Goal: Information Seeking & Learning: Learn about a topic

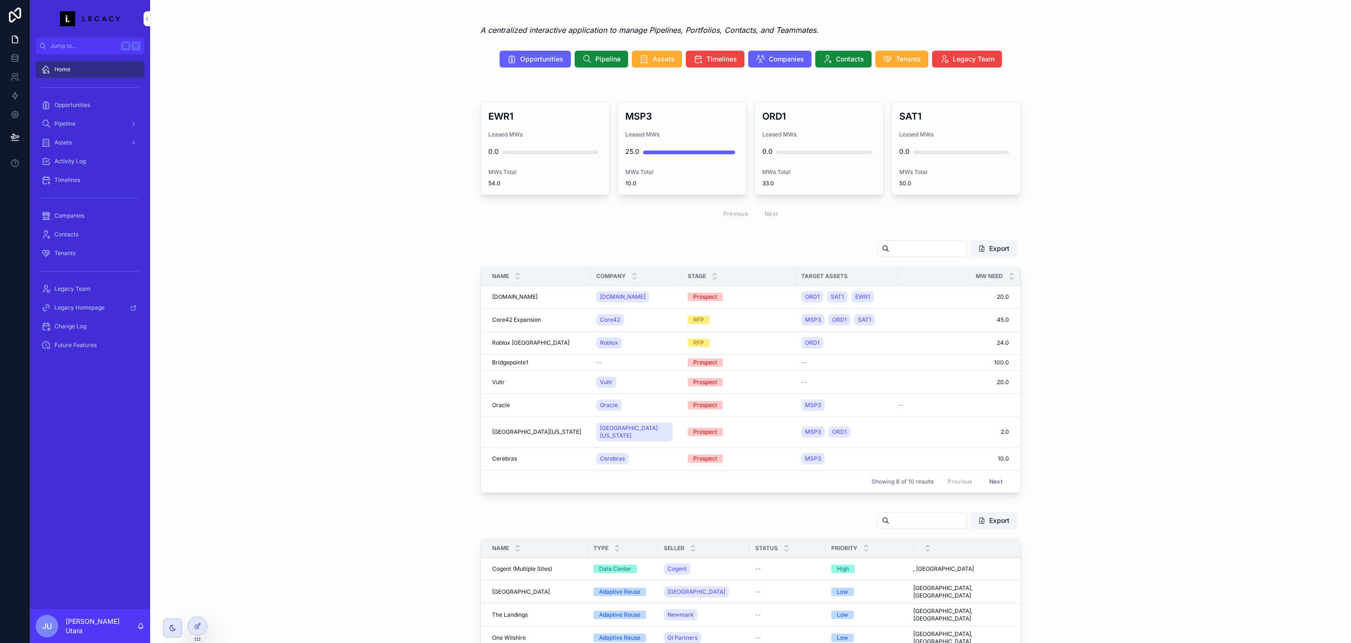
click at [276, 186] on div "Absorption Tracker EWR1 Leased MWs 0.0 MWs Total 54.0 MSP3 Leased MWs 25.0 MWs …" at bounding box center [751, 154] width 1186 height 150
click at [62, 109] on div "Opportunities" at bounding box center [90, 105] width 98 height 15
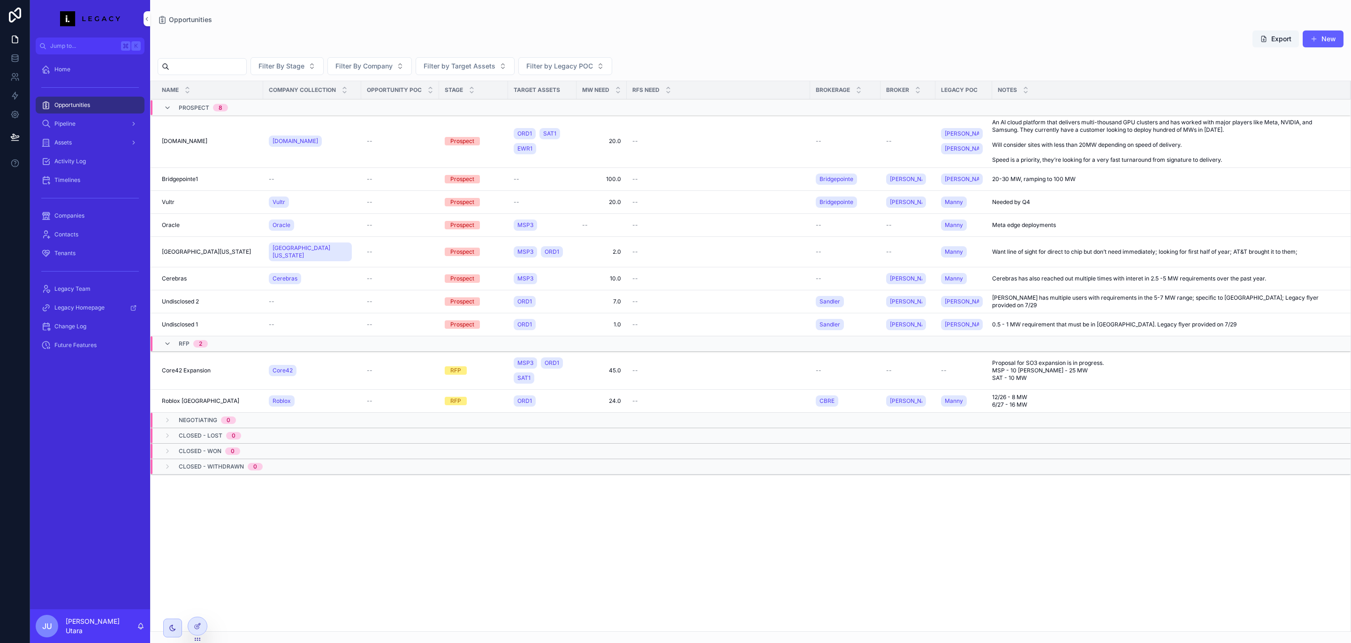
click at [656, 40] on div "Opportunities Tracker Export New" at bounding box center [751, 41] width 1186 height 22
click at [679, 63] on div "Filter By Stage Filter By Company Filter by Target Assets Filter by Legacy POC" at bounding box center [750, 66] width 1201 height 18
click at [221, 145] on td "[DOMAIN_NAME] [DOMAIN_NAME]" at bounding box center [207, 141] width 113 height 53
click at [186, 145] on td "[DOMAIN_NAME] [DOMAIN_NAME]" at bounding box center [207, 141] width 113 height 53
click at [187, 140] on span "[DOMAIN_NAME]" at bounding box center [185, 141] width 46 height 8
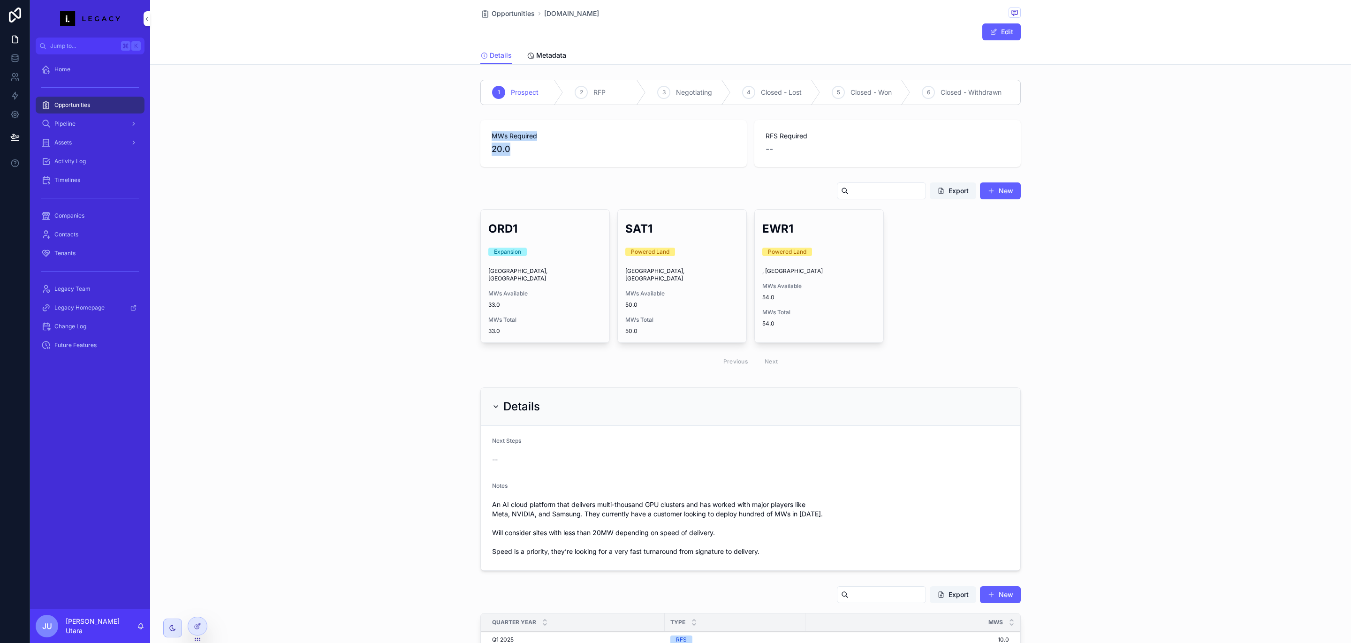
drag, startPoint x: 507, startPoint y: 146, endPoint x: 467, endPoint y: 134, distance: 42.2
click at [467, 134] on div "MWs Required 20.0 RFS Required --" at bounding box center [750, 143] width 1201 height 54
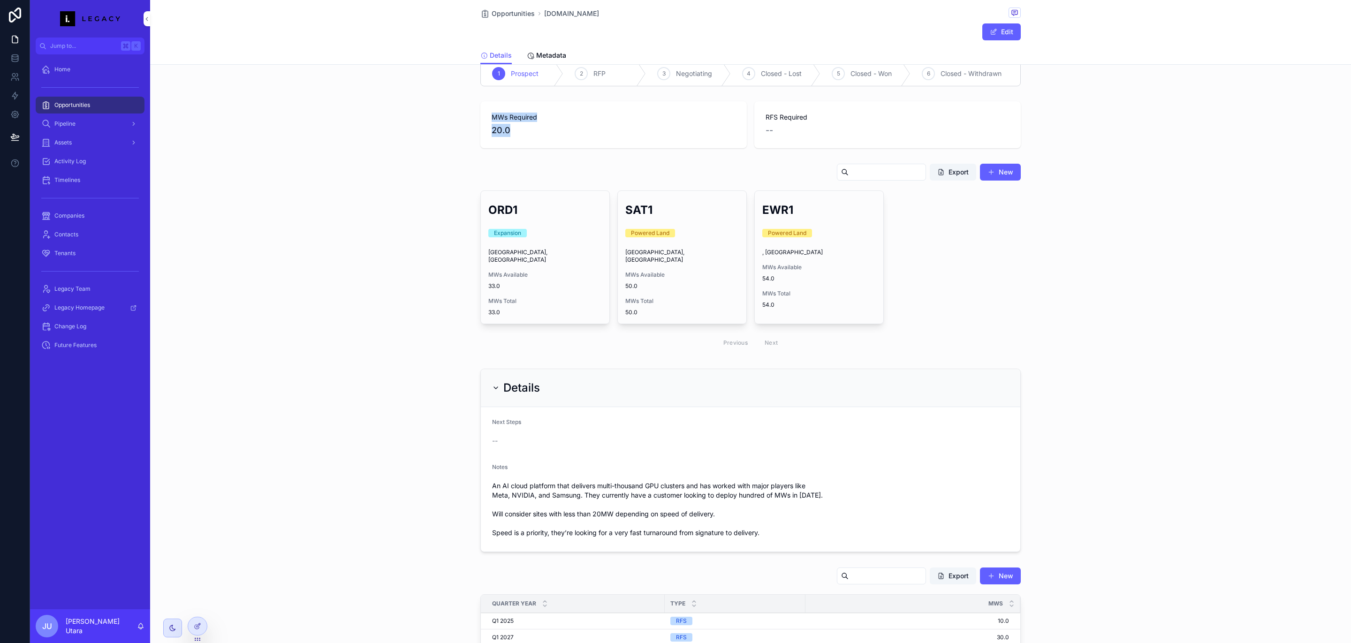
scroll to position [19, 0]
click at [440, 205] on div "Target Assets Export New ORD1 Expansion [GEOGRAPHIC_DATA], [GEOGRAPHIC_DATA] MW…" at bounding box center [750, 259] width 1201 height 198
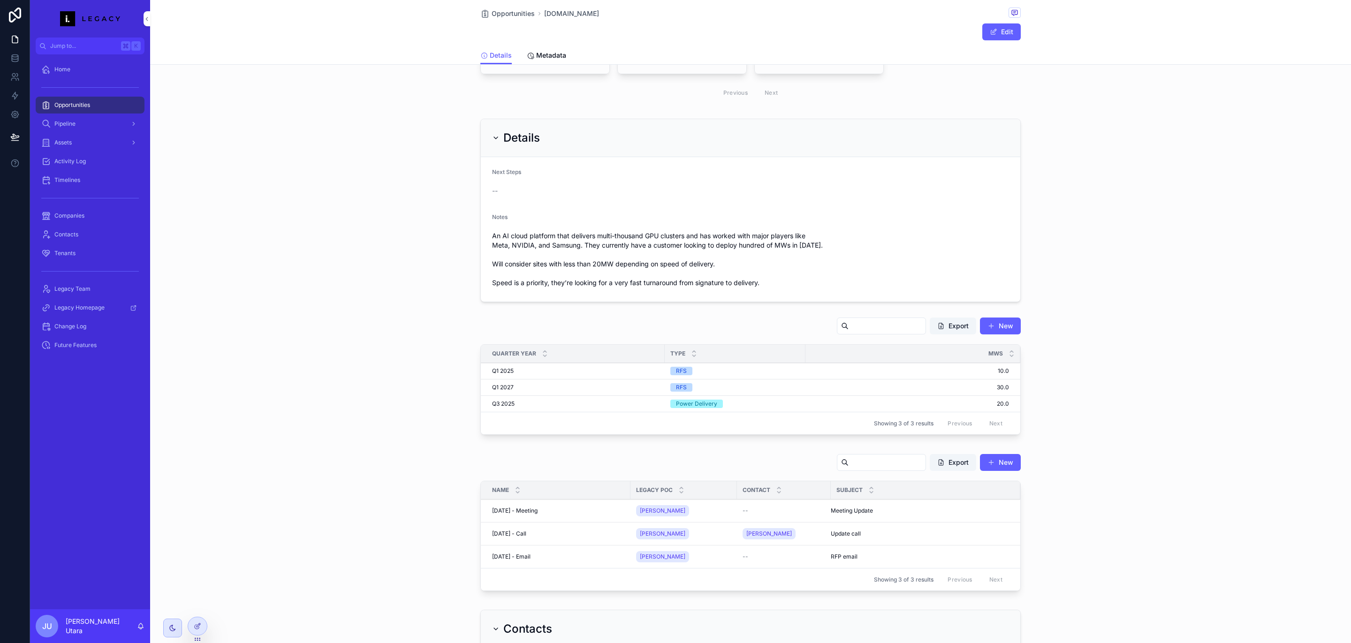
click at [618, 229] on div "An AI cloud platform that delivers multi-thousand GPU clusters and has worked w…" at bounding box center [750, 260] width 517 height 62
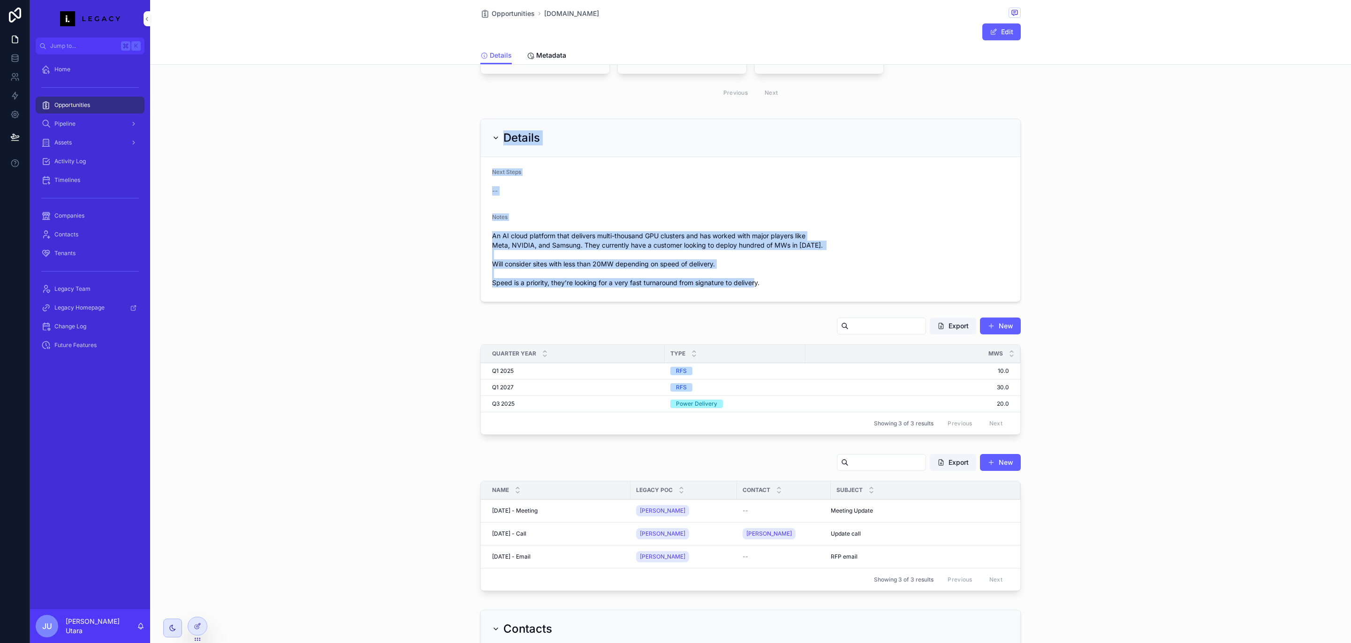
drag, startPoint x: 759, startPoint y: 275, endPoint x: 430, endPoint y: 146, distance: 352.9
click at [430, 146] on div "Details Next Steps -- Notes An AI cloud platform that delivers multi-thousand G…" at bounding box center [750, 210] width 1201 height 191
click at [426, 186] on div "Details Next Steps -- Notes An AI cloud platform that delivers multi-thousand G…" at bounding box center [750, 210] width 1201 height 191
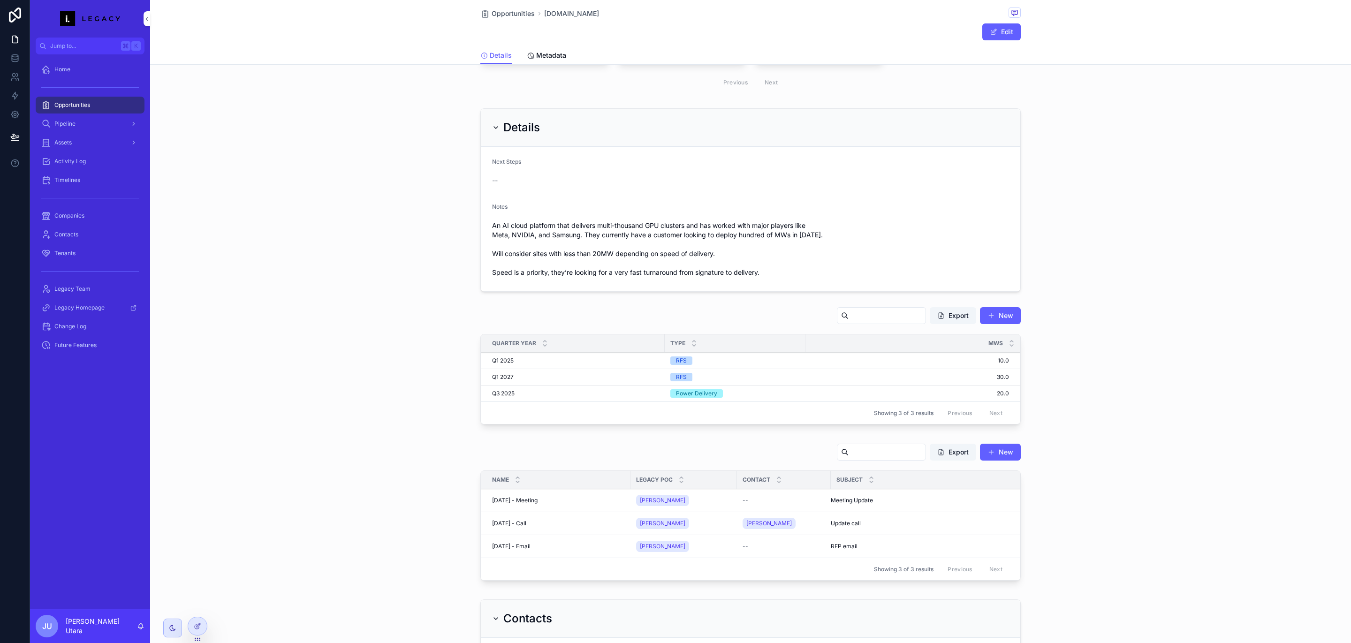
scroll to position [293, 0]
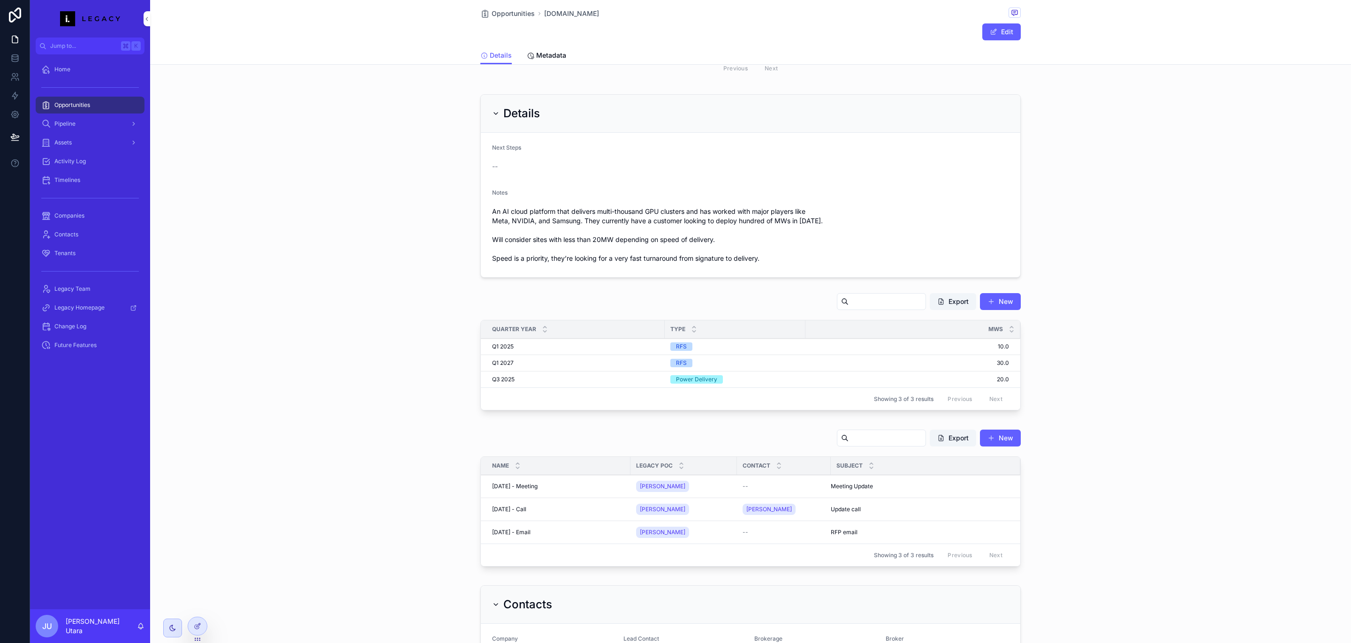
click at [1004, 359] on span "30.0" at bounding box center [908, 363] width 204 height 8
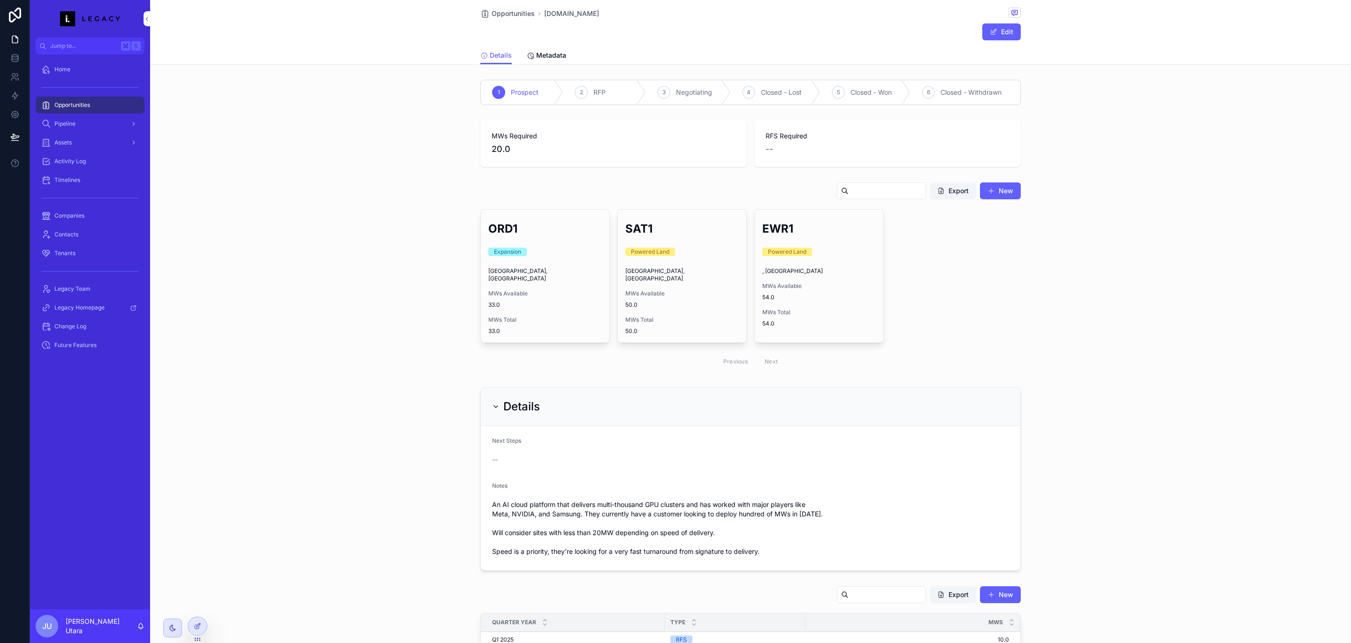
click at [1004, 357] on div "Opportunities [DOMAIN_NAME] [DOMAIN_NAME] Edit Details Details Metadata 1 Prosp…" at bounding box center [750, 321] width 1201 height 643
click at [109, 100] on div "Opportunities" at bounding box center [90, 105] width 98 height 15
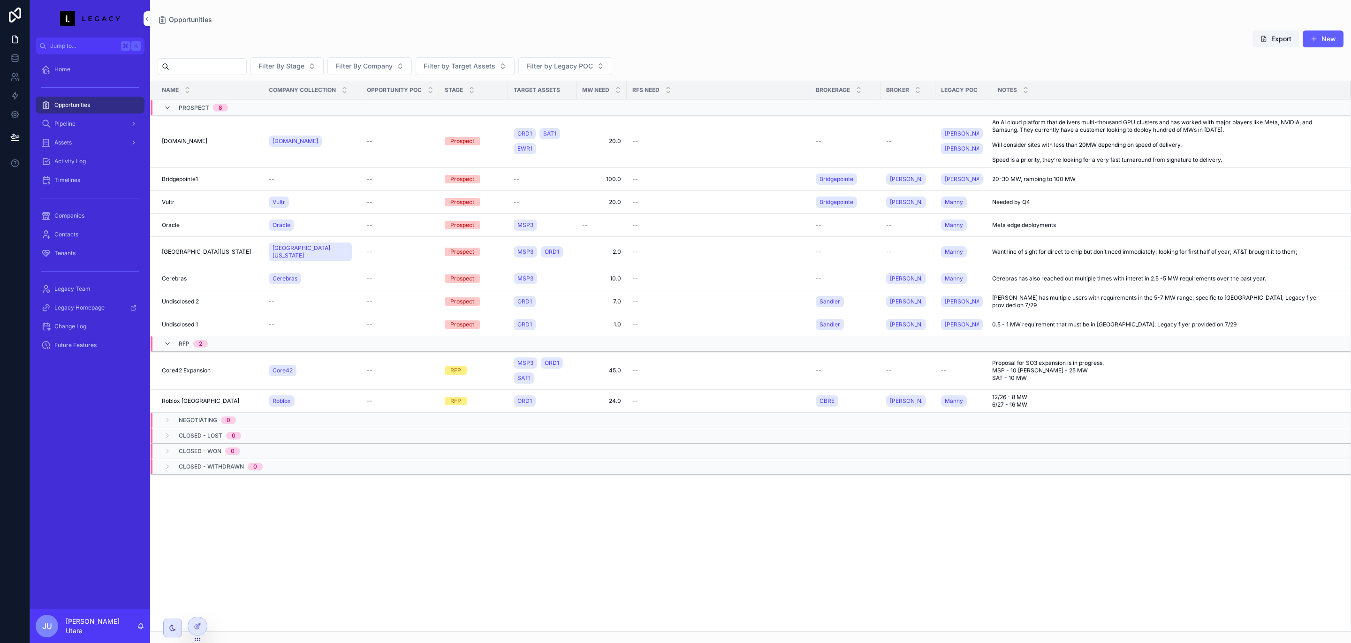
drag, startPoint x: 151, startPoint y: 234, endPoint x: 175, endPoint y: 228, distance: 25.6
click at [151, 234] on td "Oracle Oracle" at bounding box center [207, 225] width 113 height 23
click at [177, 227] on span "Oracle" at bounding box center [171, 225] width 18 height 8
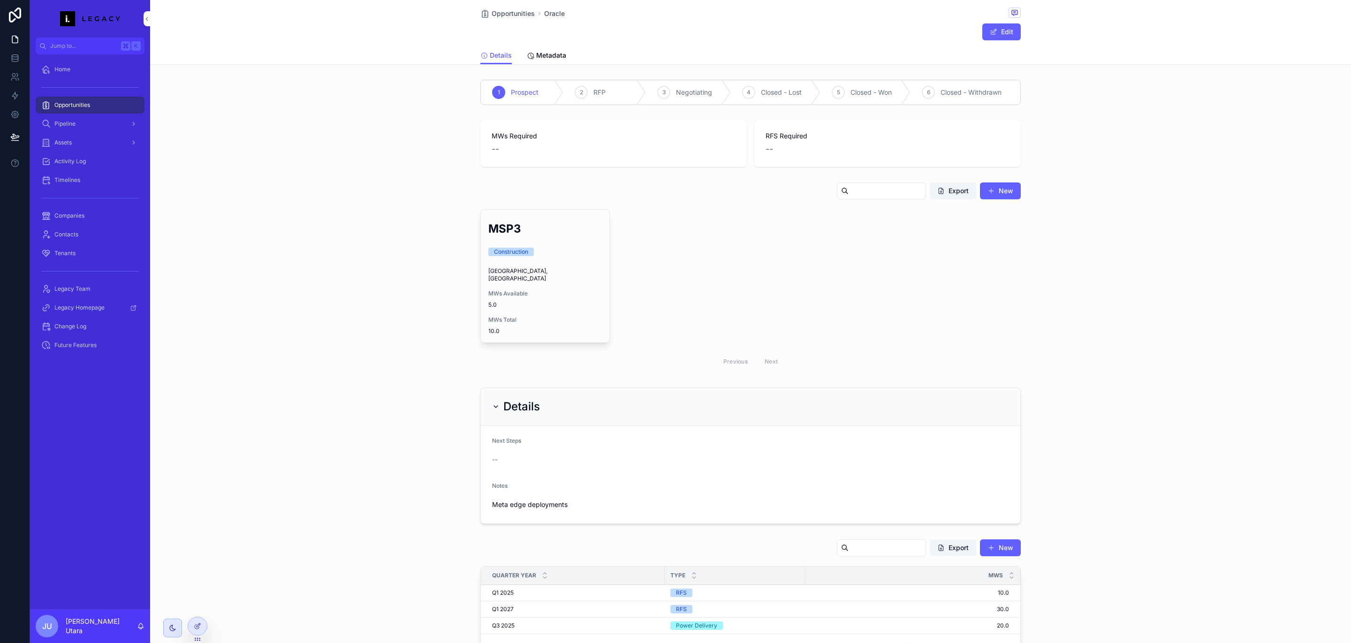
click at [549, 500] on span "Meta edge deployments" at bounding box center [750, 504] width 517 height 9
click at [551, 500] on span "Meta edge deployments" at bounding box center [750, 504] width 517 height 9
click at [558, 489] on div "Notes Meta edge deployments" at bounding box center [750, 497] width 517 height 30
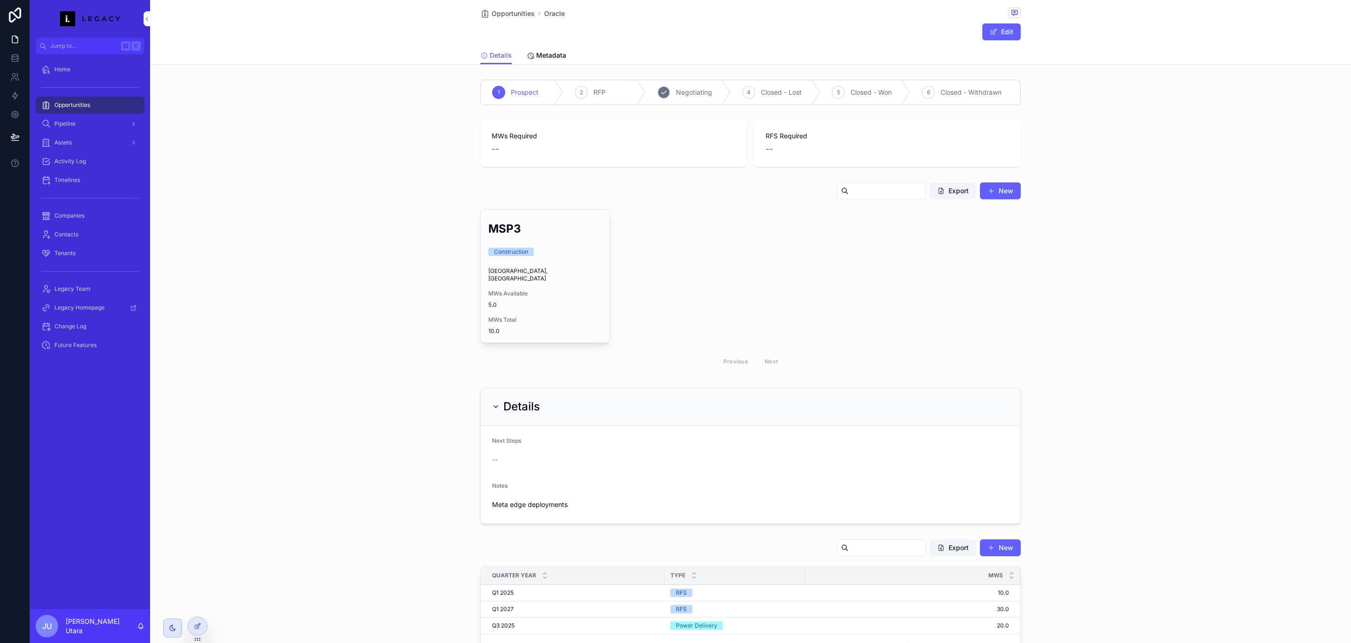
click at [710, 91] on div "3 Negotiating" at bounding box center [688, 92] width 85 height 24
click at [506, 92] on div "scrollable content" at bounding box center [502, 92] width 43 height 24
click at [709, 93] on div "3 Negotiating" at bounding box center [688, 92] width 85 height 24
click at [998, 29] on button "Edit" at bounding box center [1002, 31] width 38 height 17
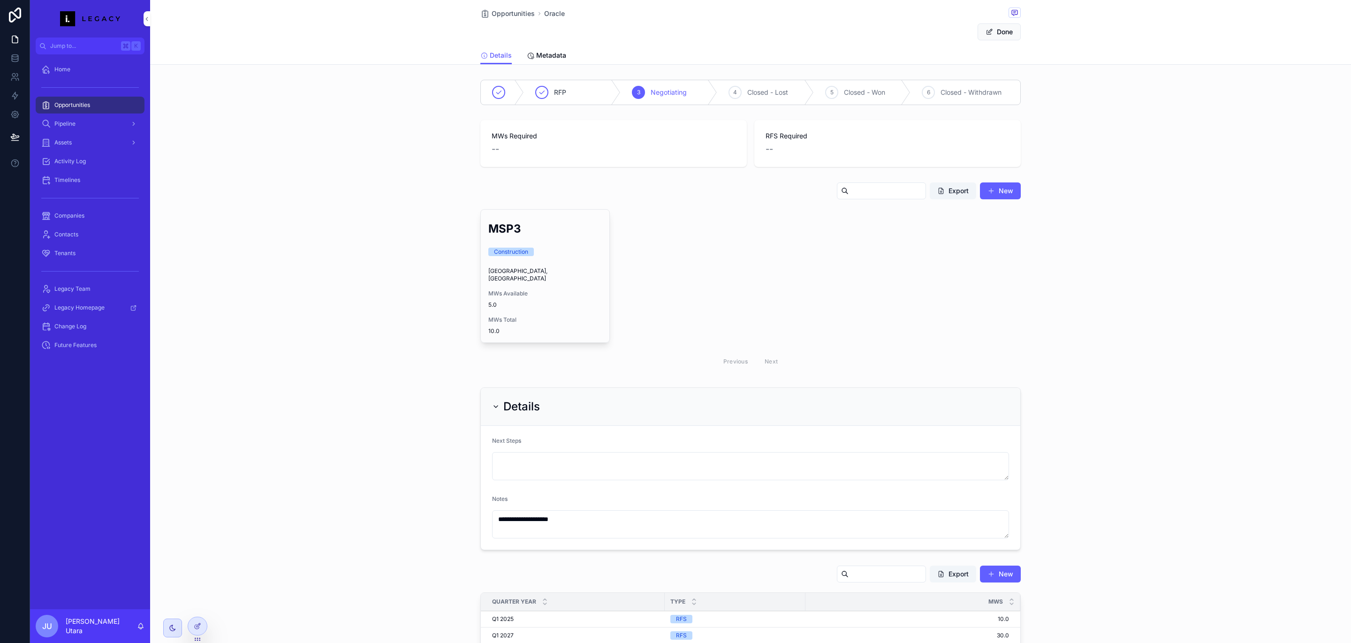
click at [585, 150] on div "--" at bounding box center [614, 149] width 244 height 13
click at [595, 149] on div "--" at bounding box center [614, 149] width 244 height 13
click at [1006, 27] on button "Done" at bounding box center [999, 31] width 43 height 17
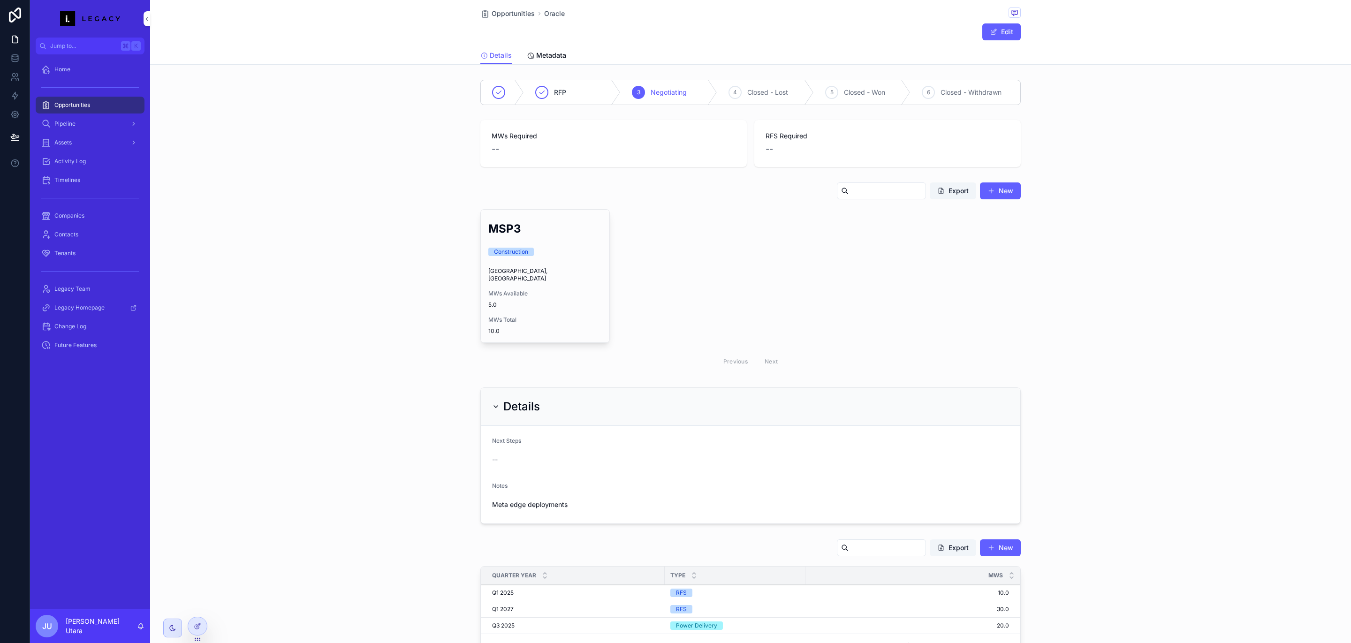
click at [102, 104] on div "Opportunities" at bounding box center [90, 105] width 98 height 15
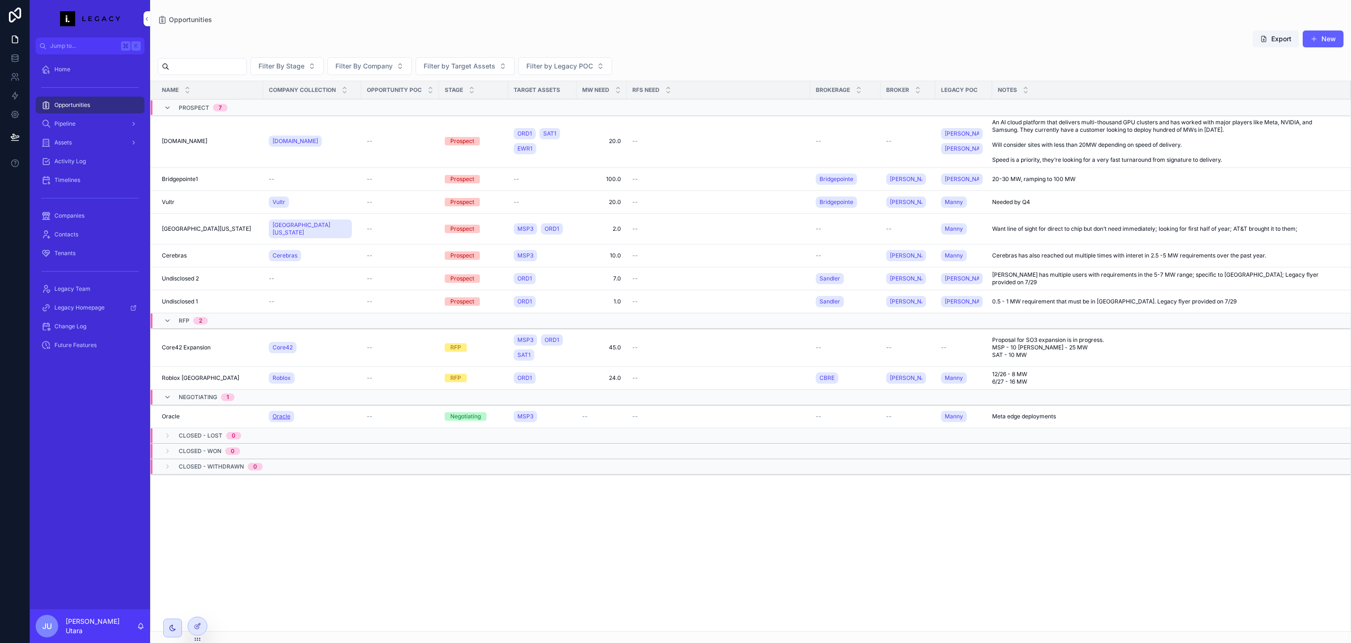
click at [285, 413] on span "Oracle" at bounding box center [282, 417] width 18 height 8
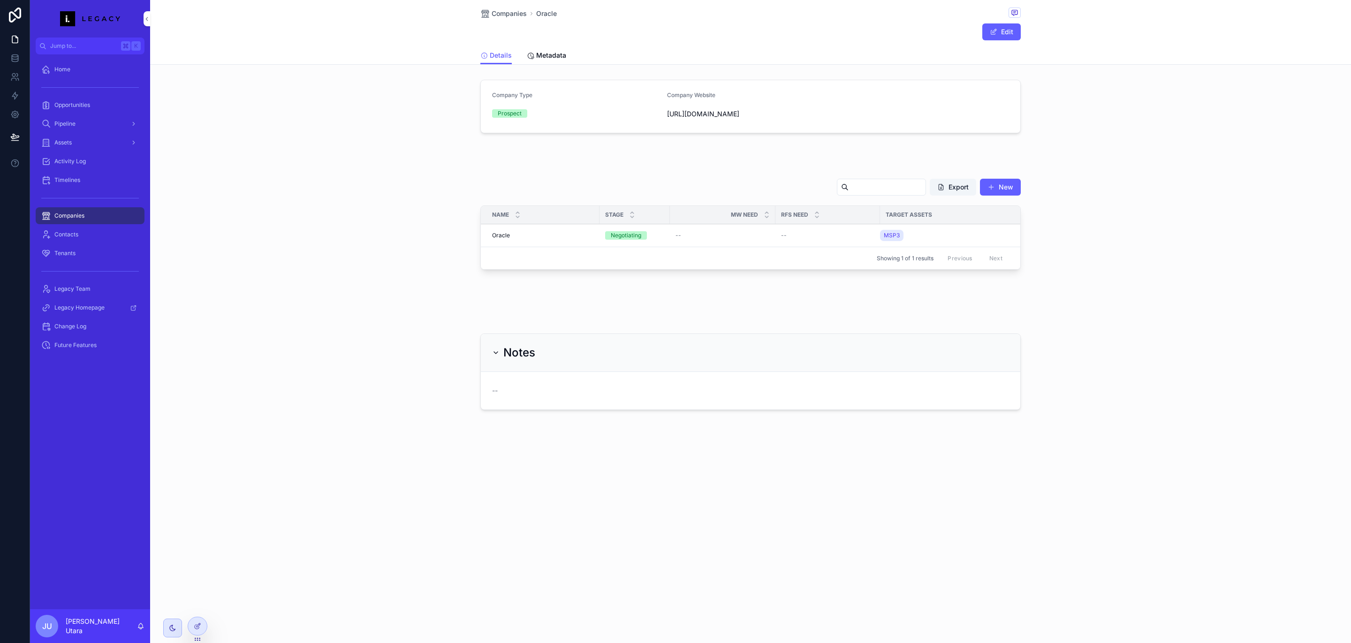
click at [66, 103] on span "Opportunities" at bounding box center [72, 105] width 36 height 8
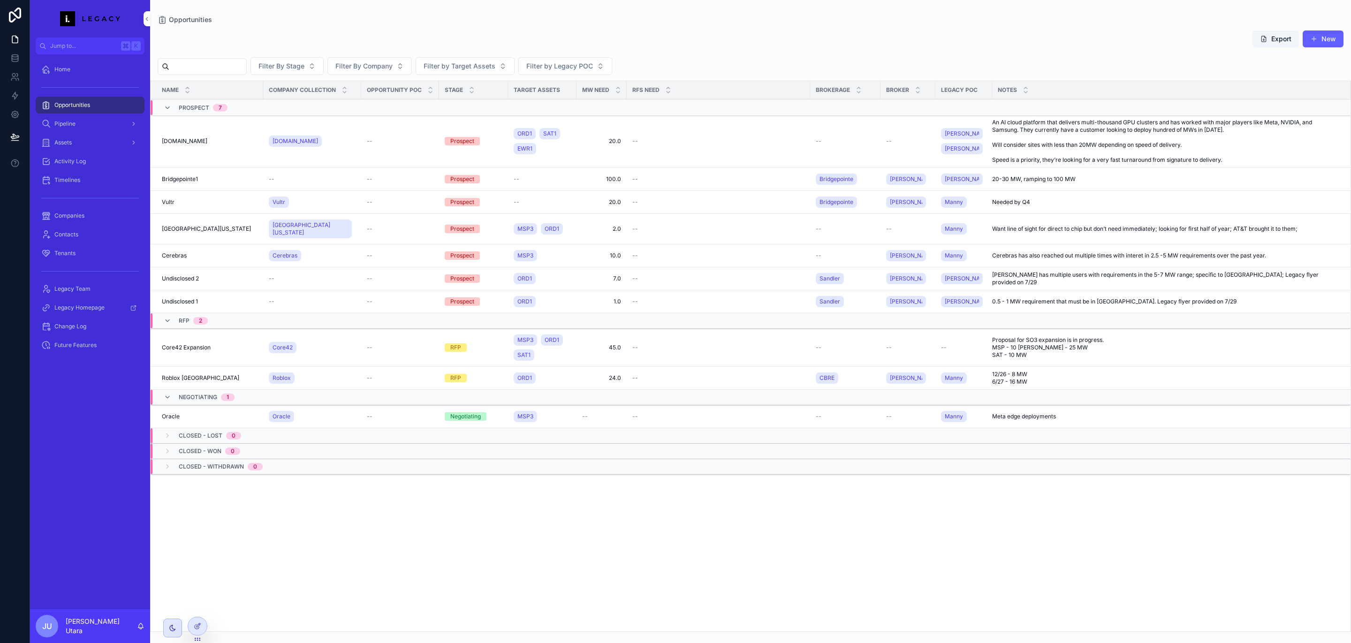
click at [157, 444] on div "Closed - Won 0" at bounding box center [201, 451] width 99 height 15
click at [93, 104] on div "Opportunities" at bounding box center [90, 105] width 98 height 15
click at [1319, 43] on button "New" at bounding box center [1323, 38] width 41 height 17
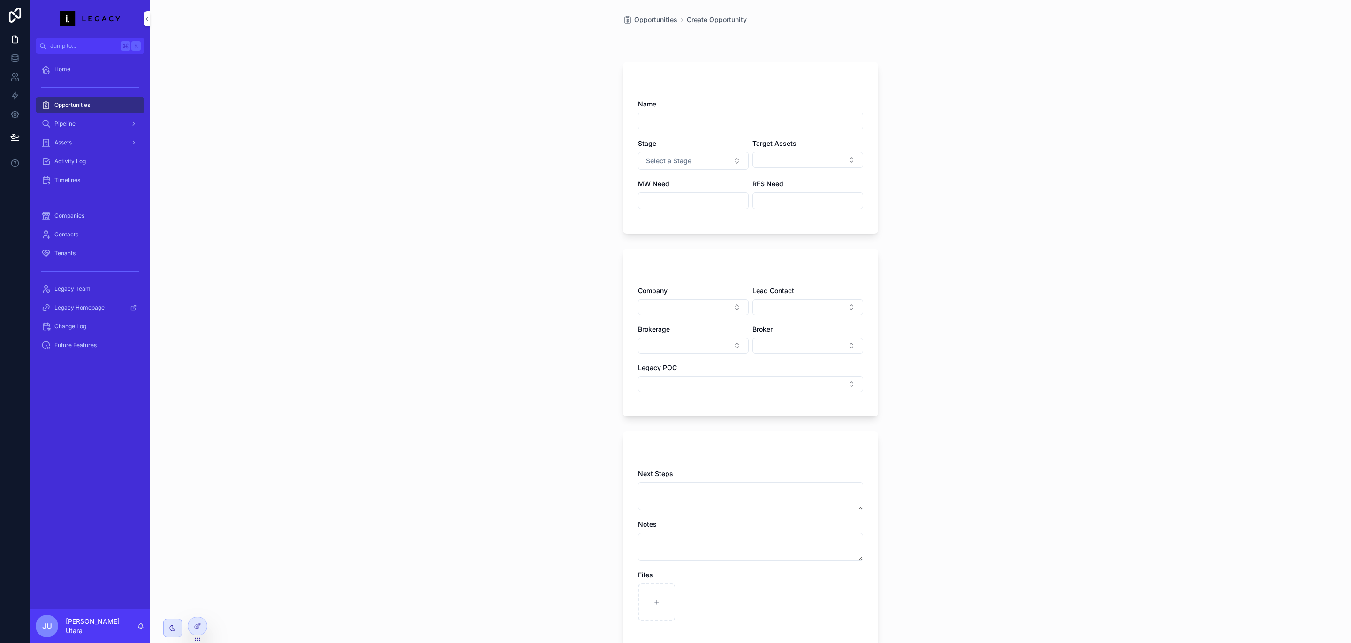
click at [710, 125] on input "scrollable content" at bounding box center [751, 120] width 224 height 13
click at [702, 158] on button "Select a Stage" at bounding box center [693, 161] width 111 height 18
click at [515, 202] on div "Opportunities Create Opportunity Create Opportunity Details Name Stage Select a…" at bounding box center [750, 321] width 1201 height 643
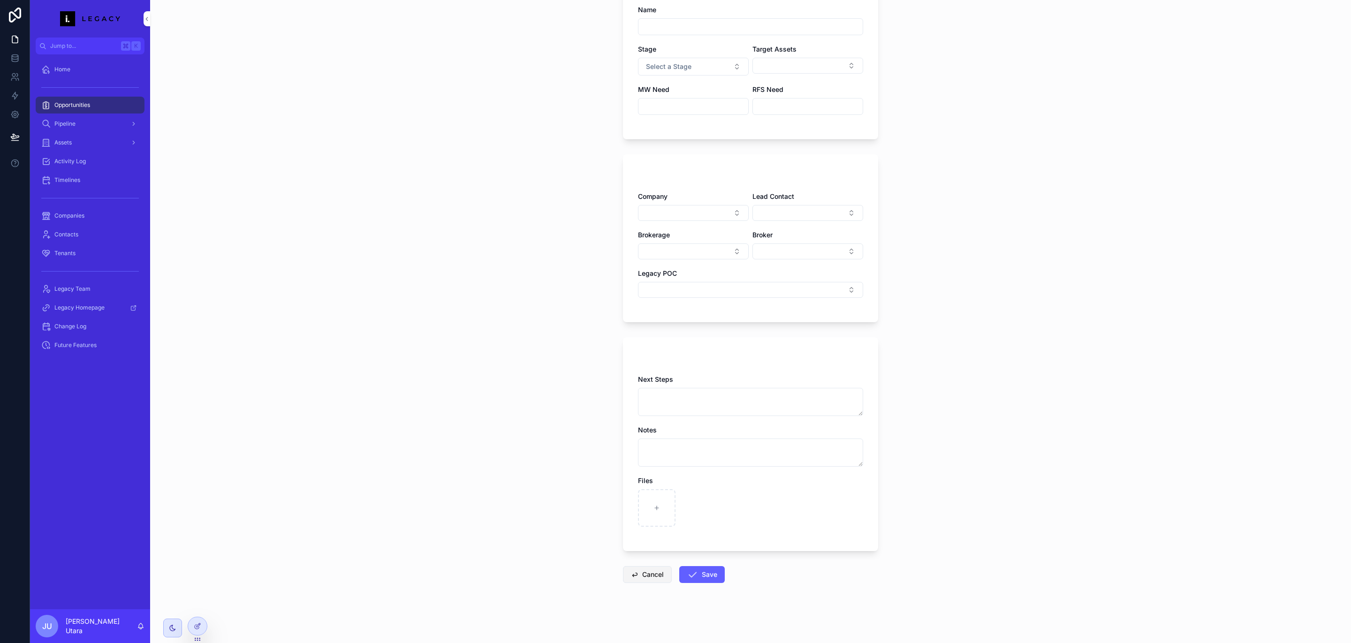
click at [637, 574] on button "Cancel" at bounding box center [647, 574] width 49 height 17
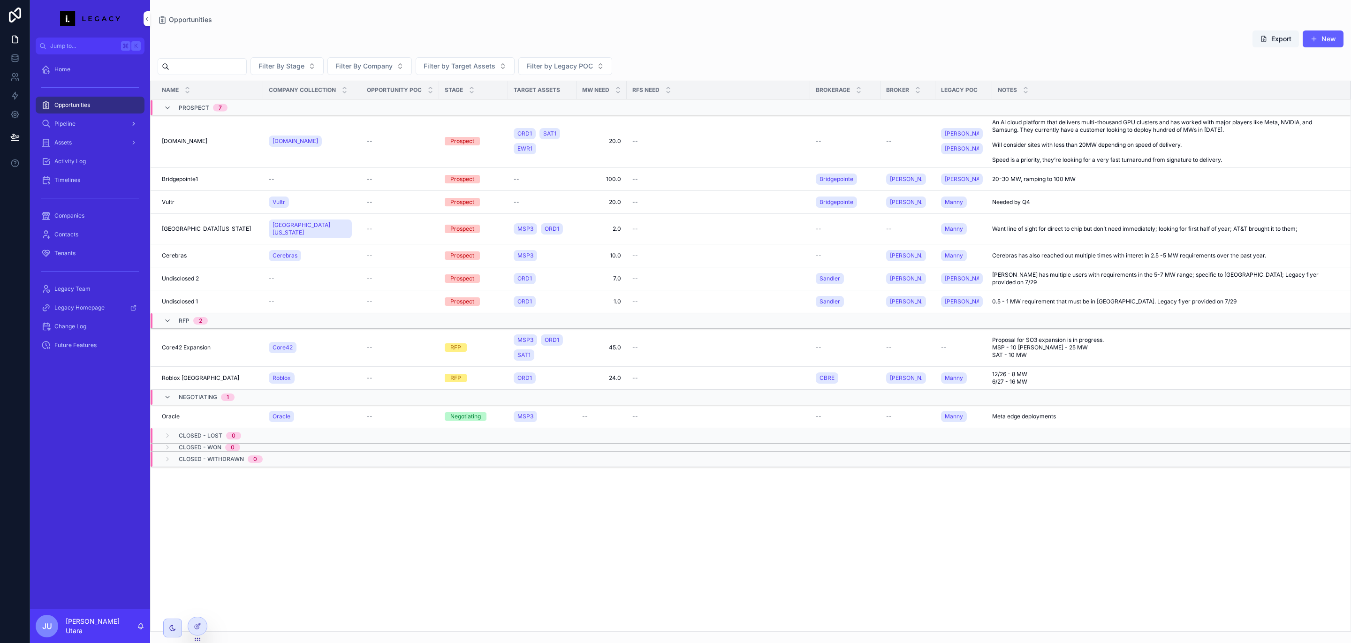
click at [106, 124] on div "Pipeline" at bounding box center [90, 123] width 98 height 15
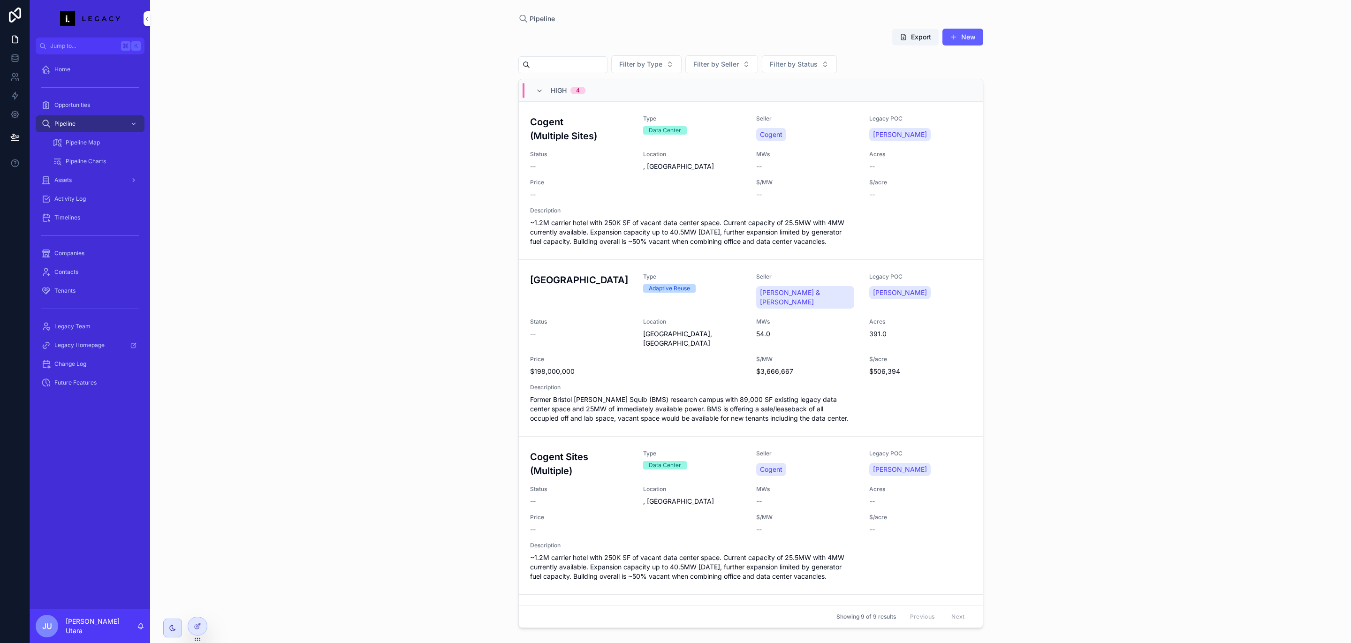
click at [313, 254] on div "Pipeline Pipelines Export New Filter by Type Filter by Seller Filter by Status …" at bounding box center [750, 321] width 1201 height 643
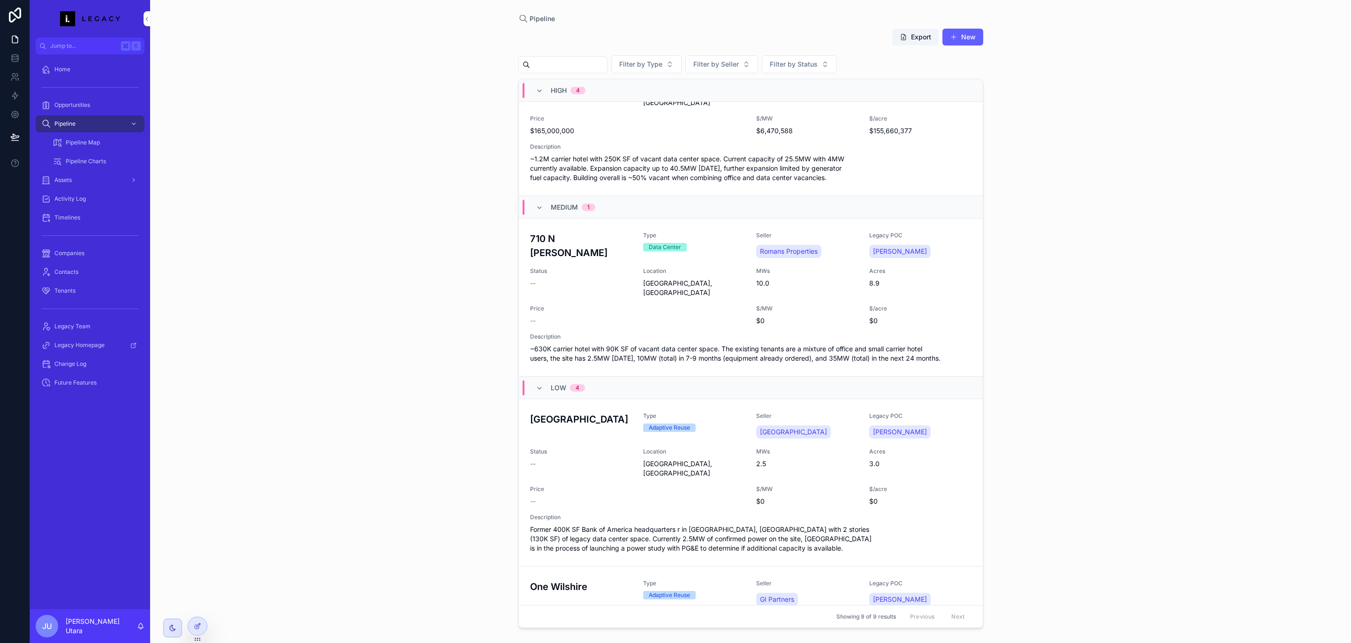
scroll to position [445, 0]
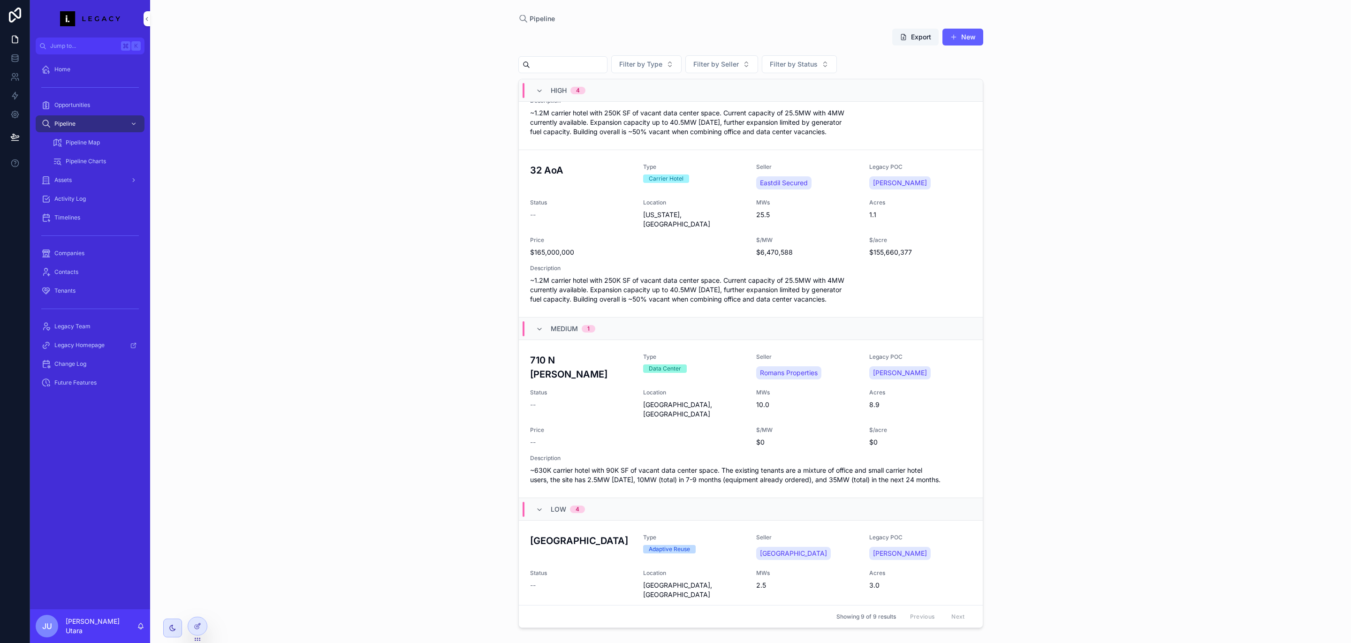
click at [703, 400] on span "[GEOGRAPHIC_DATA], [GEOGRAPHIC_DATA]" at bounding box center [694, 409] width 102 height 19
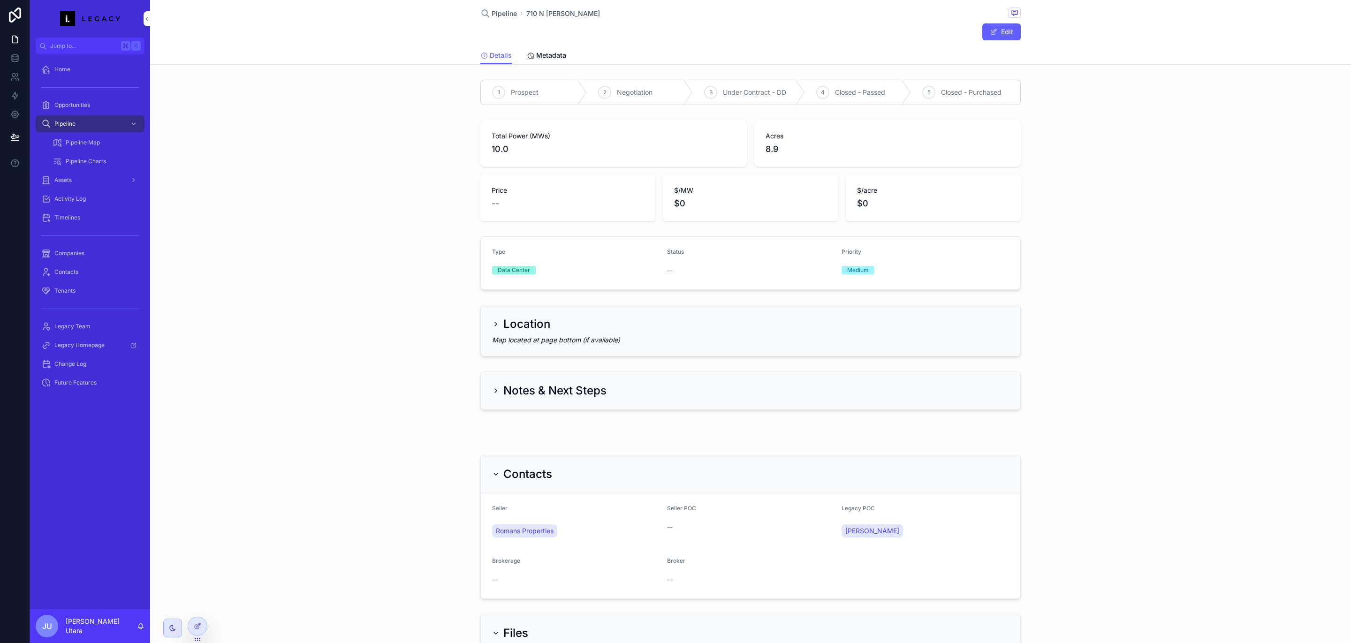
click at [783, 155] on span "8.9" at bounding box center [888, 149] width 244 height 13
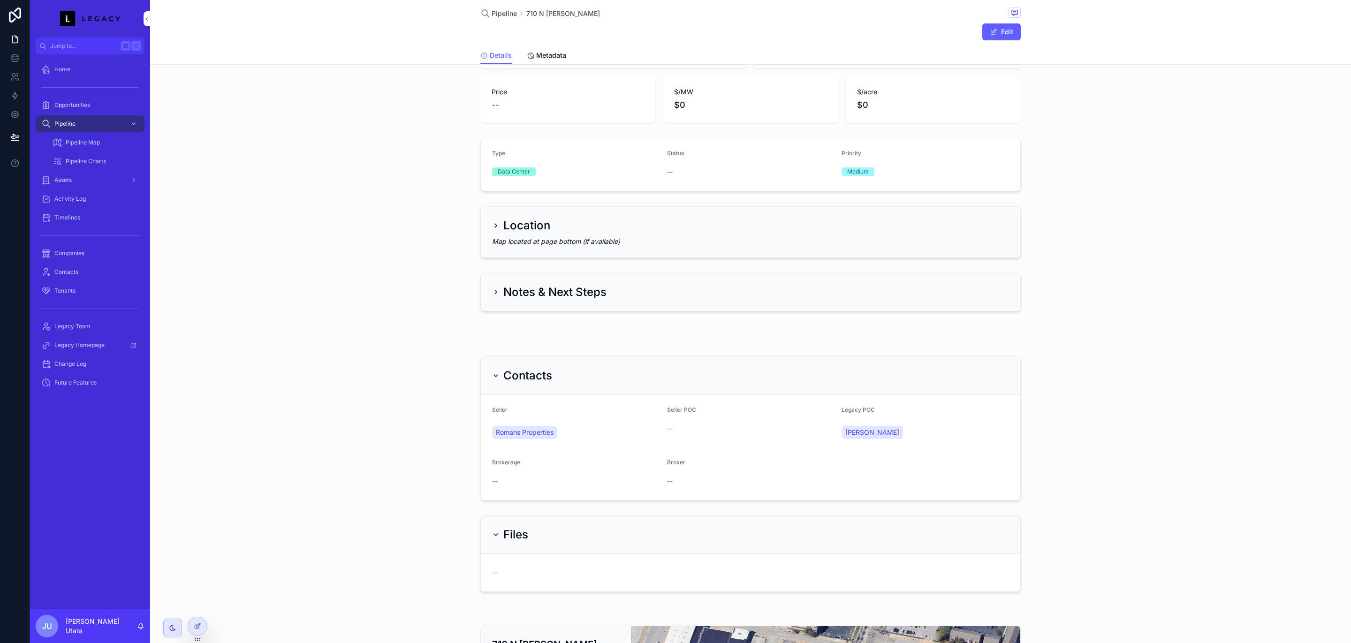
click at [492, 227] on icon "scrollable content" at bounding box center [496, 226] width 8 height 8
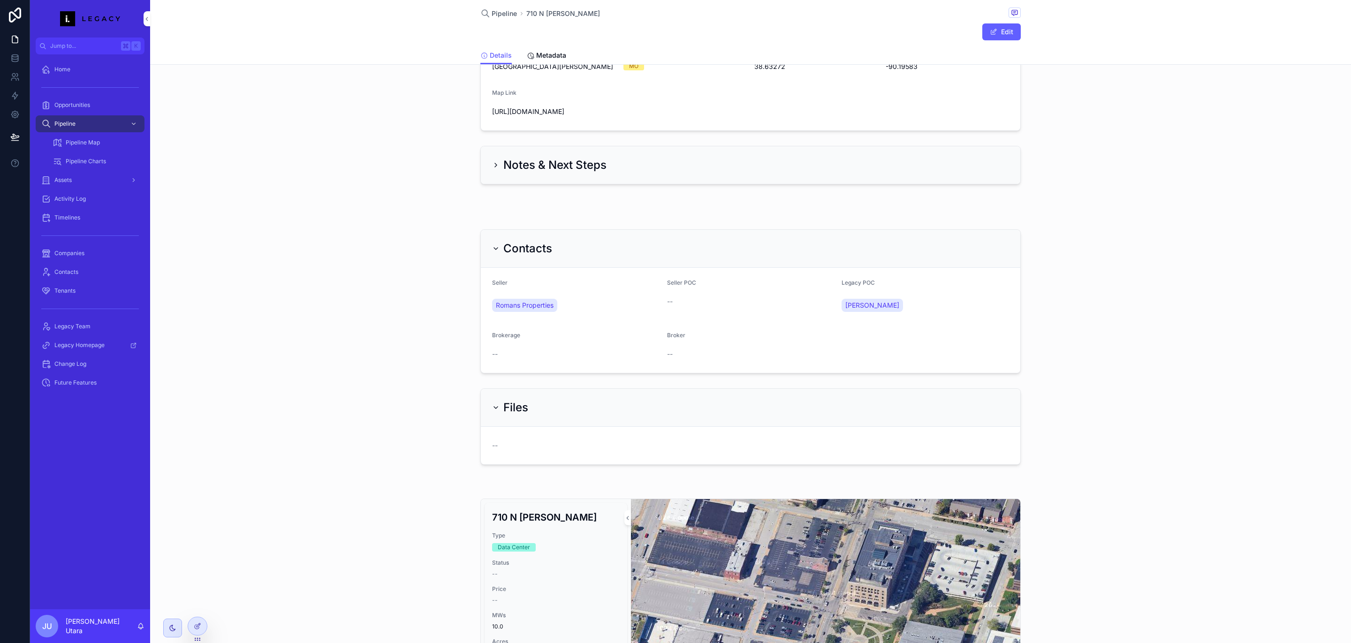
scroll to position [287, 0]
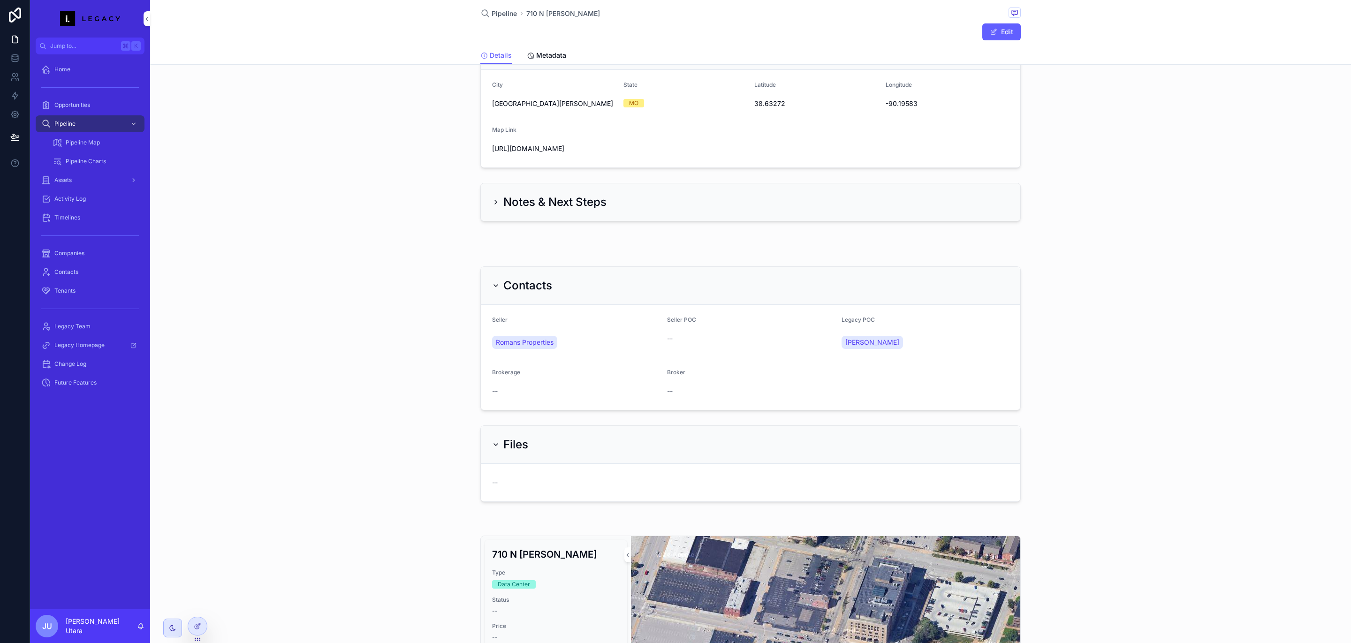
click at [492, 200] on icon "scrollable content" at bounding box center [496, 202] width 8 height 8
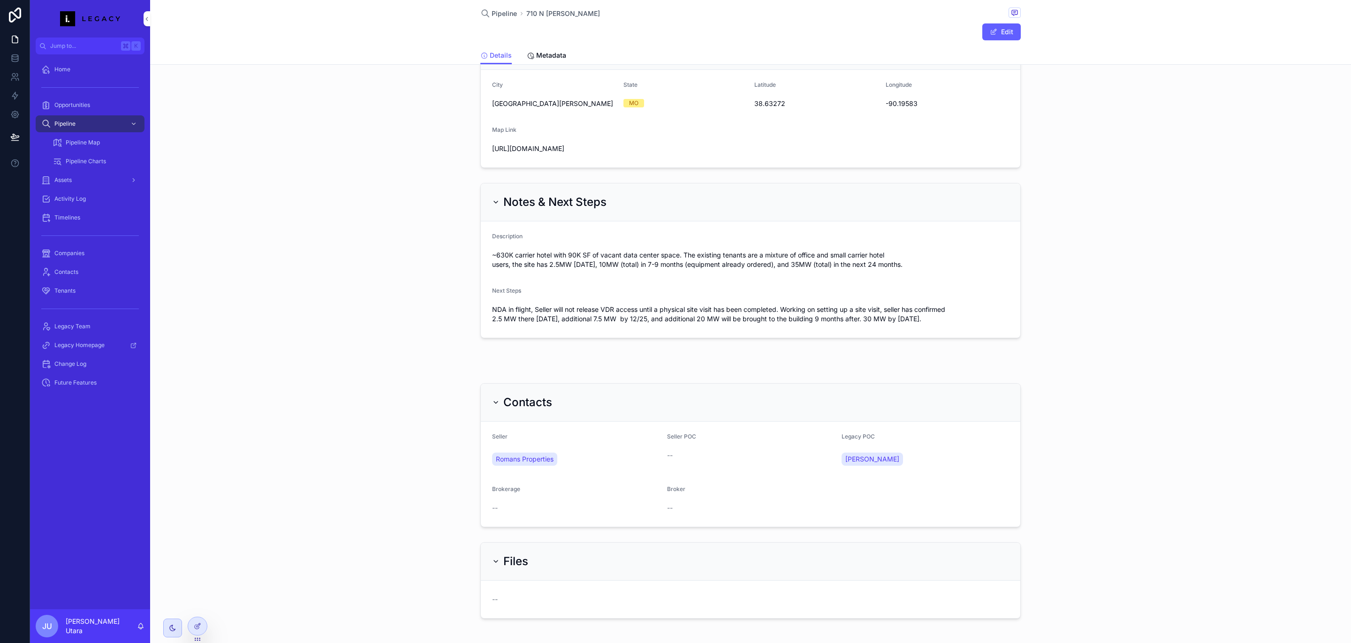
click at [536, 262] on span "~630K carrier hotel with 90K SF of vacant data center space. The existing tenan…" at bounding box center [750, 260] width 517 height 19
click at [548, 311] on span "NDA in flight, Seller will not release VDR access until a physical site visit h…" at bounding box center [750, 314] width 517 height 19
click at [555, 239] on div "Description" at bounding box center [750, 238] width 517 height 11
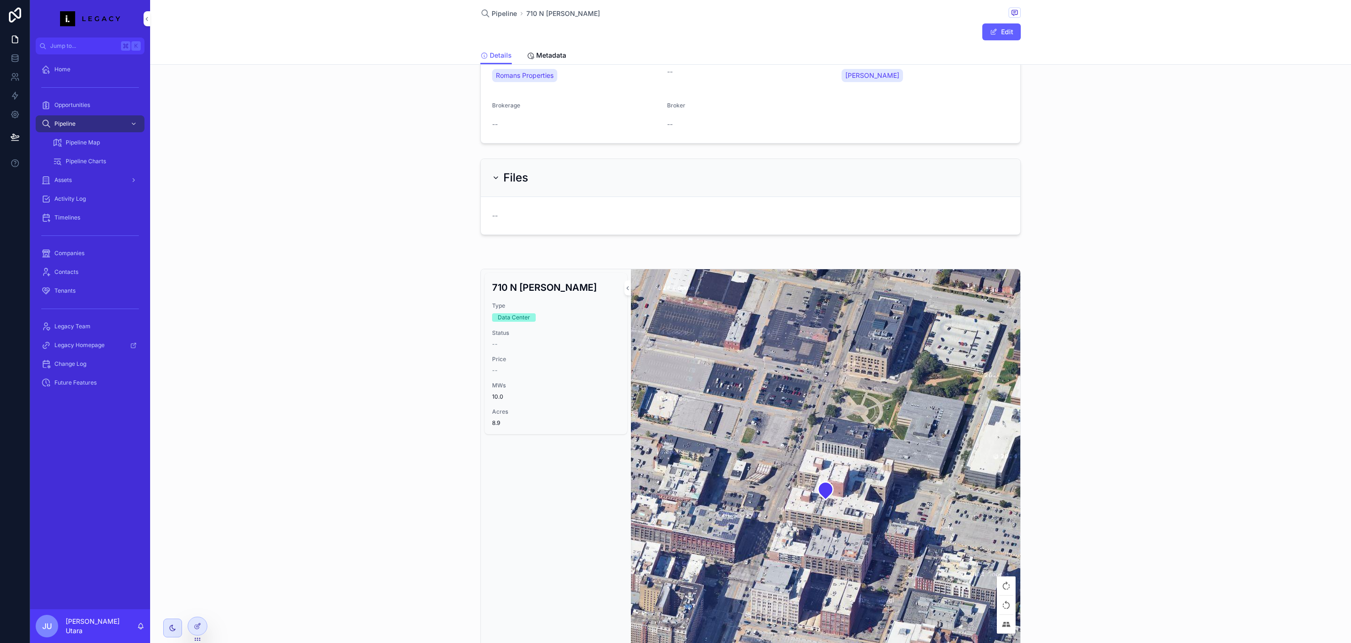
scroll to position [674, 0]
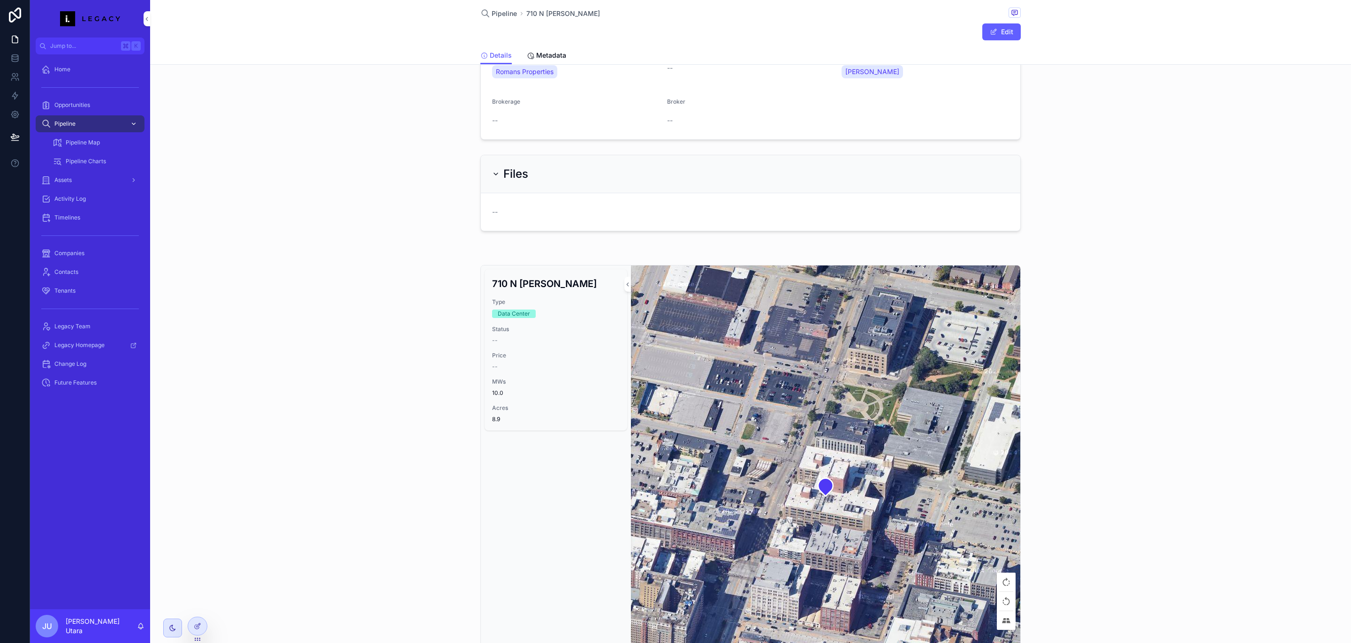
click at [76, 122] on div "Pipeline" at bounding box center [90, 123] width 98 height 15
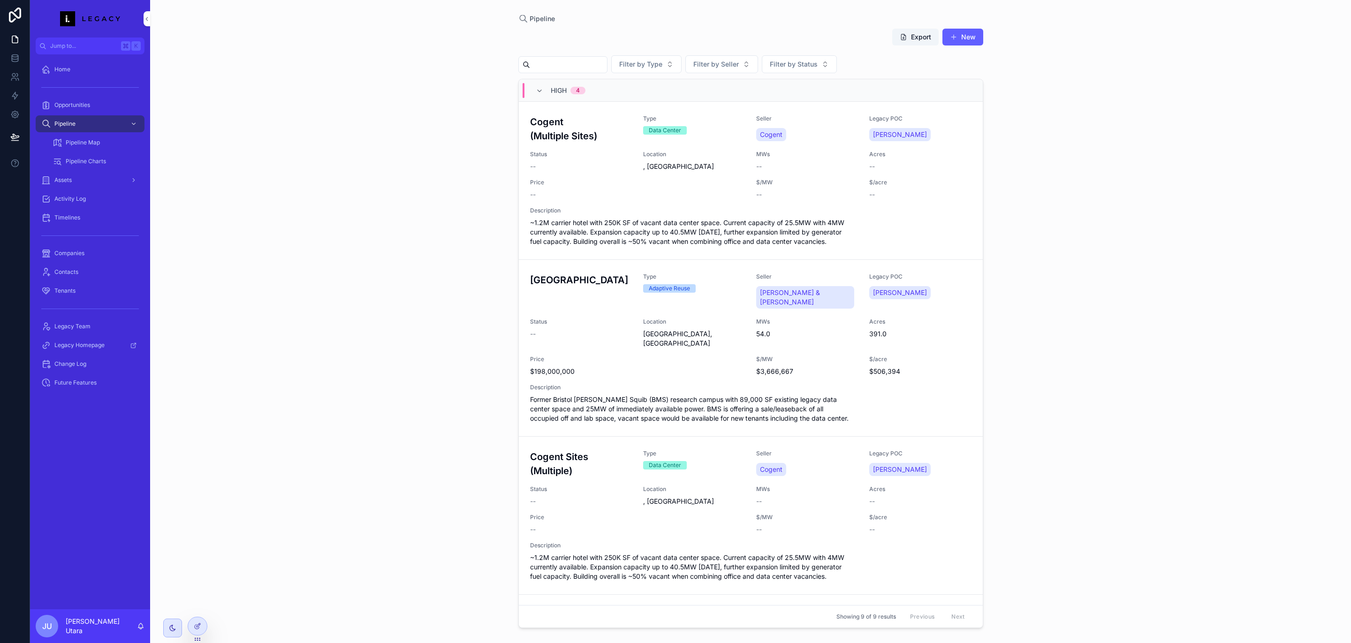
click at [85, 142] on span "Pipeline Map" at bounding box center [83, 143] width 34 height 8
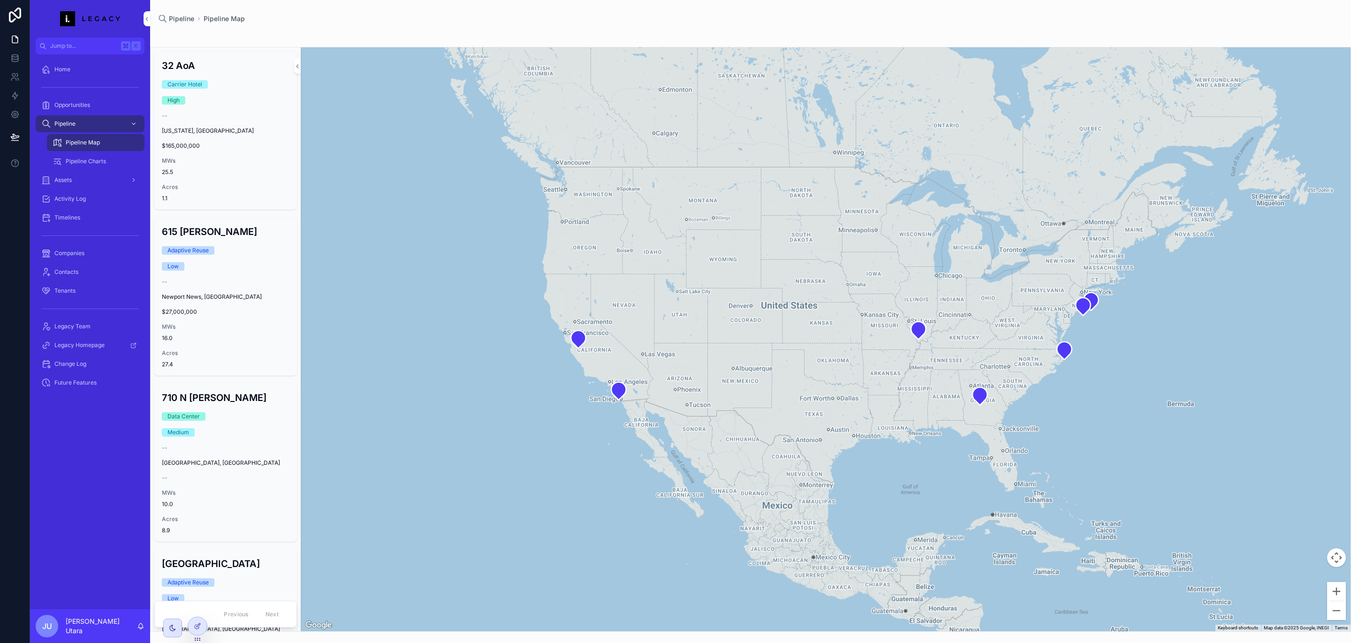
click at [90, 160] on span "Pipeline Charts" at bounding box center [86, 162] width 40 height 8
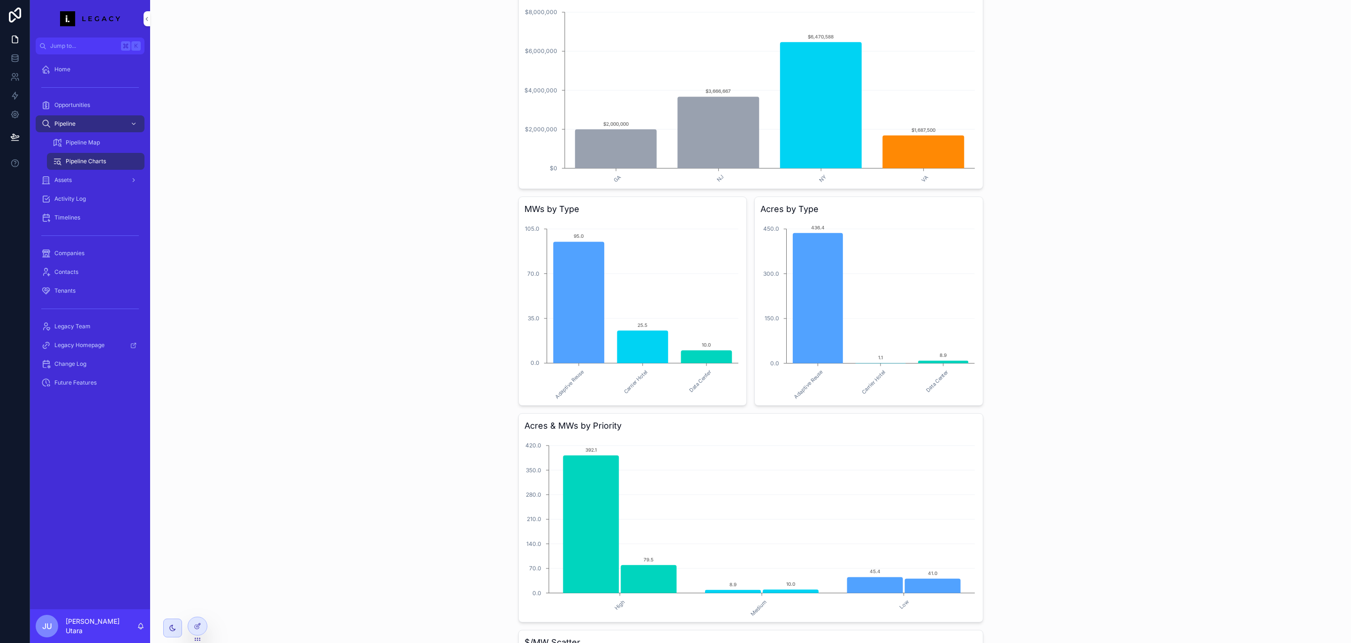
scroll to position [495, 0]
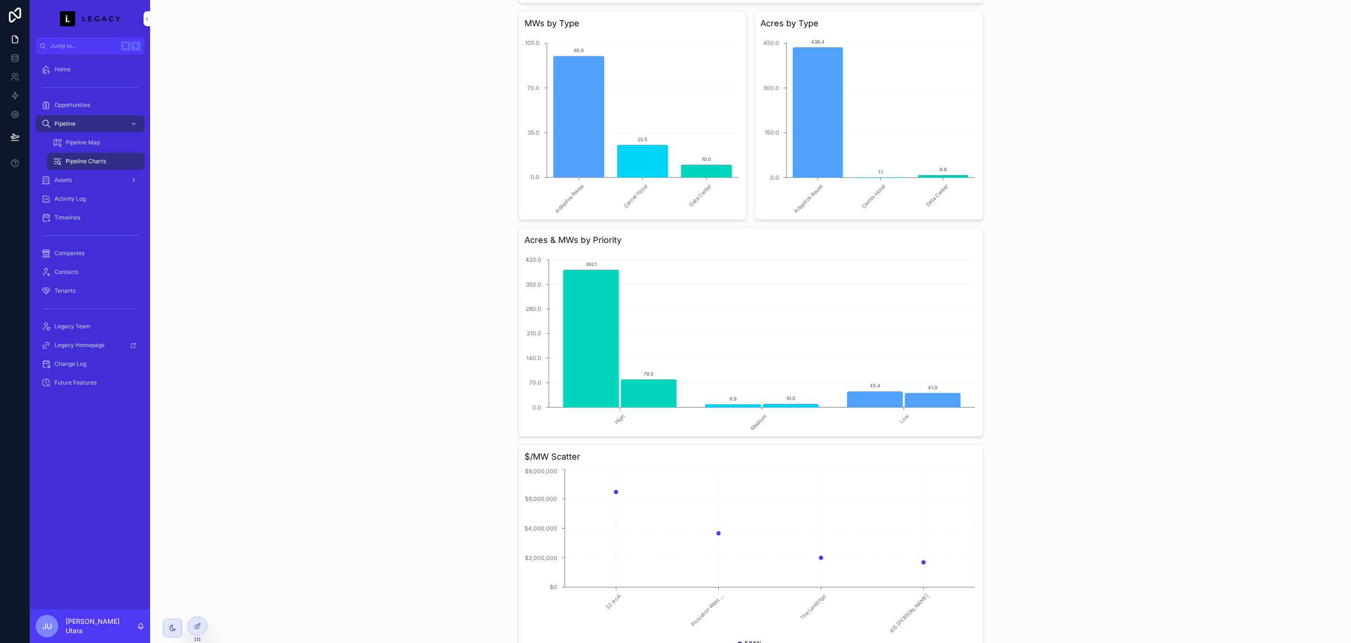
click at [103, 182] on div "Assets" at bounding box center [90, 180] width 98 height 15
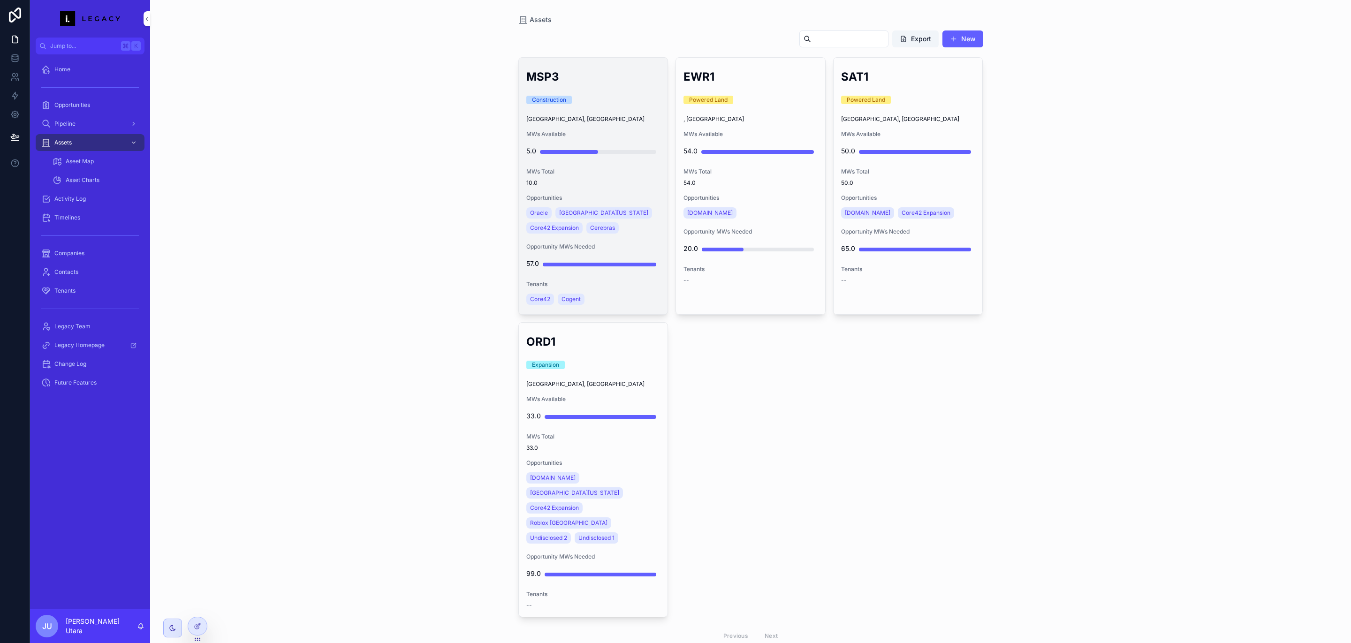
click at [612, 110] on div "MSP3 Construction [GEOGRAPHIC_DATA], [GEOGRAPHIC_DATA] MWs Available 5.0 MWs To…" at bounding box center [593, 186] width 149 height 257
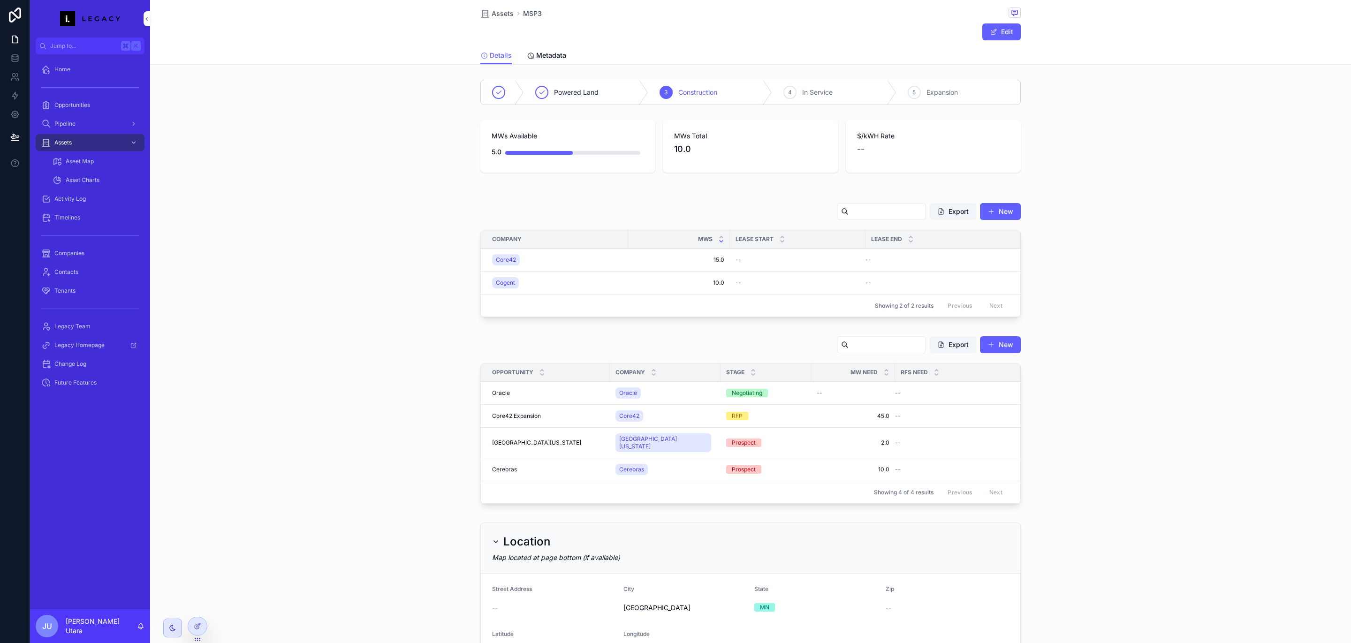
click at [518, 142] on div "MWs Available 5.0" at bounding box center [568, 146] width 152 height 30
click at [512, 116] on div "MWs Available 5.0 MWs Total 10.0 $/kWH Rate --" at bounding box center [750, 146] width 1201 height 60
click at [502, 139] on span "MWs Available" at bounding box center [568, 135] width 152 height 9
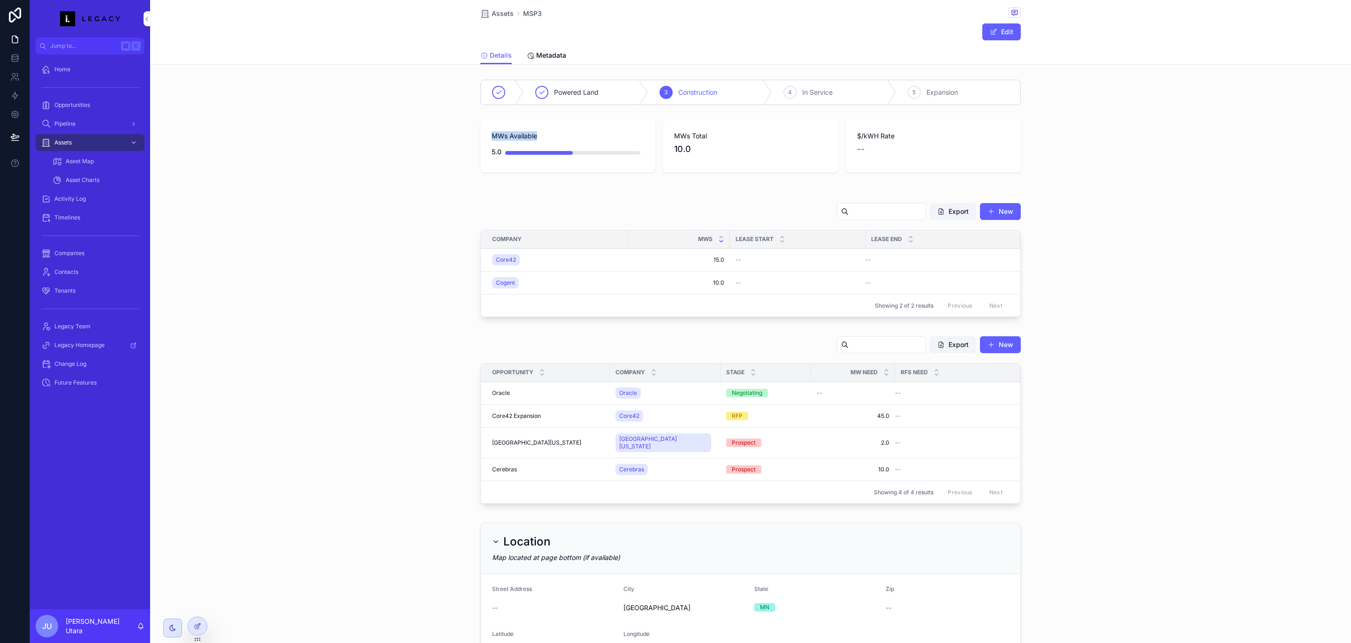
click at [502, 139] on span "MWs Available" at bounding box center [568, 135] width 152 height 9
click at [716, 140] on span "MWs Total" at bounding box center [750, 135] width 152 height 9
drag, startPoint x: 714, startPoint y: 137, endPoint x: 660, endPoint y: 134, distance: 54.0
click at [663, 134] on div "MWs Total 10.0" at bounding box center [750, 146] width 175 height 53
click at [520, 134] on span "MWs Available" at bounding box center [568, 135] width 152 height 9
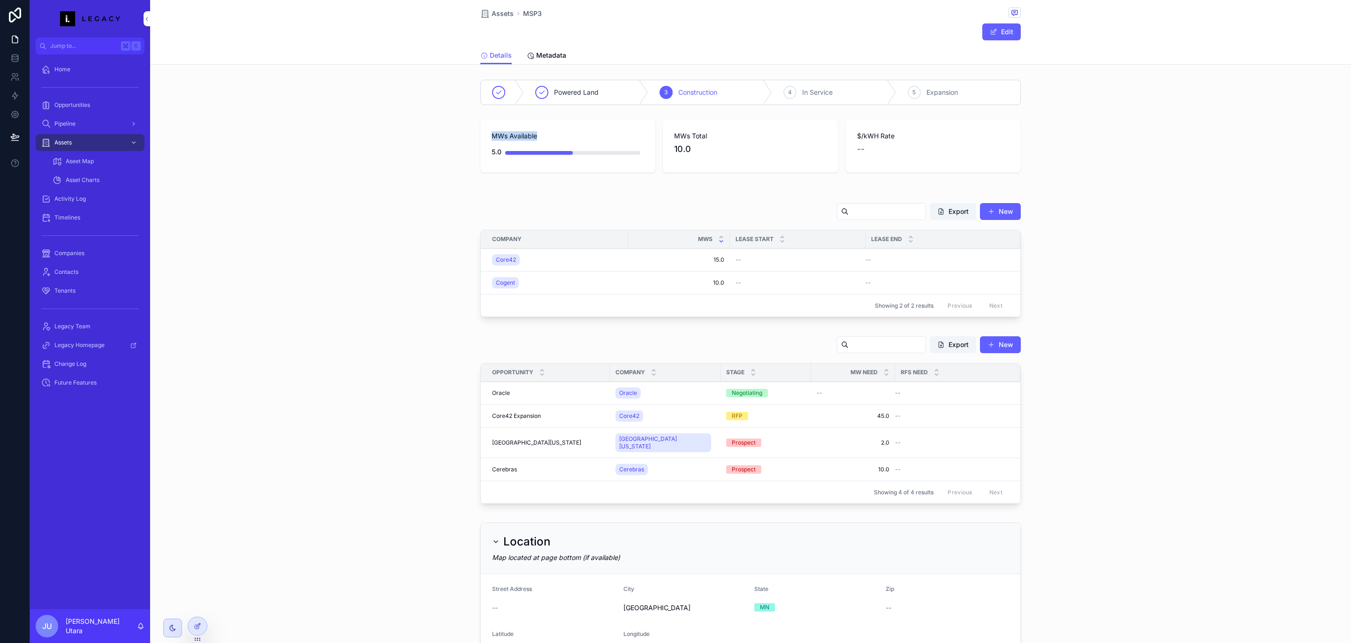
drag, startPoint x: 531, startPoint y: 134, endPoint x: 469, endPoint y: 135, distance: 61.5
click at [469, 135] on div "MWs Available 5.0 MWs Total 10.0 $/kWH Rate --" at bounding box center [750, 146] width 1201 height 60
click at [485, 153] on div "MWs Available 5.0" at bounding box center [567, 146] width 175 height 53
click at [879, 160] on div "$/kWH Rate --" at bounding box center [933, 146] width 175 height 53
drag, startPoint x: 876, startPoint y: 155, endPoint x: 851, endPoint y: 143, distance: 27.3
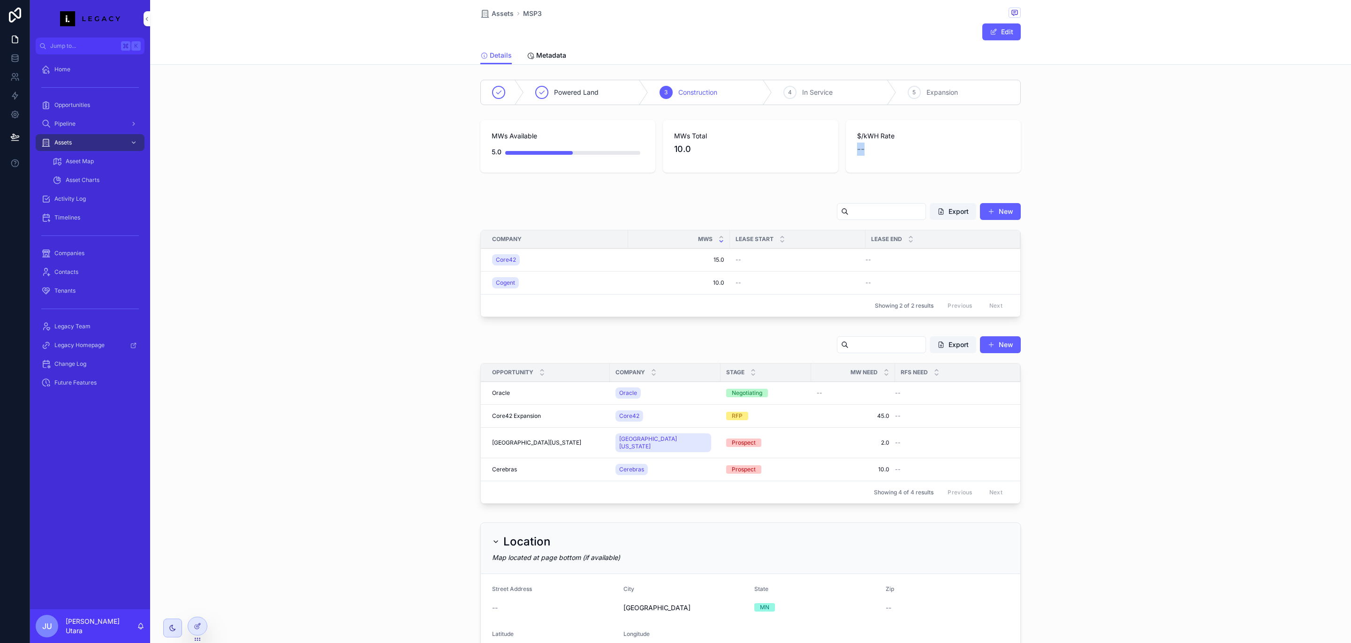
click at [851, 143] on div "$/kWH Rate --" at bounding box center [933, 146] width 175 height 53
click at [861, 137] on span "$/kWH Rate" at bounding box center [933, 135] width 152 height 9
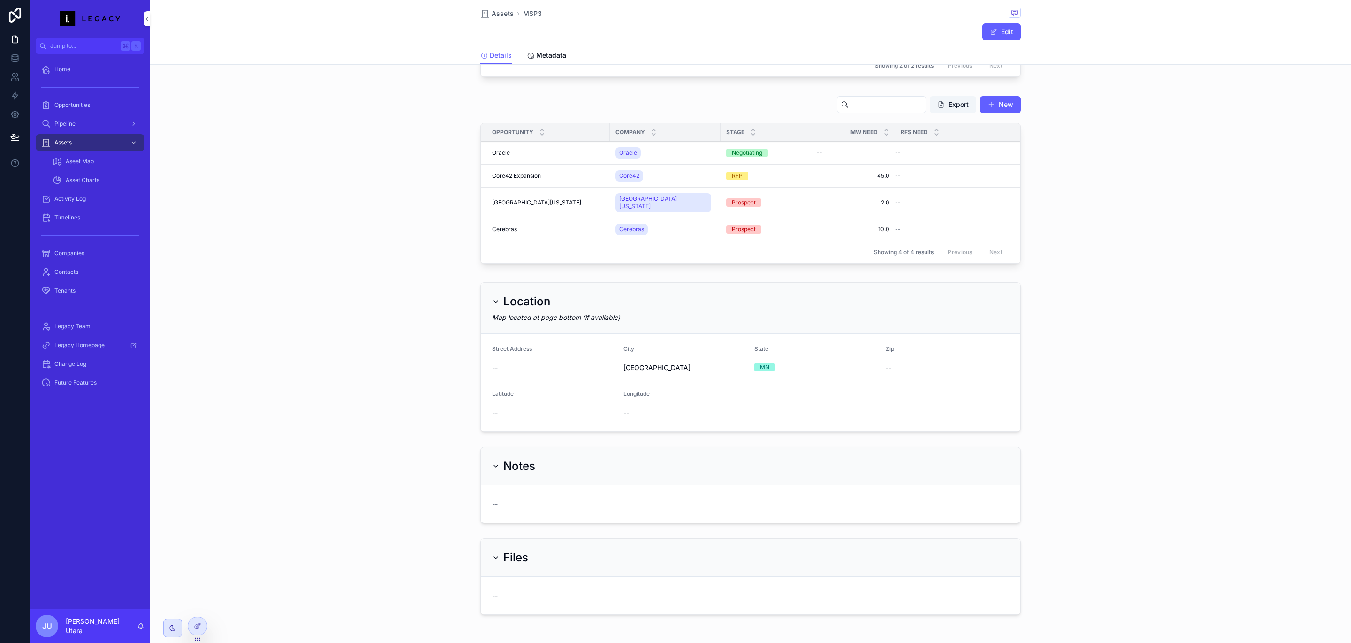
scroll to position [512, 0]
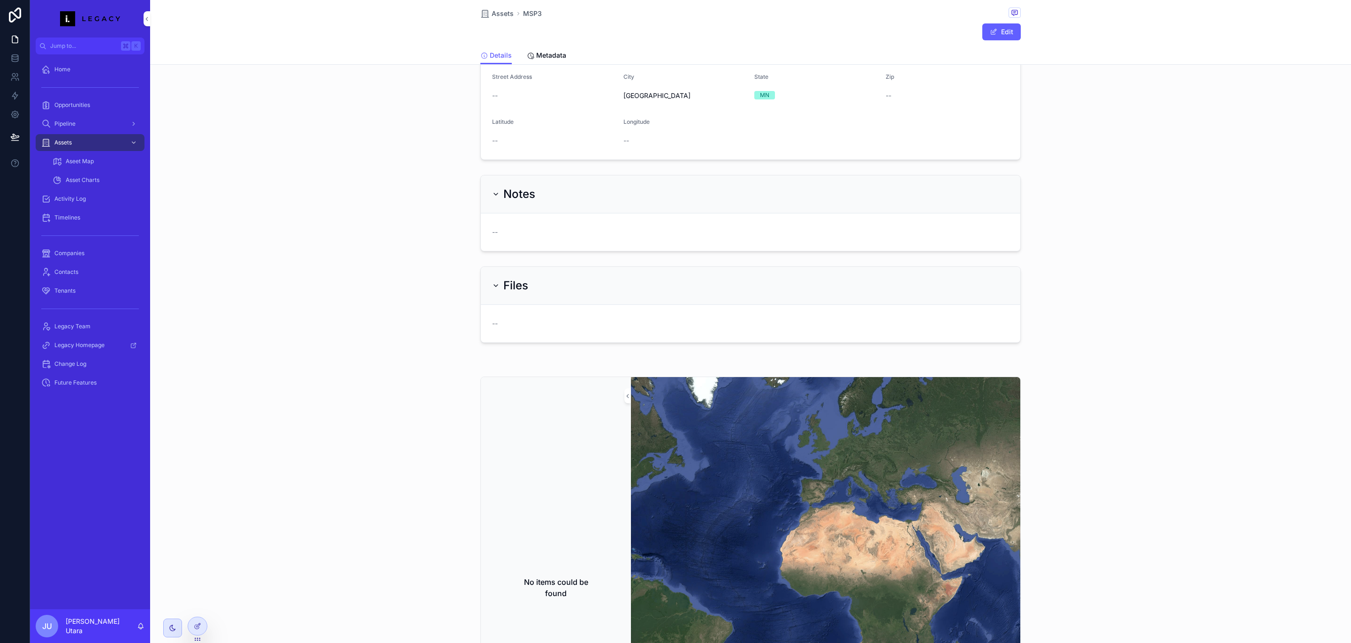
click at [80, 160] on span "Aseet Map" at bounding box center [80, 162] width 28 height 8
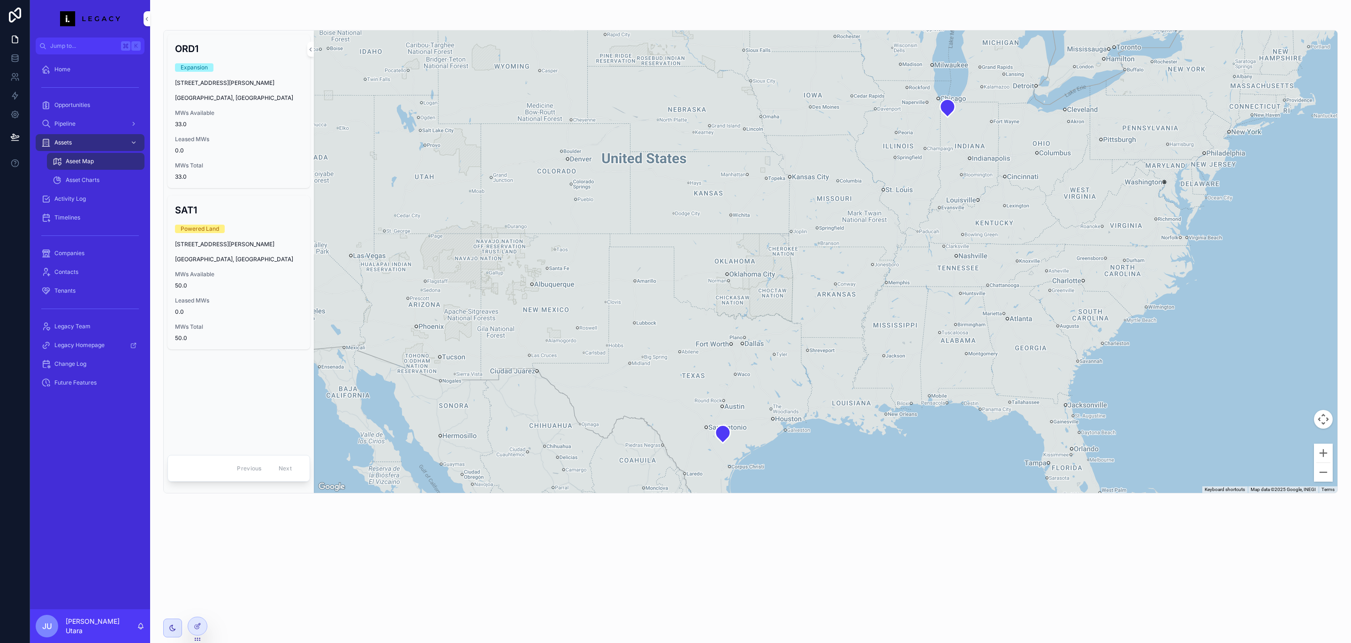
click at [94, 177] on span "Asset Charts" at bounding box center [83, 180] width 34 height 8
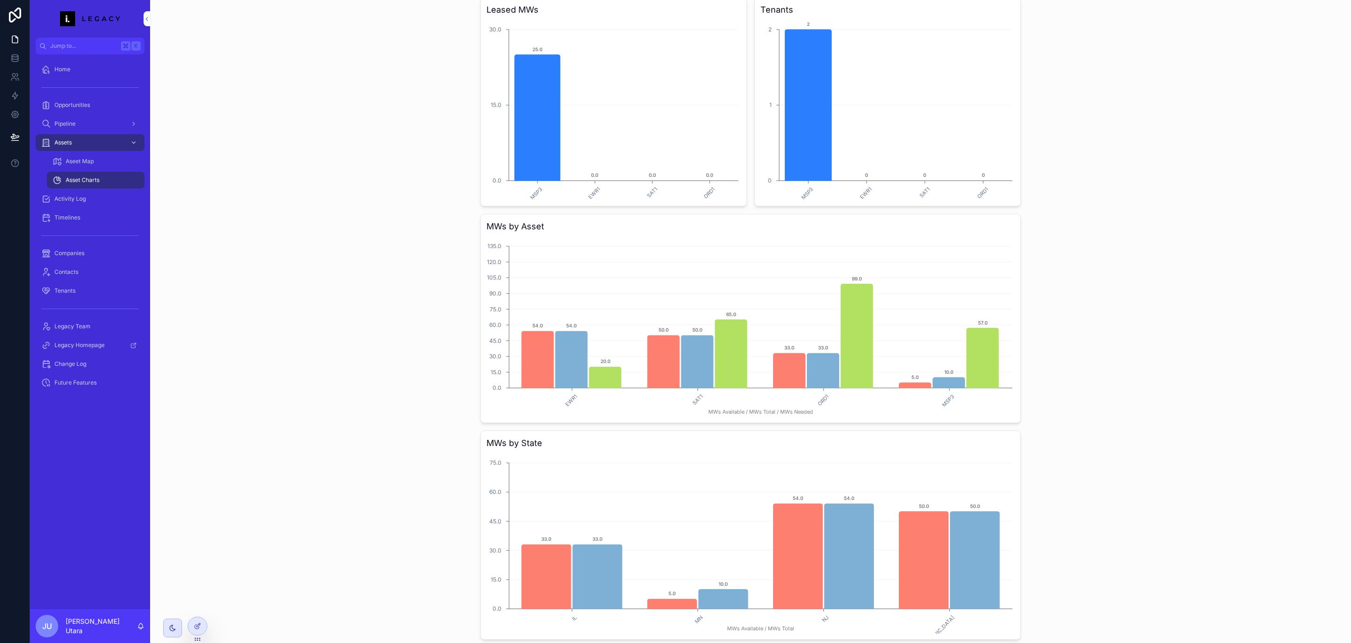
scroll to position [50, 0]
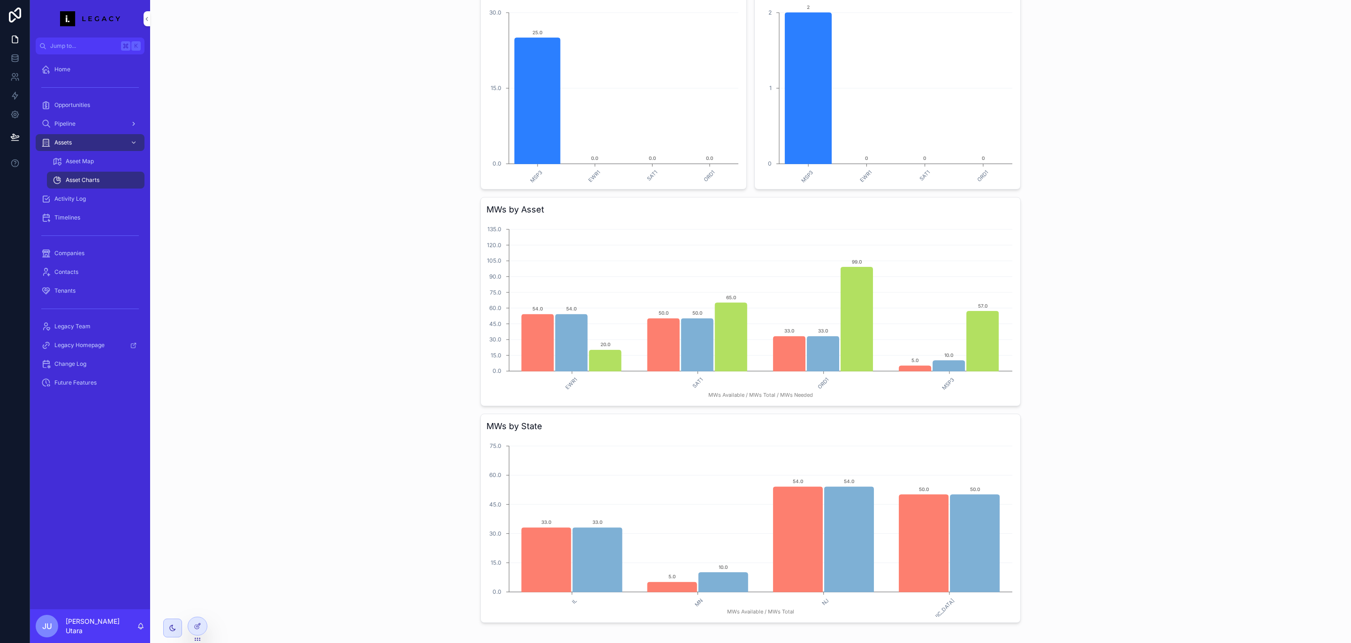
click at [72, 128] on div "Pipeline" at bounding box center [90, 123] width 98 height 15
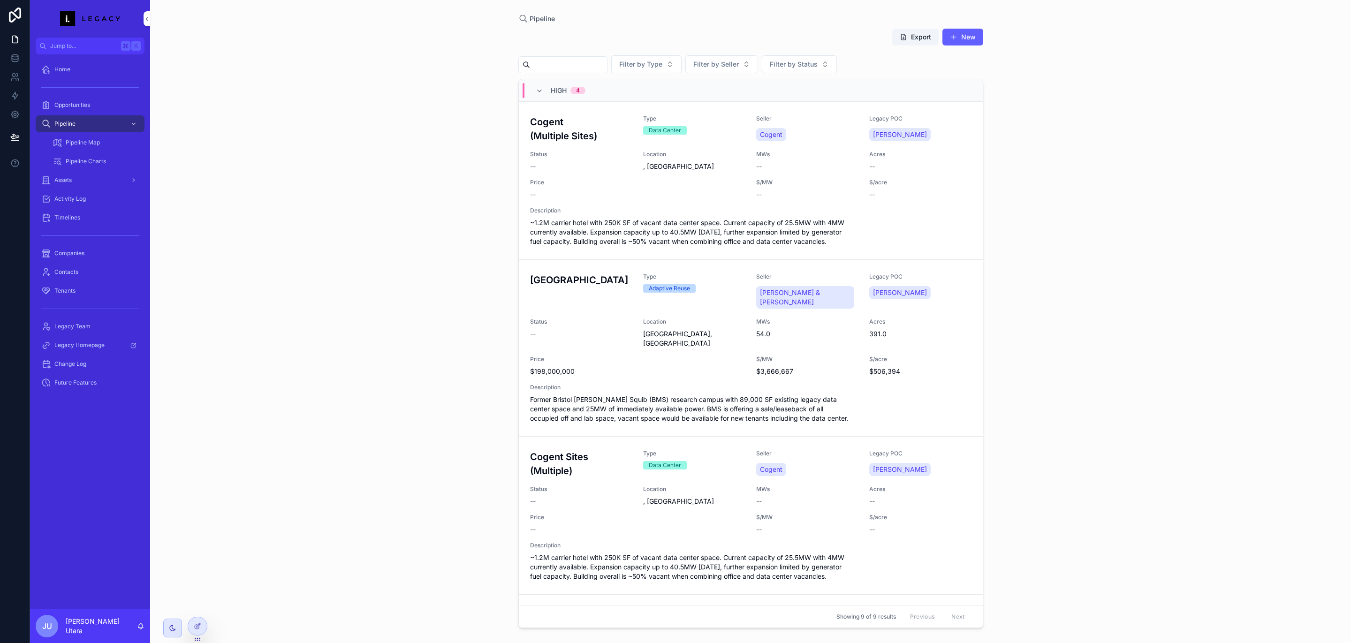
click at [88, 143] on span "Pipeline Map" at bounding box center [83, 143] width 34 height 8
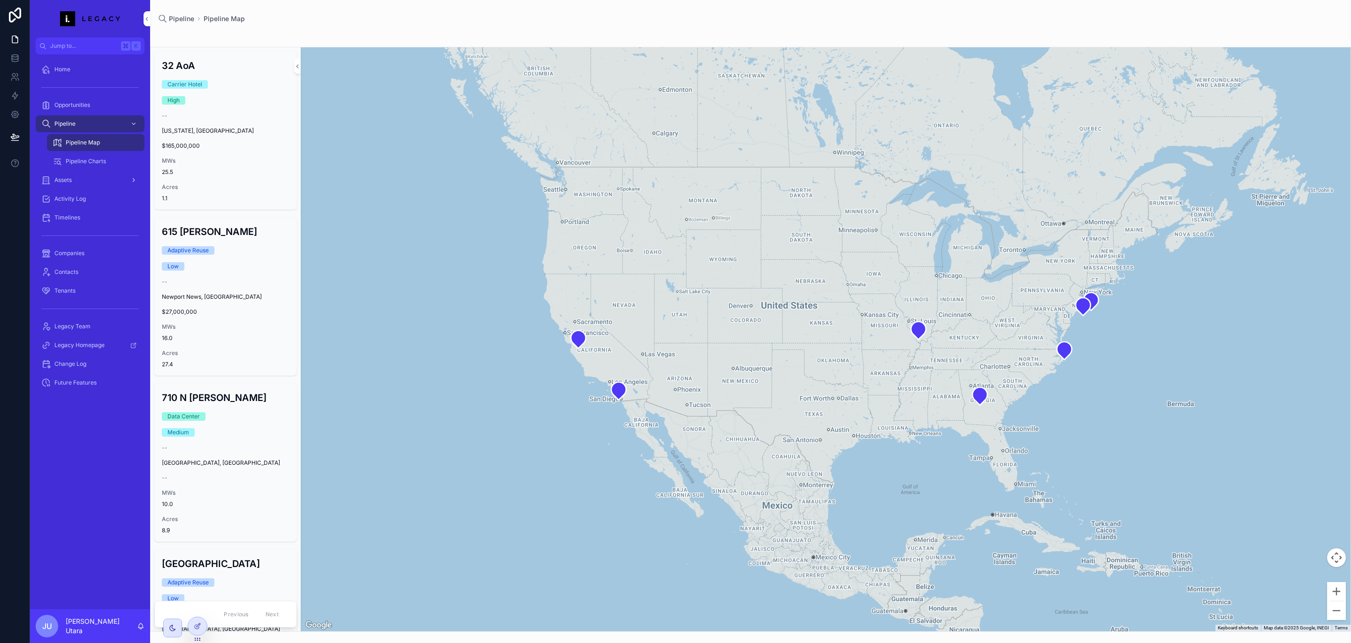
click at [84, 179] on div "Assets" at bounding box center [90, 180] width 98 height 15
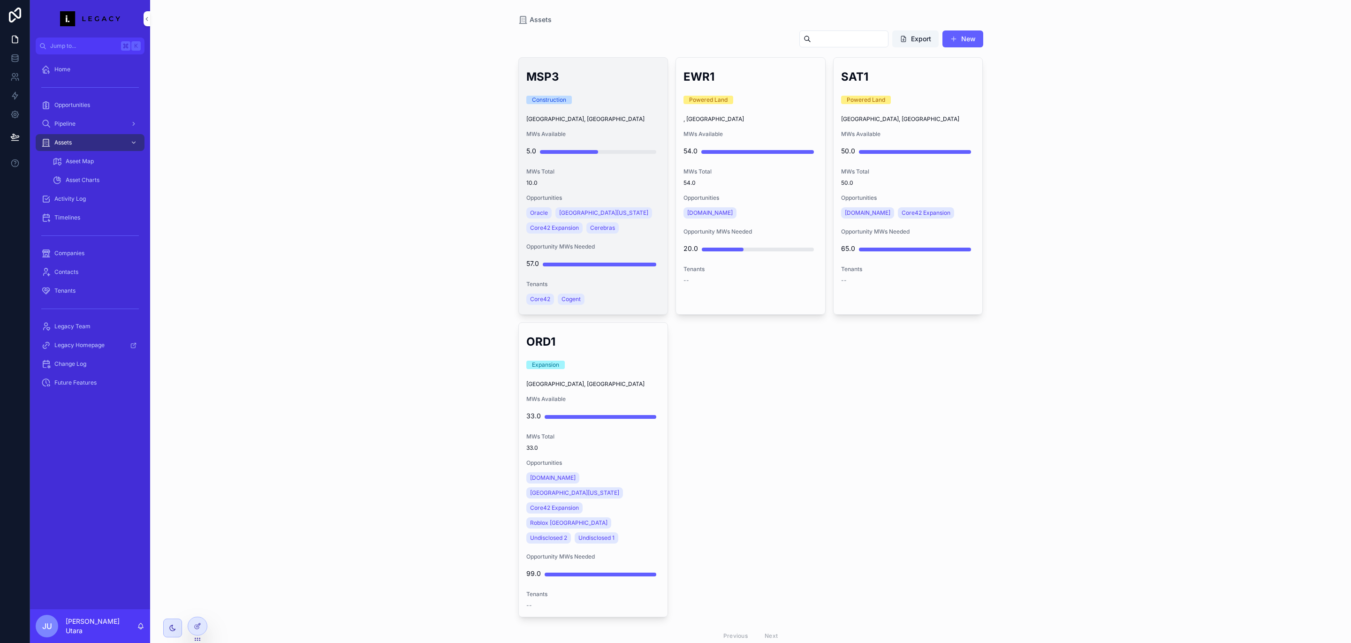
click at [628, 99] on div "Construction" at bounding box center [593, 100] width 134 height 8
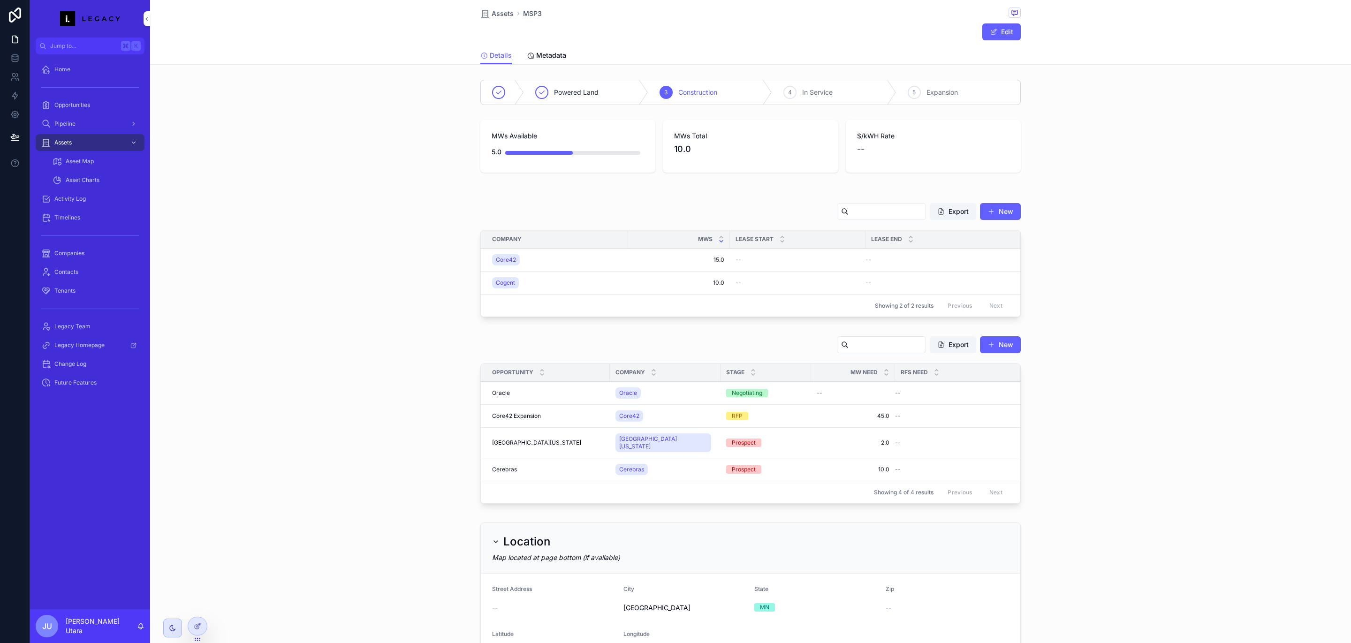
click at [542, 53] on span "Metadata" at bounding box center [551, 55] width 30 height 9
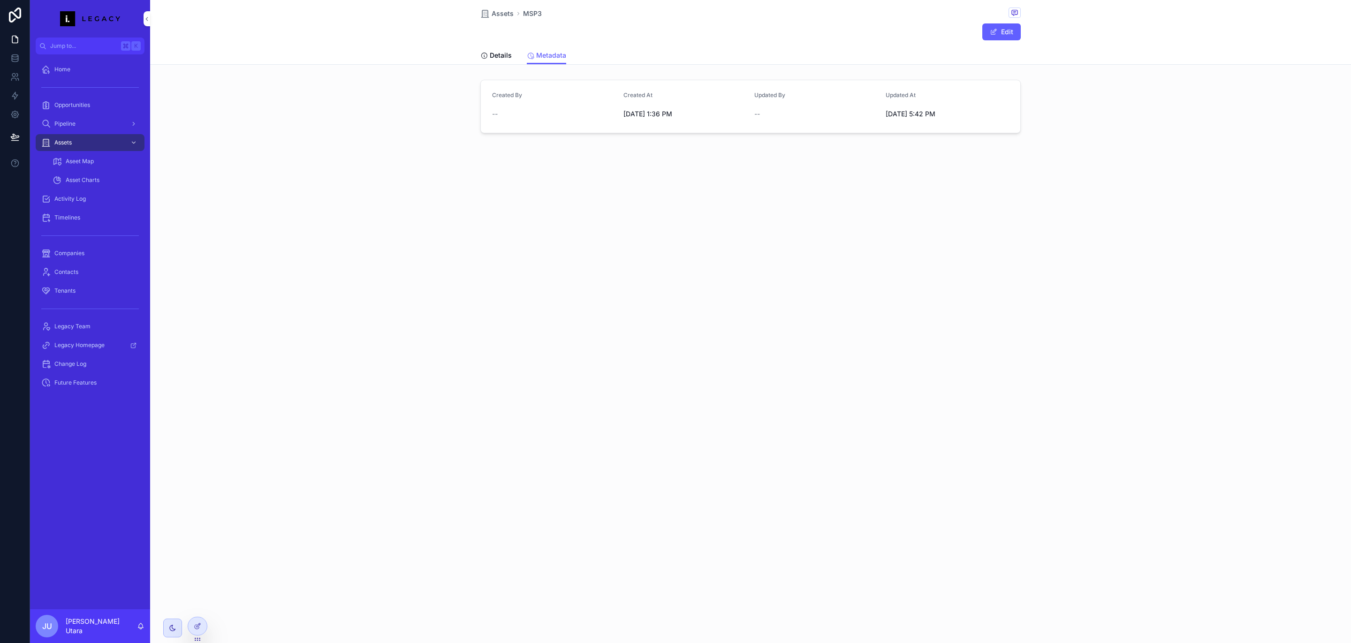
click at [115, 105] on div "Opportunities" at bounding box center [90, 105] width 98 height 15
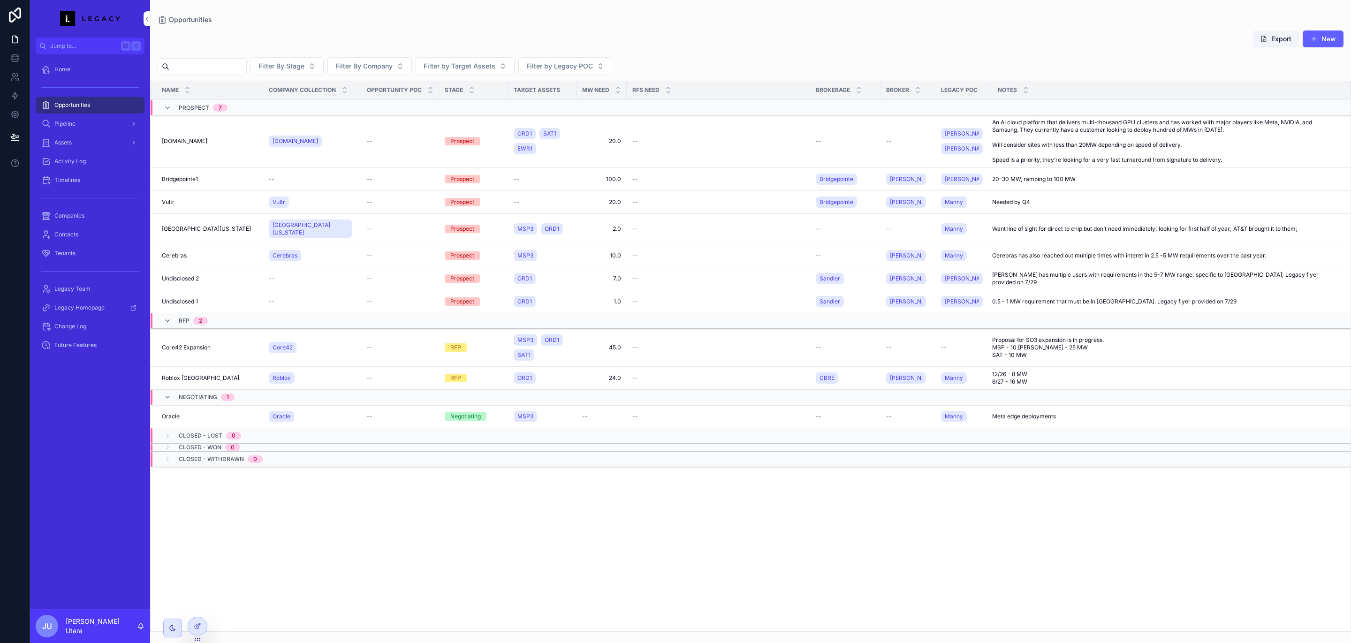
click at [388, 155] on td "--" at bounding box center [400, 141] width 78 height 53
click at [242, 146] on td "[DOMAIN_NAME] [DOMAIN_NAME]" at bounding box center [207, 141] width 113 height 53
click at [187, 413] on div "Oracle Oracle" at bounding box center [210, 417] width 96 height 8
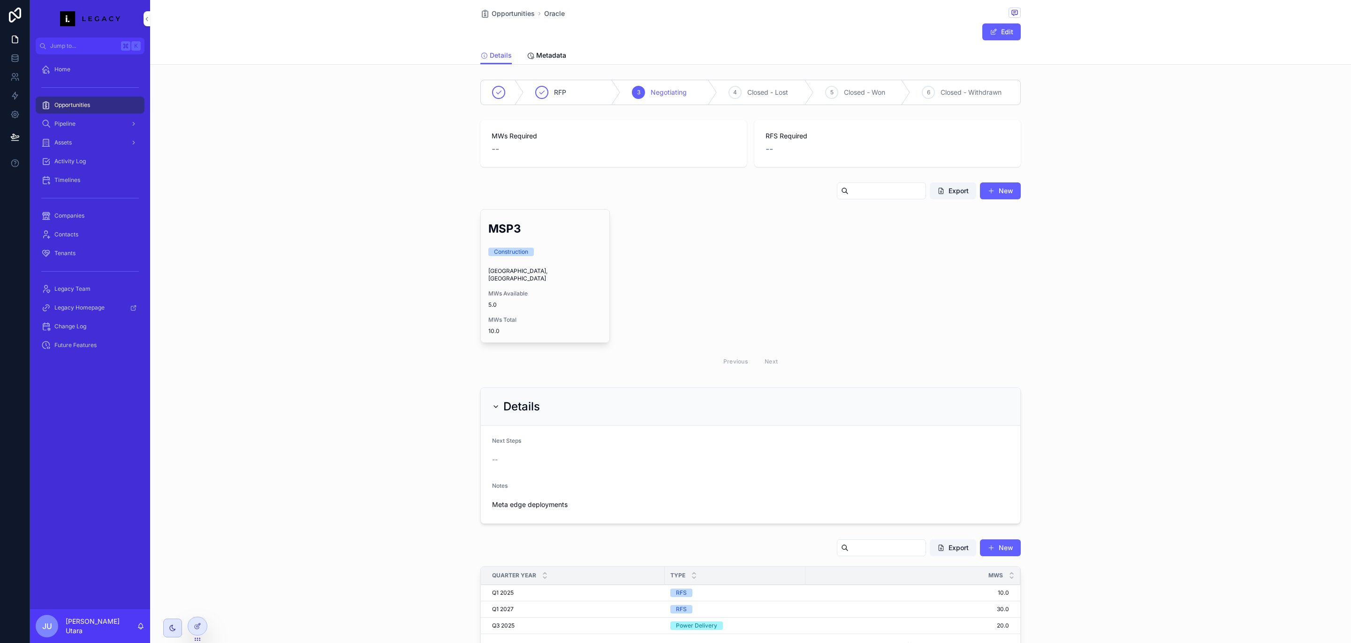
click at [547, 54] on span "Metadata" at bounding box center [551, 55] width 30 height 9
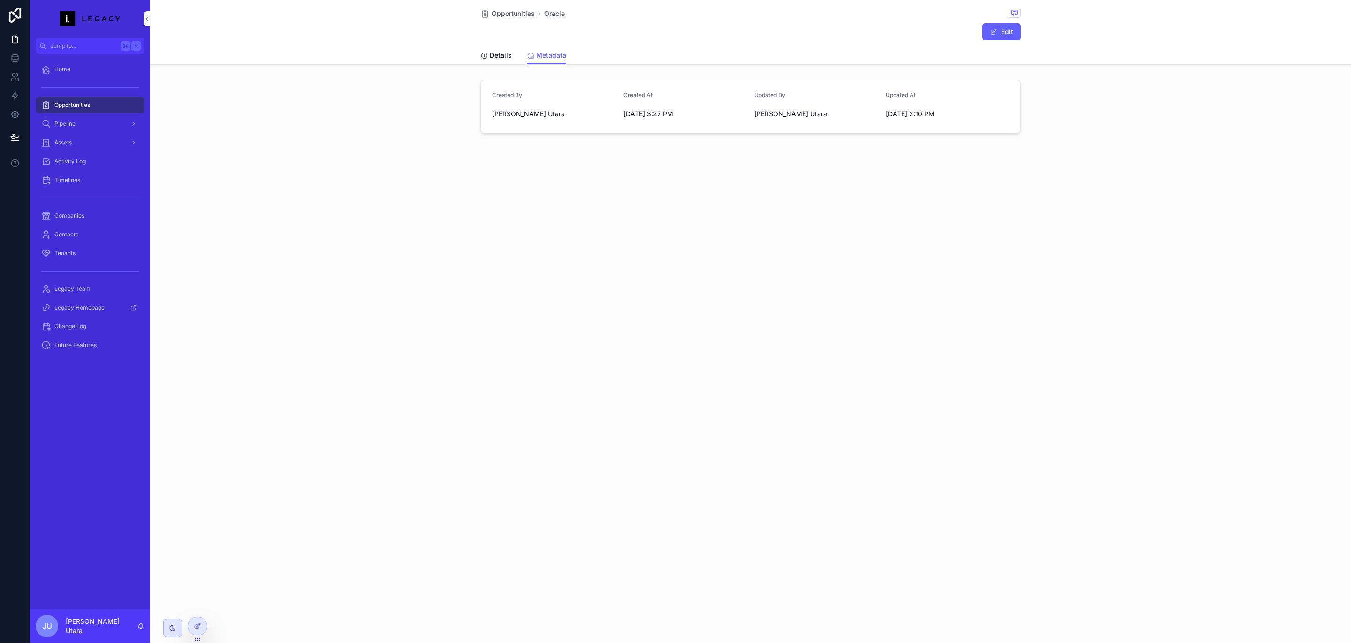
click at [495, 55] on span "Details" at bounding box center [501, 55] width 22 height 9
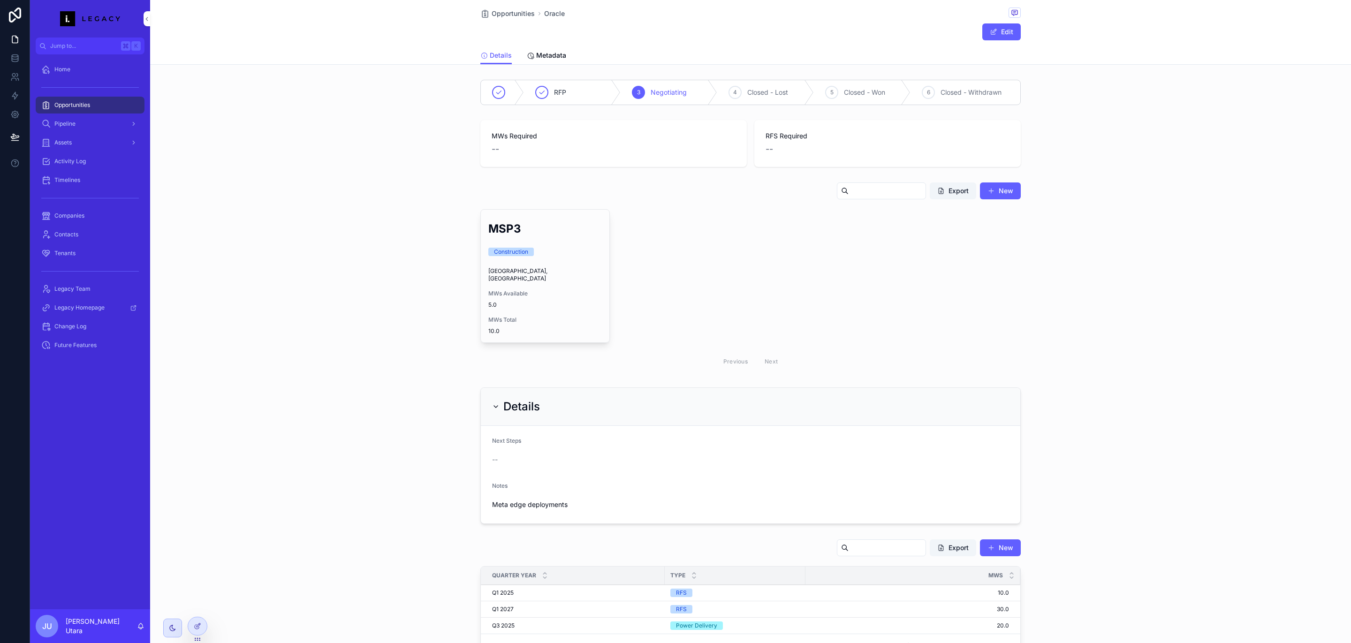
click at [548, 52] on span "Metadata" at bounding box center [551, 55] width 30 height 9
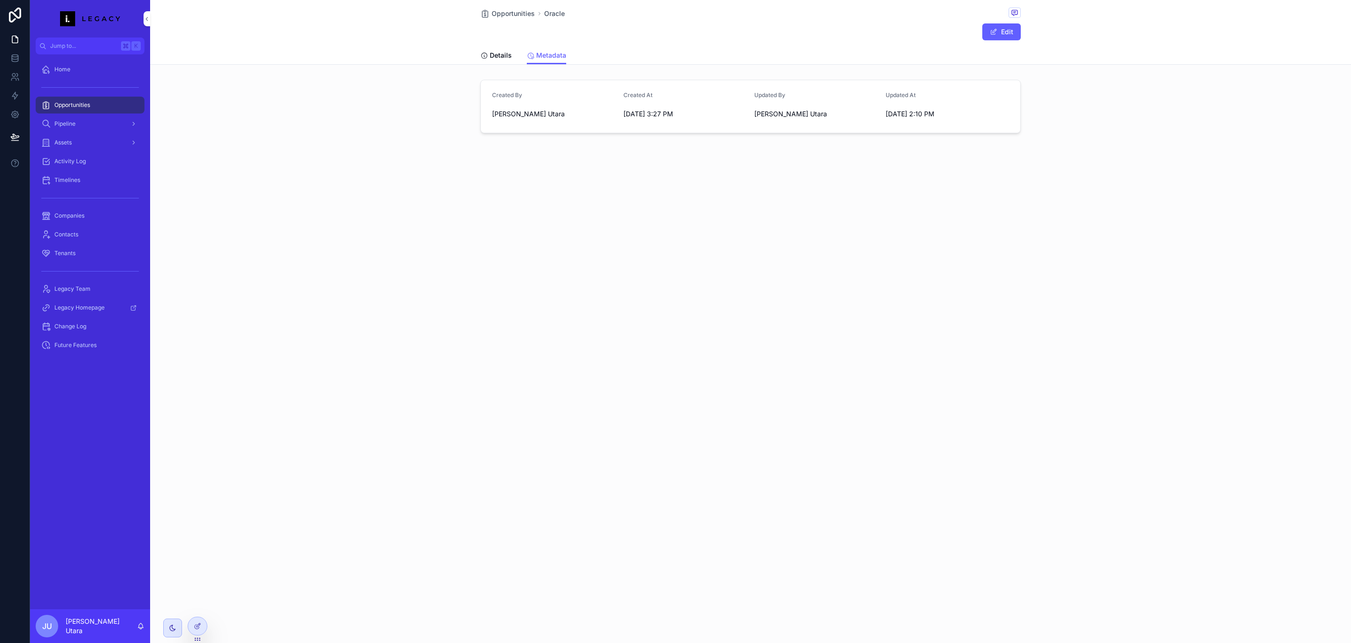
click at [665, 121] on div "[DATE] 3:27 PM" at bounding box center [686, 114] width 124 height 15
drag, startPoint x: 501, startPoint y: 99, endPoint x: 808, endPoint y: 115, distance: 307.8
click at [808, 115] on form "Created By [PERSON_NAME] Utara Created At [DATE] 3:27 PM Updated By [PERSON_NAM…" at bounding box center [751, 106] width 540 height 53
click at [886, 112] on span "[DATE] 2:10 PM" at bounding box center [948, 113] width 124 height 9
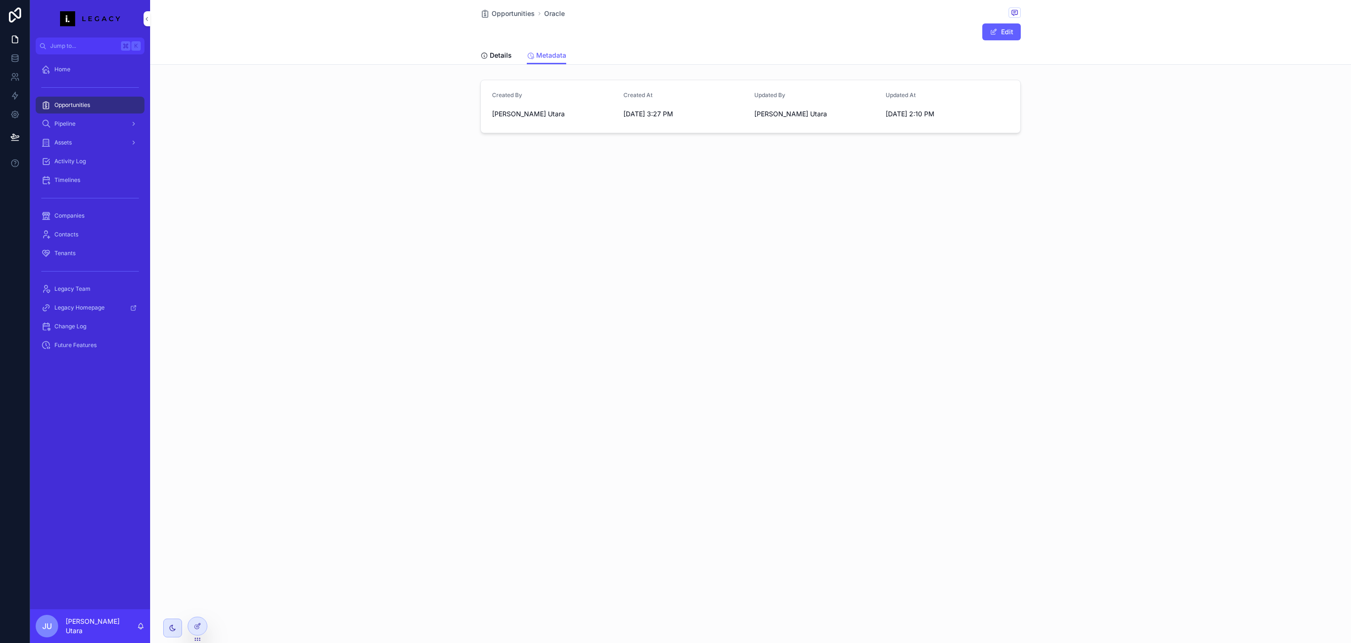
drag, startPoint x: 944, startPoint y: 114, endPoint x: 515, endPoint y: 112, distance: 429.3
click at [541, 112] on form "Created By [PERSON_NAME] Utara Created At [DATE] 3:27 PM Updated By [PERSON_NAM…" at bounding box center [751, 106] width 540 height 53
click at [588, 105] on div "Created By [PERSON_NAME] Utara" at bounding box center [554, 106] width 124 height 30
click at [72, 161] on span "Activity Log" at bounding box center [69, 162] width 31 height 8
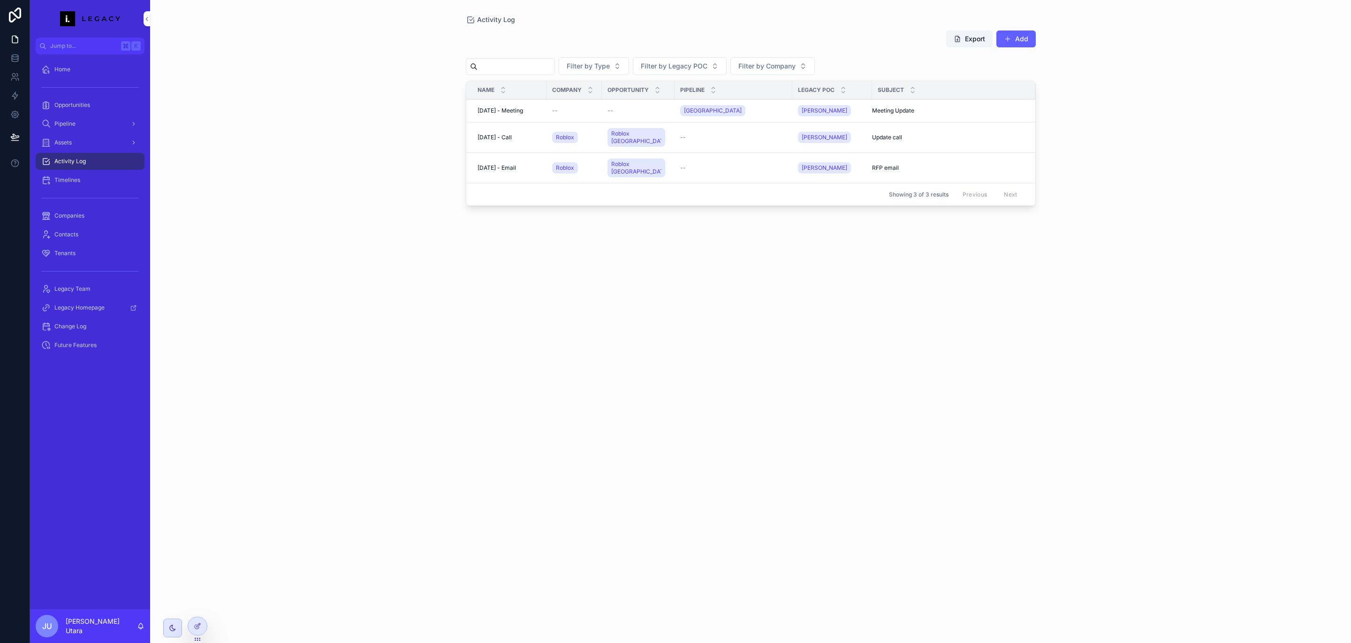
click at [595, 135] on div "Roblox" at bounding box center [574, 137] width 44 height 15
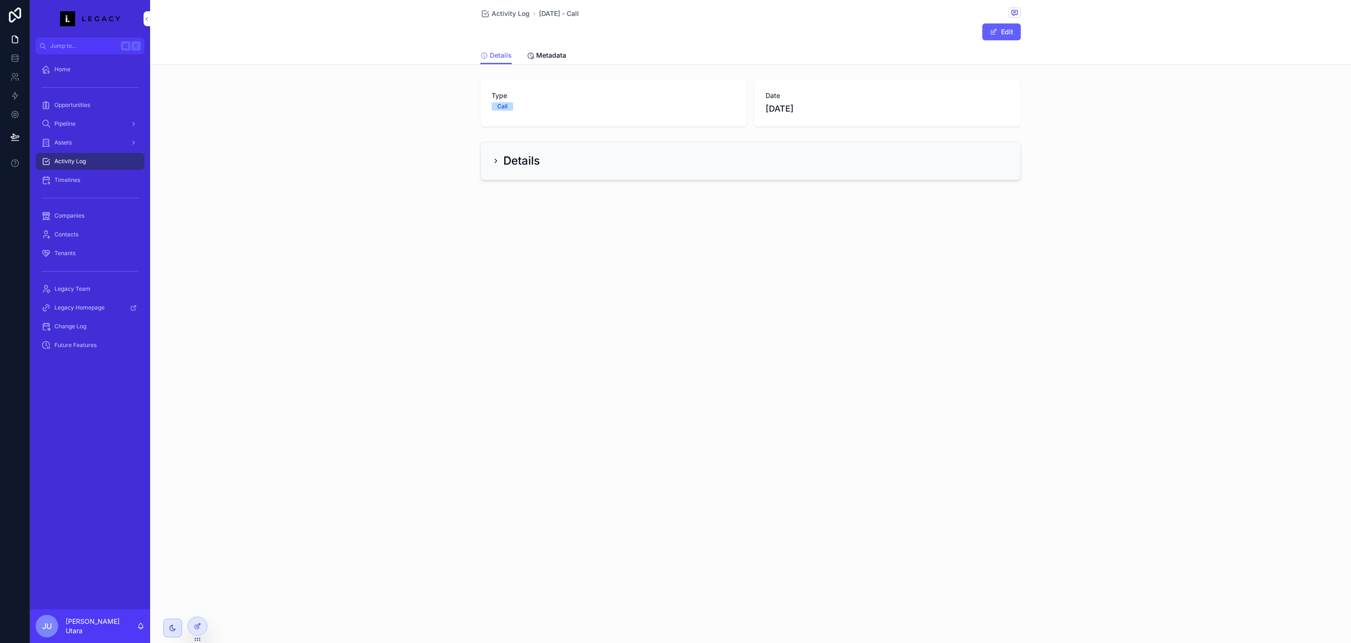
click at [497, 161] on icon "scrollable content" at bounding box center [496, 161] width 8 height 8
click at [494, 162] on icon "scrollable content" at bounding box center [496, 161] width 8 height 8
click at [506, 58] on span "Details" at bounding box center [501, 55] width 22 height 9
click at [116, 165] on div "Activity Log" at bounding box center [90, 161] width 98 height 15
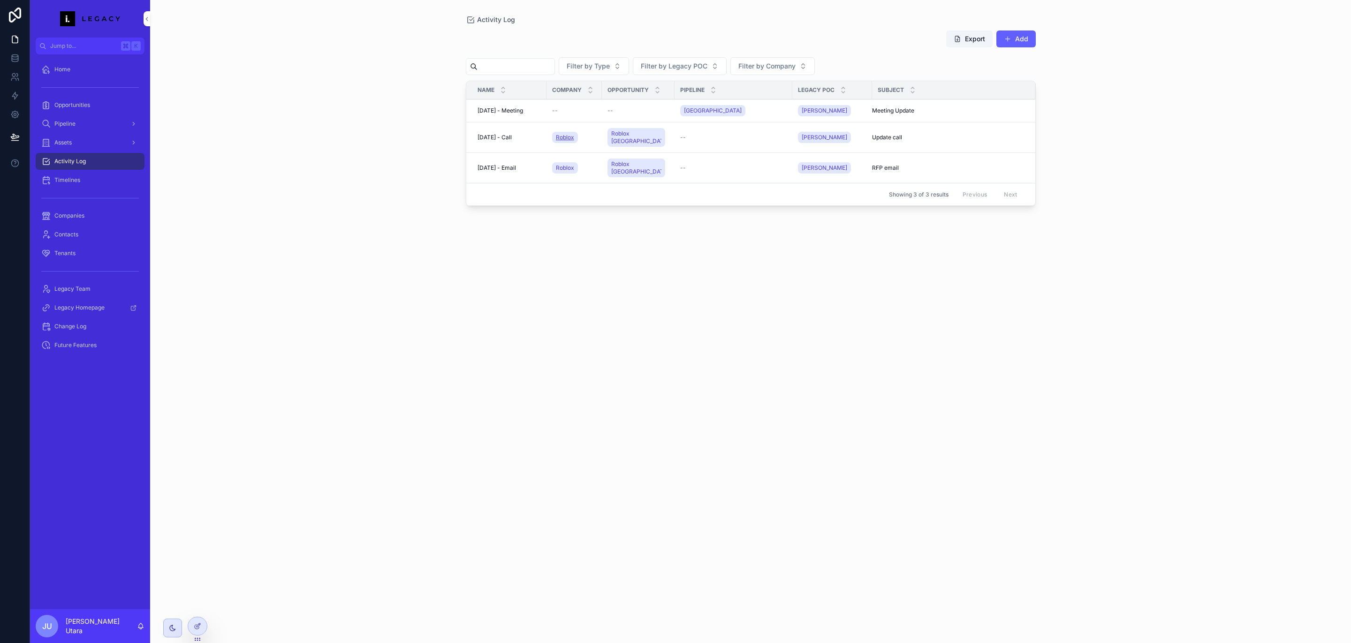
click at [567, 134] on span "Roblox" at bounding box center [565, 138] width 18 height 8
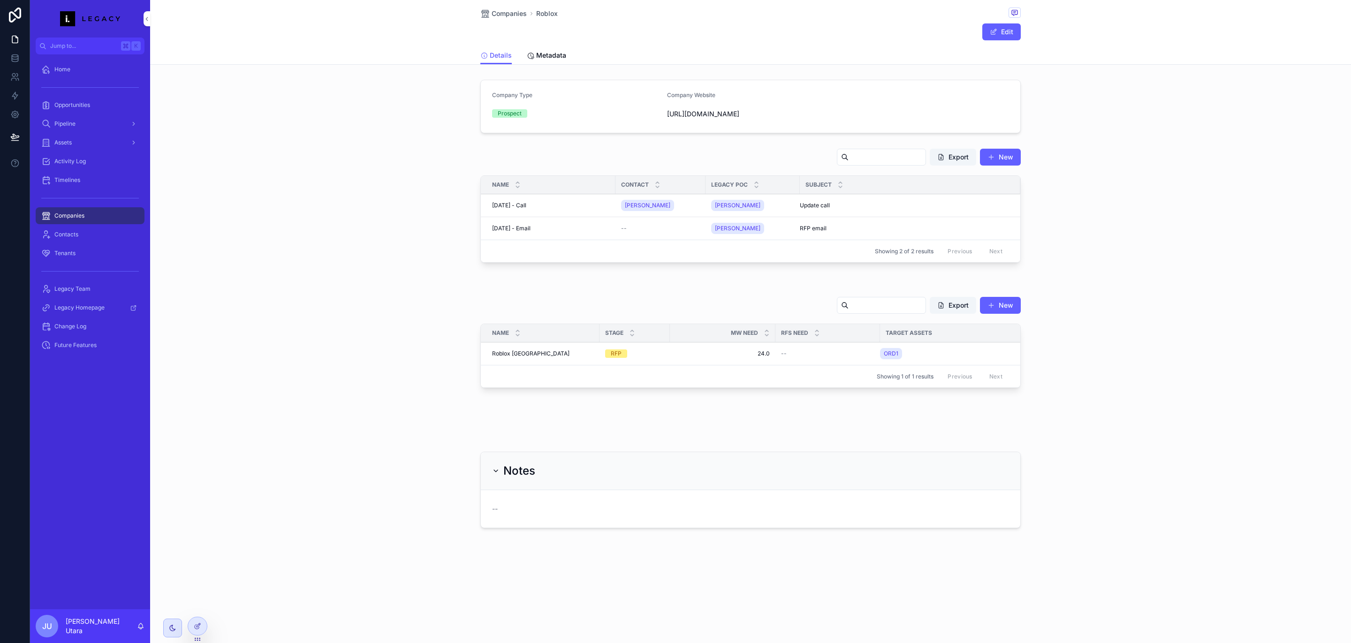
click at [424, 286] on div "Company Type Prospect Company Website [URL][DOMAIN_NAME] Activity Log Export Ne…" at bounding box center [750, 304] width 1201 height 456
click at [416, 297] on div "Opportunities Export New Name Stage MW Need RFS Need Target Assets Roblox Chica…" at bounding box center [750, 344] width 1201 height 103
click at [548, 60] on span "Metadata" at bounding box center [551, 55] width 30 height 9
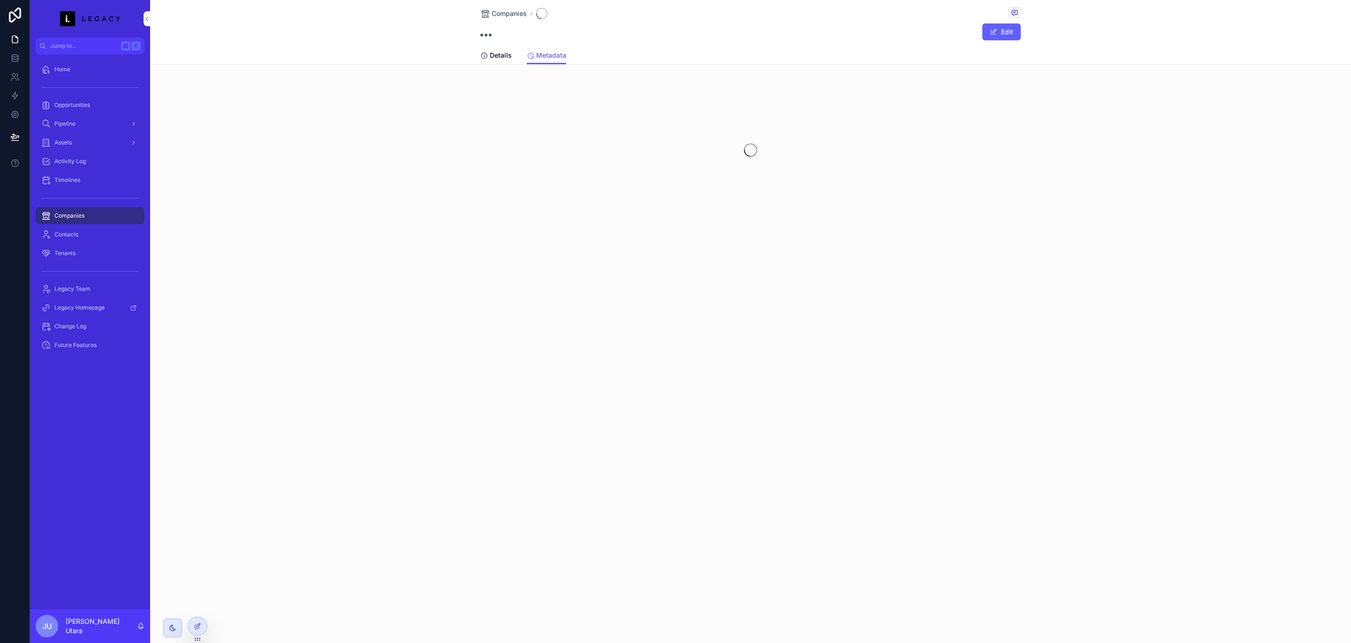
click at [500, 58] on span "Details" at bounding box center [501, 55] width 22 height 9
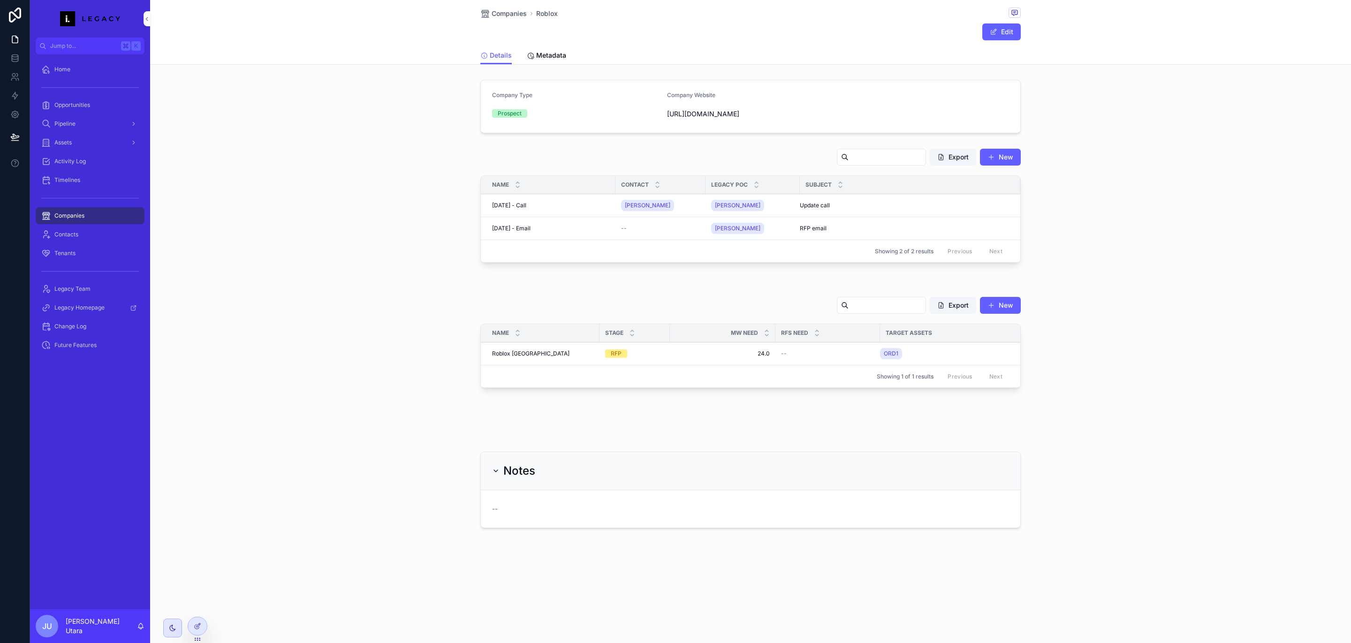
click at [430, 198] on div "Activity Log Export New Name Contact Legacy POC Subject 2025-09-17 - Call 2025-…" at bounding box center [750, 208] width 1201 height 126
click at [263, 271] on div "Company Type Prospect Company Website [URL][DOMAIN_NAME] Activity Log Export Ne…" at bounding box center [750, 304] width 1201 height 456
drag, startPoint x: 557, startPoint y: 161, endPoint x: 472, endPoint y: 155, distance: 85.6
click at [472, 155] on div "Activity Log Export New Name Contact Legacy POC Subject 2025-09-17 - Call 2025-…" at bounding box center [750, 208] width 1201 height 126
click at [438, 168] on div "Activity Log Export New Name Contact Legacy POC Subject 2025-09-17 - Call 2025-…" at bounding box center [750, 208] width 1201 height 126
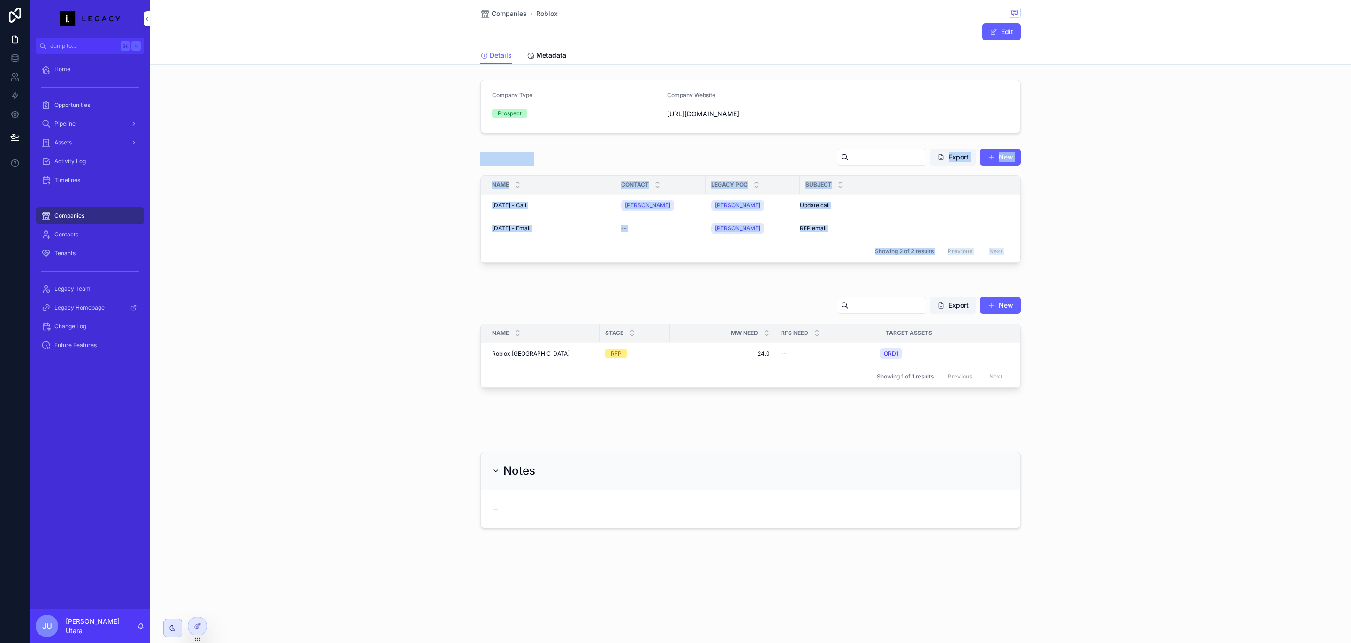
drag, startPoint x: 441, startPoint y: 149, endPoint x: 1061, endPoint y: 283, distance: 634.6
click at [1061, 283] on div "Company Type Prospect Company Website [URL][DOMAIN_NAME] Activity Log Export Ne…" at bounding box center [750, 304] width 1201 height 456
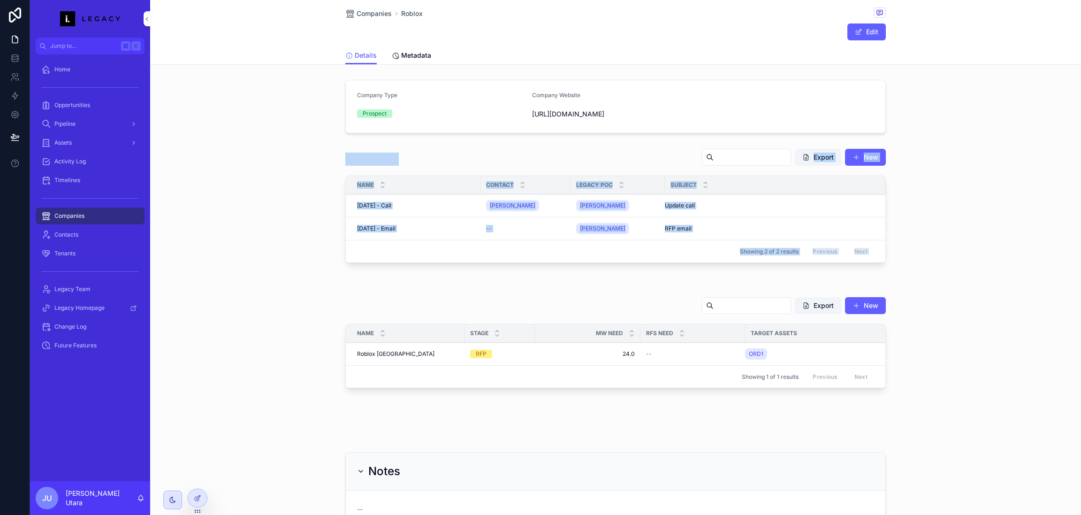
click at [894, 213] on div "Activity Log Export New Name Contact Legacy POC Subject 2025-09-17 - Call 2025-…" at bounding box center [615, 208] width 931 height 126
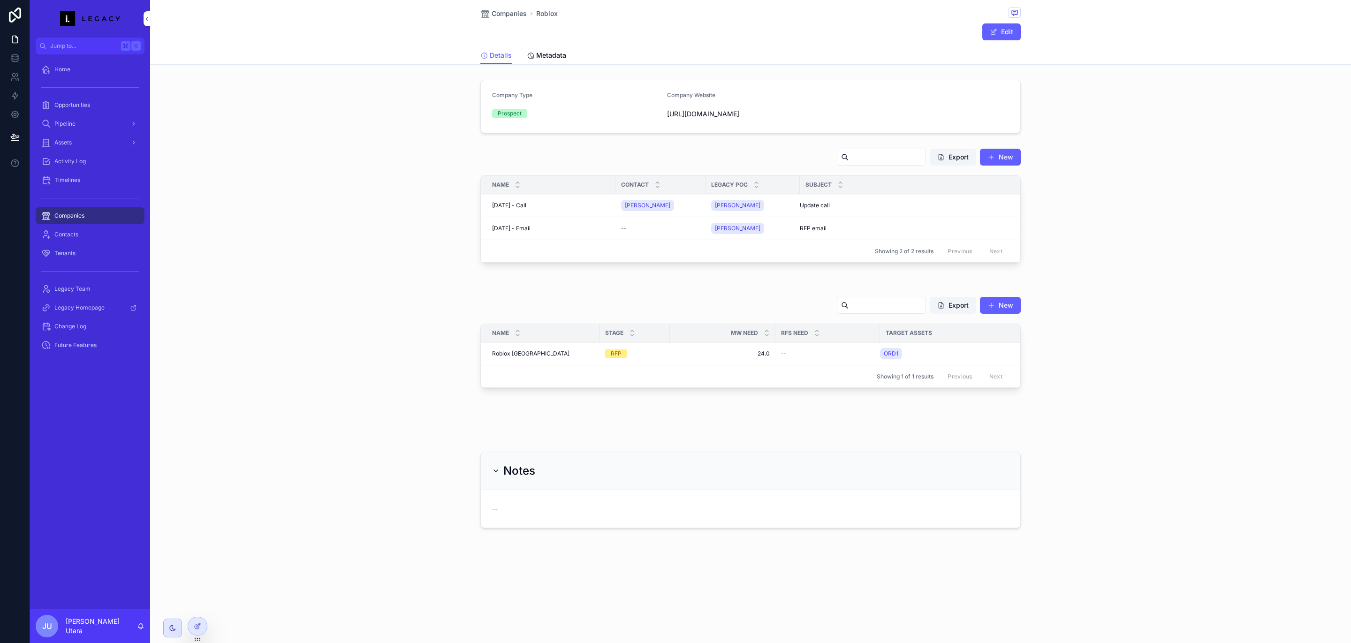
click at [73, 215] on span "Companies" at bounding box center [69, 216] width 30 height 8
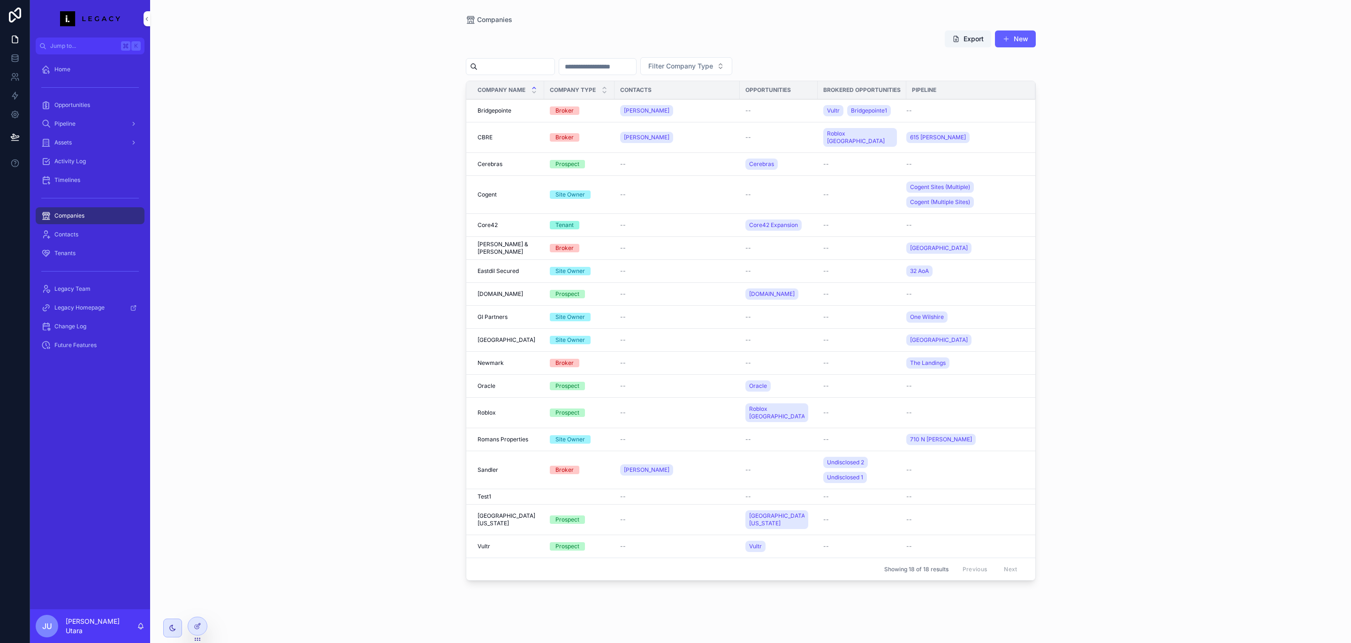
click at [92, 186] on div "Timelines" at bounding box center [90, 180] width 98 height 15
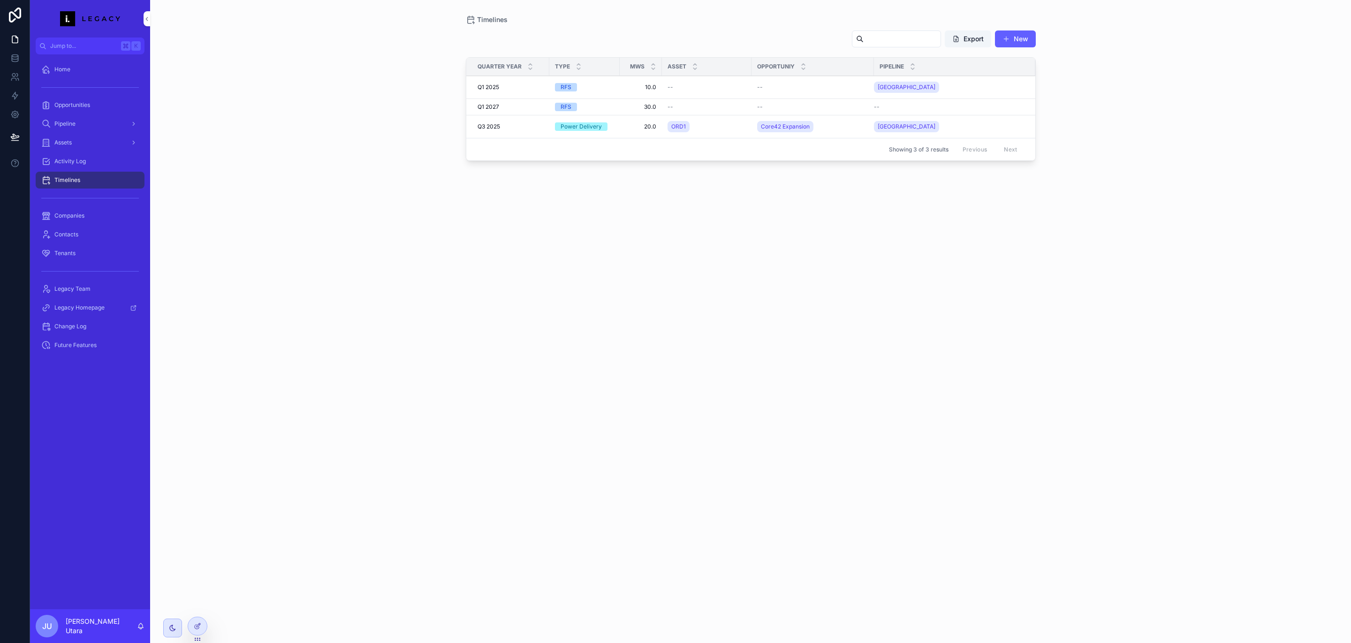
click at [91, 99] on div "Opportunities" at bounding box center [90, 105] width 98 height 15
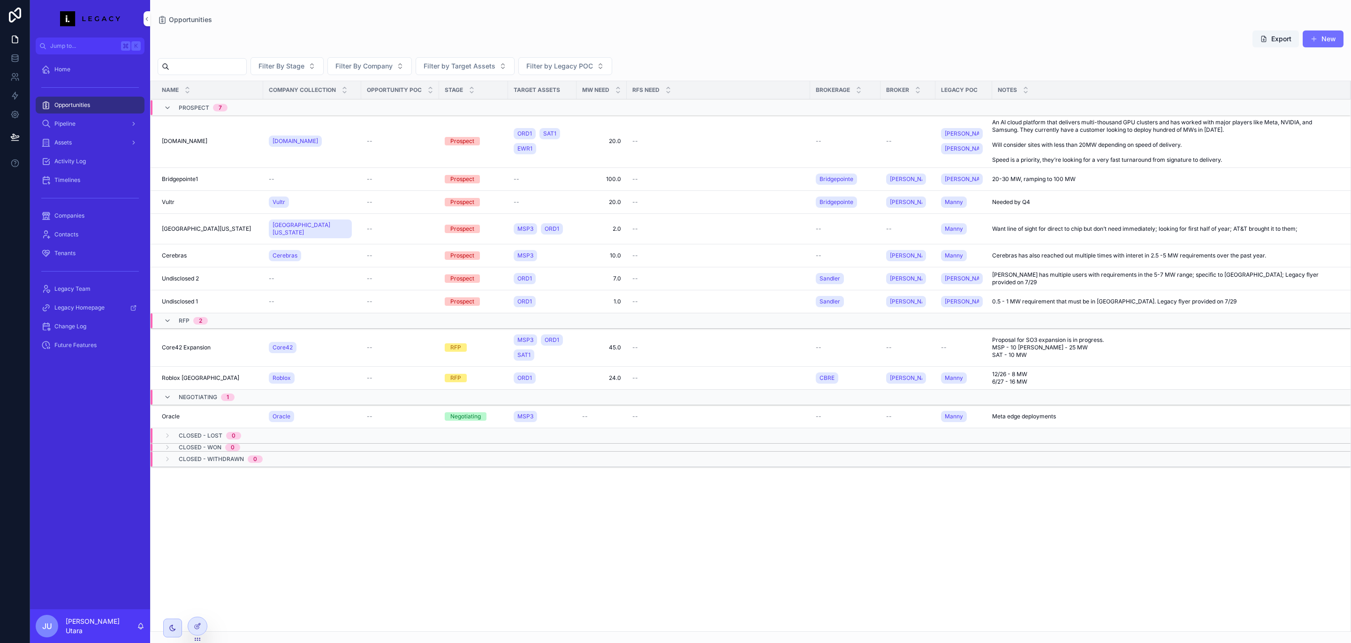
click at [1318, 38] on span "scrollable content" at bounding box center [1315, 39] width 8 height 8
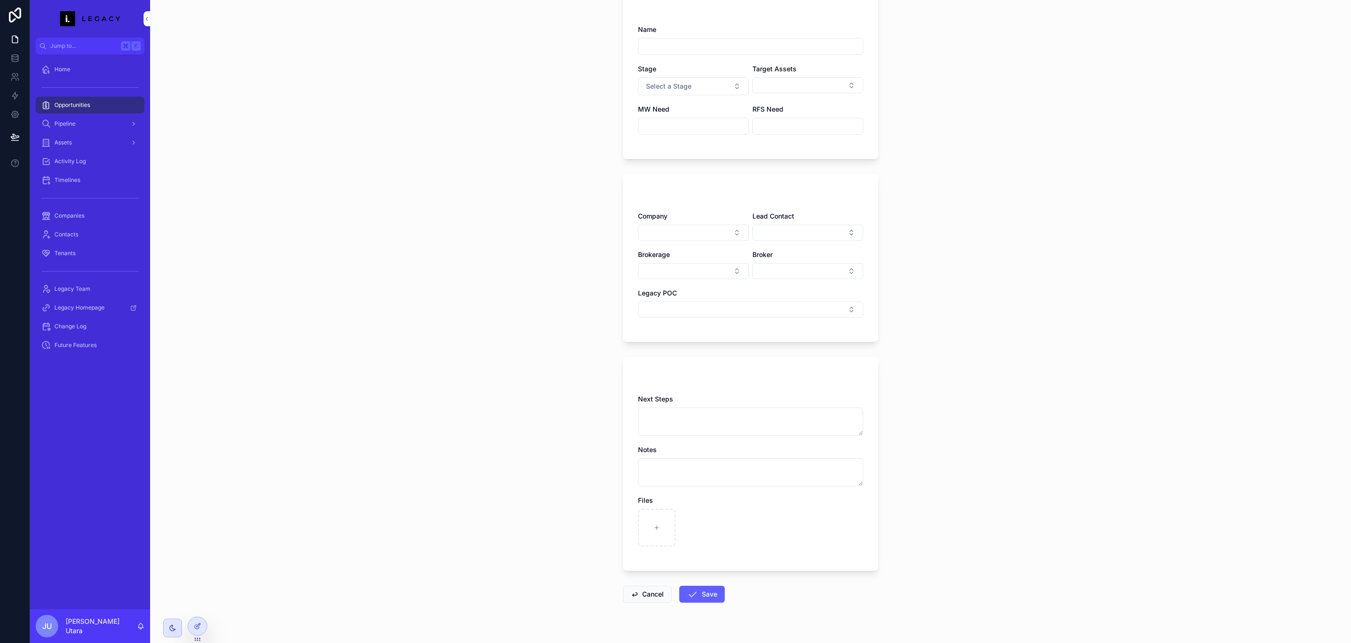
scroll to position [94, 0]
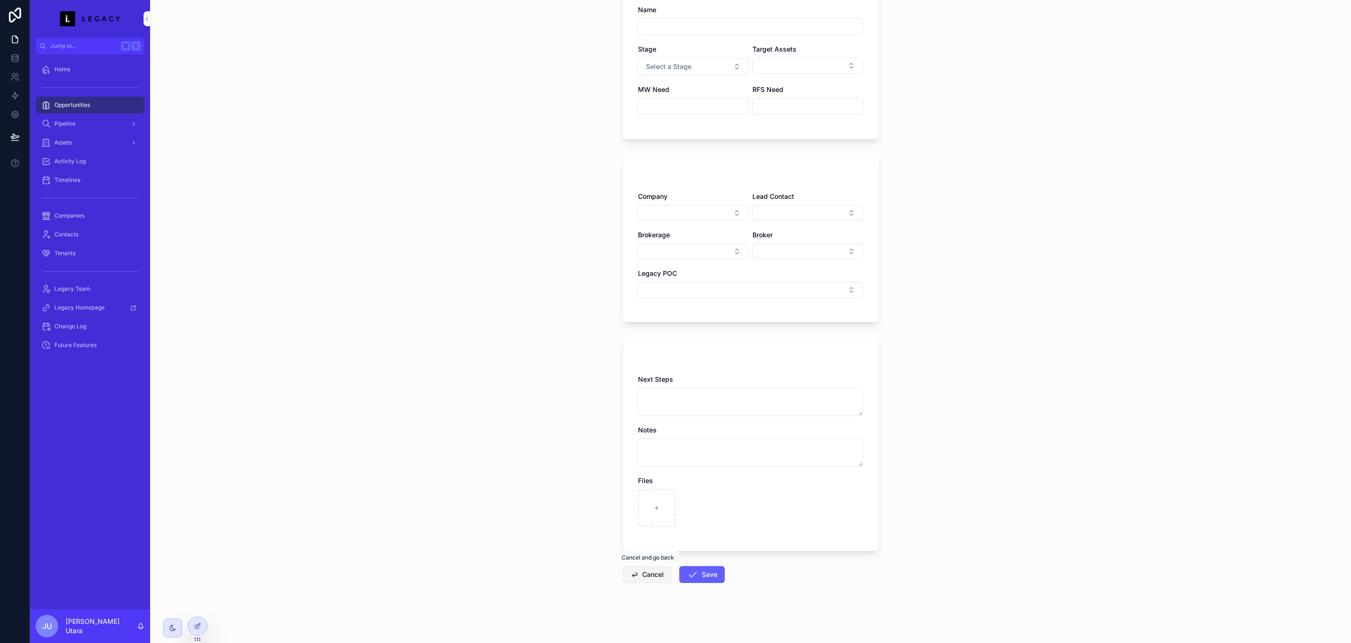
click at [650, 577] on button "Cancel" at bounding box center [647, 574] width 49 height 17
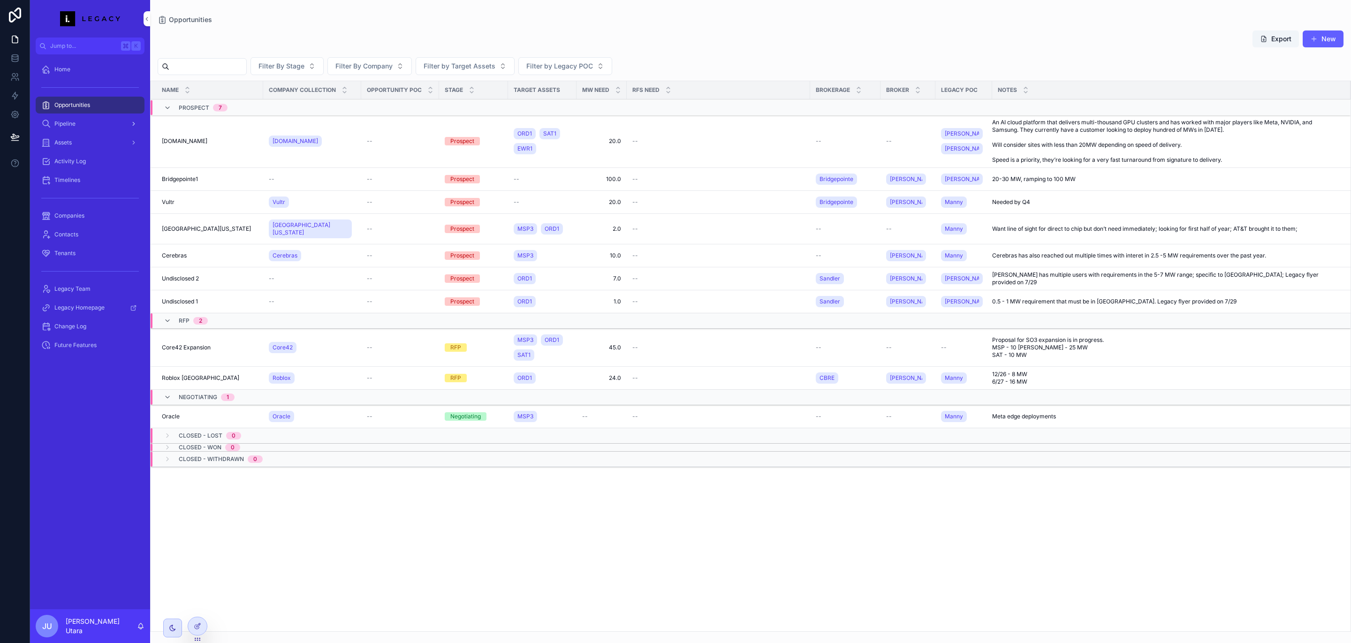
click at [76, 126] on div "Pipeline" at bounding box center [90, 123] width 98 height 15
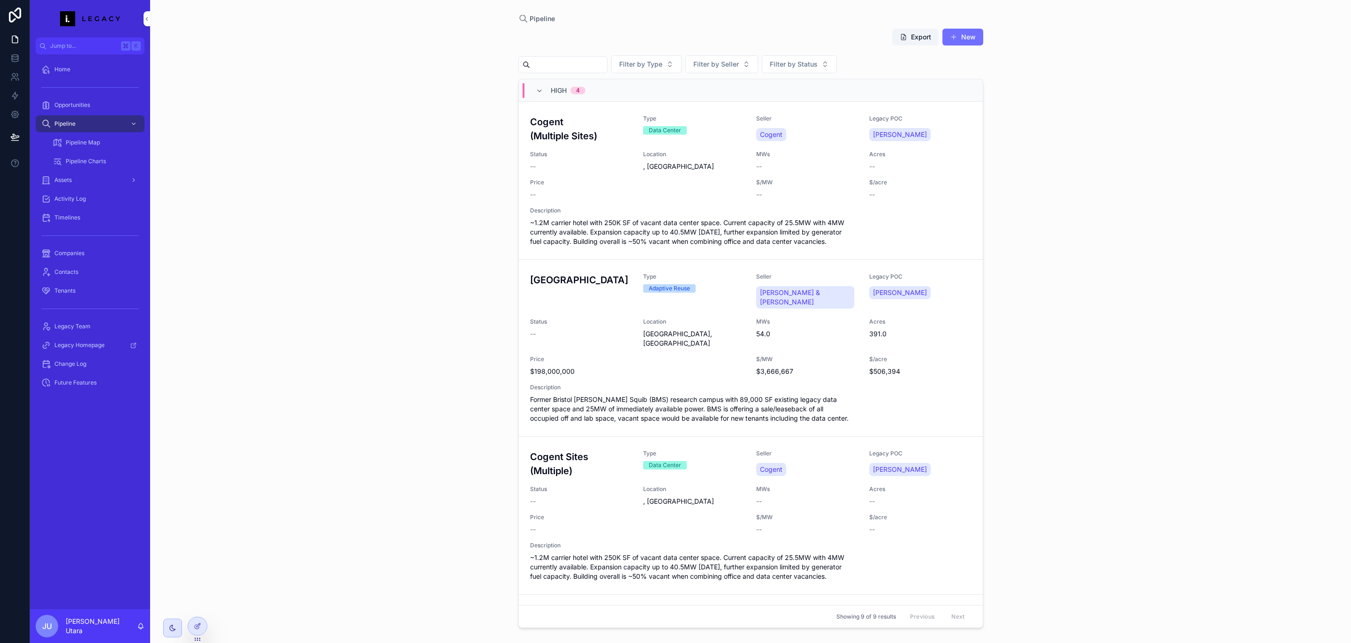
click at [956, 38] on span "scrollable content" at bounding box center [954, 37] width 8 height 8
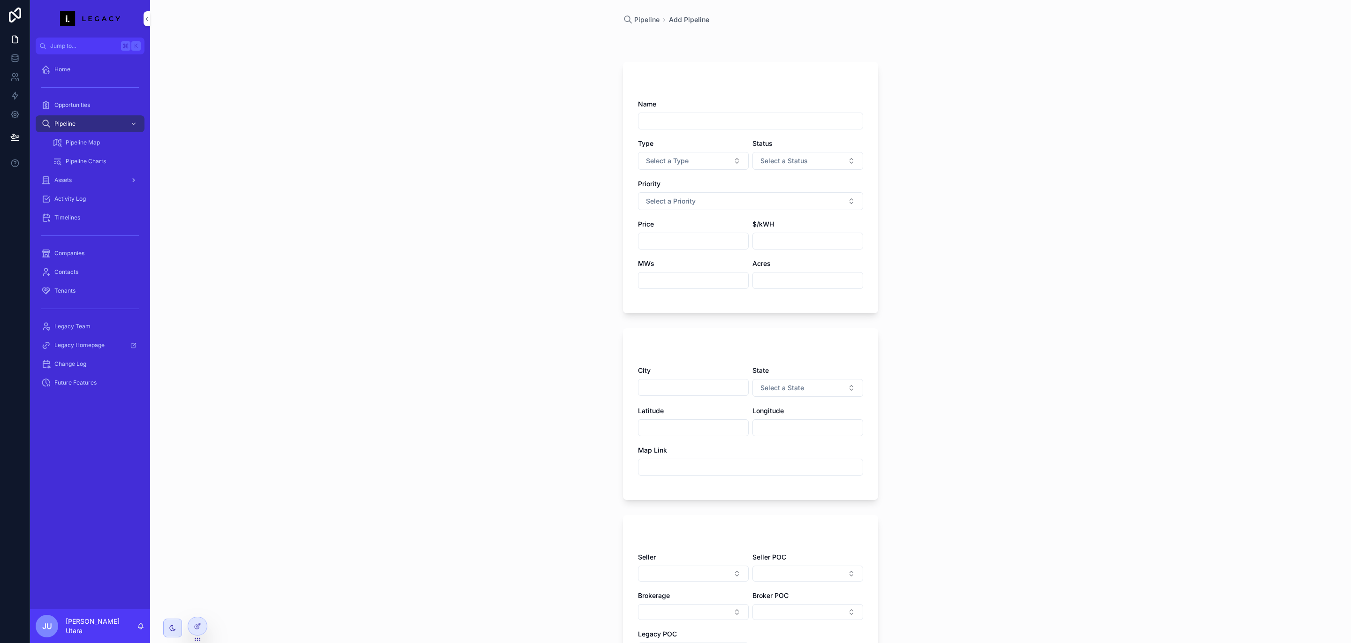
click at [85, 178] on div "Assets" at bounding box center [90, 180] width 98 height 15
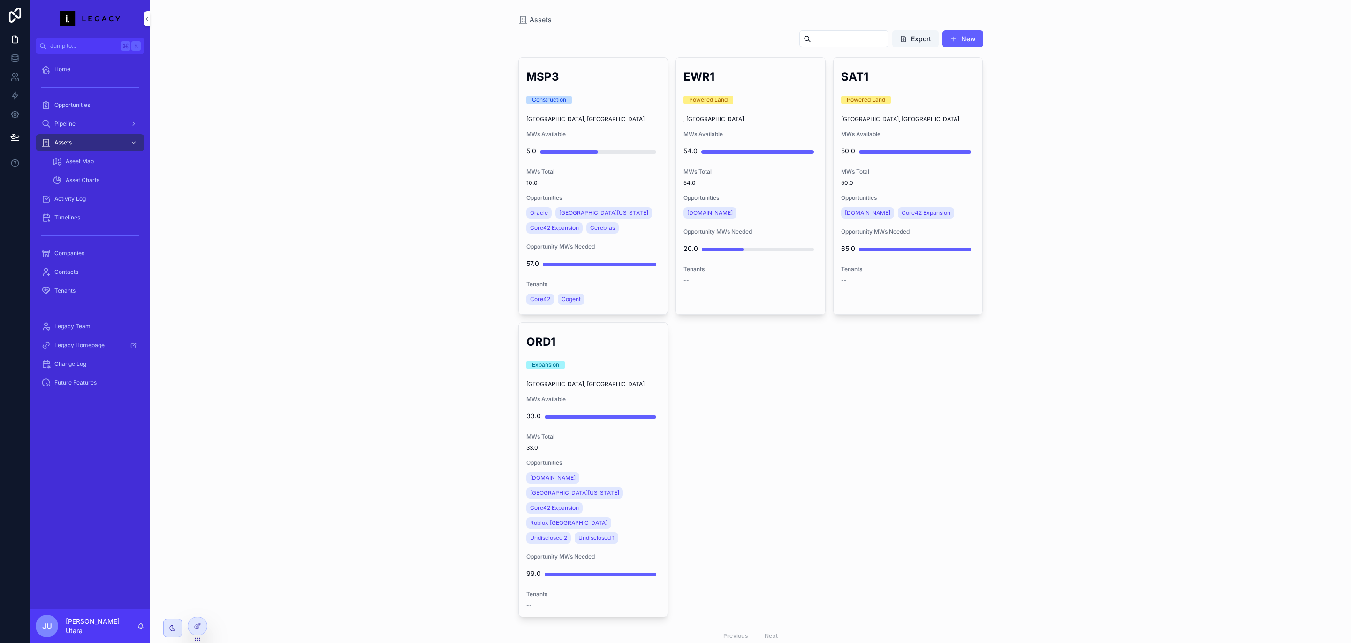
click at [954, 31] on button "New" at bounding box center [963, 38] width 41 height 17
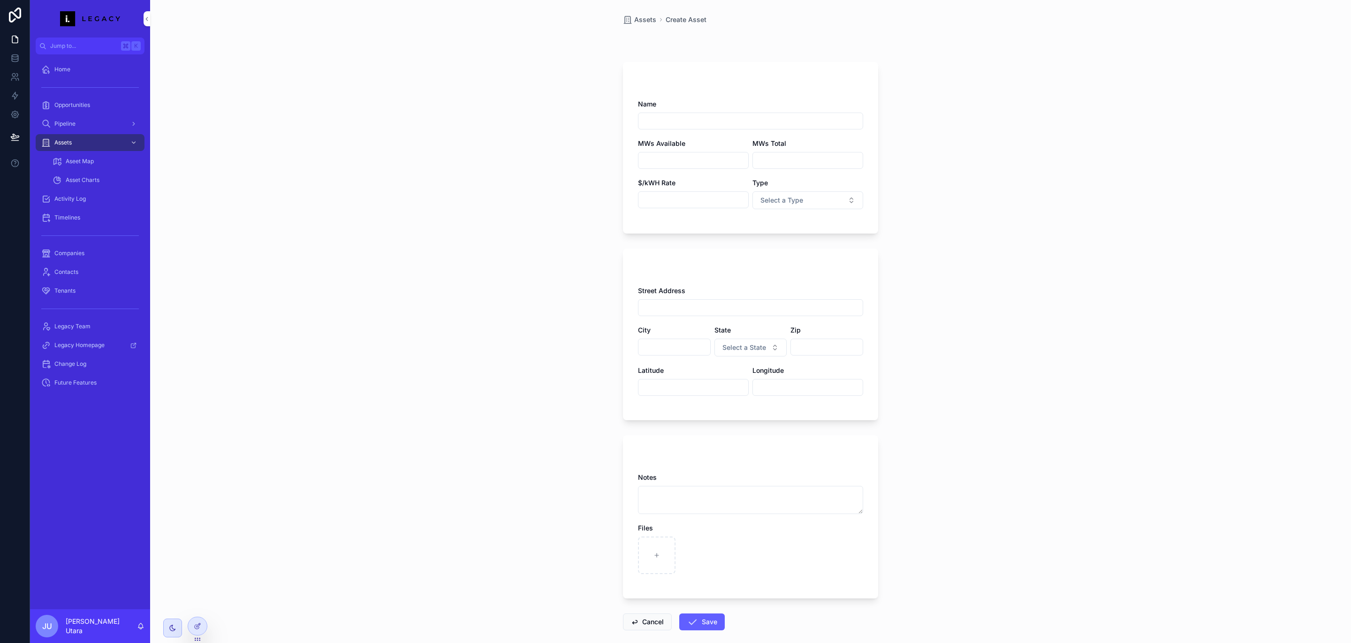
click at [120, 211] on div "Timelines" at bounding box center [90, 217] width 98 height 15
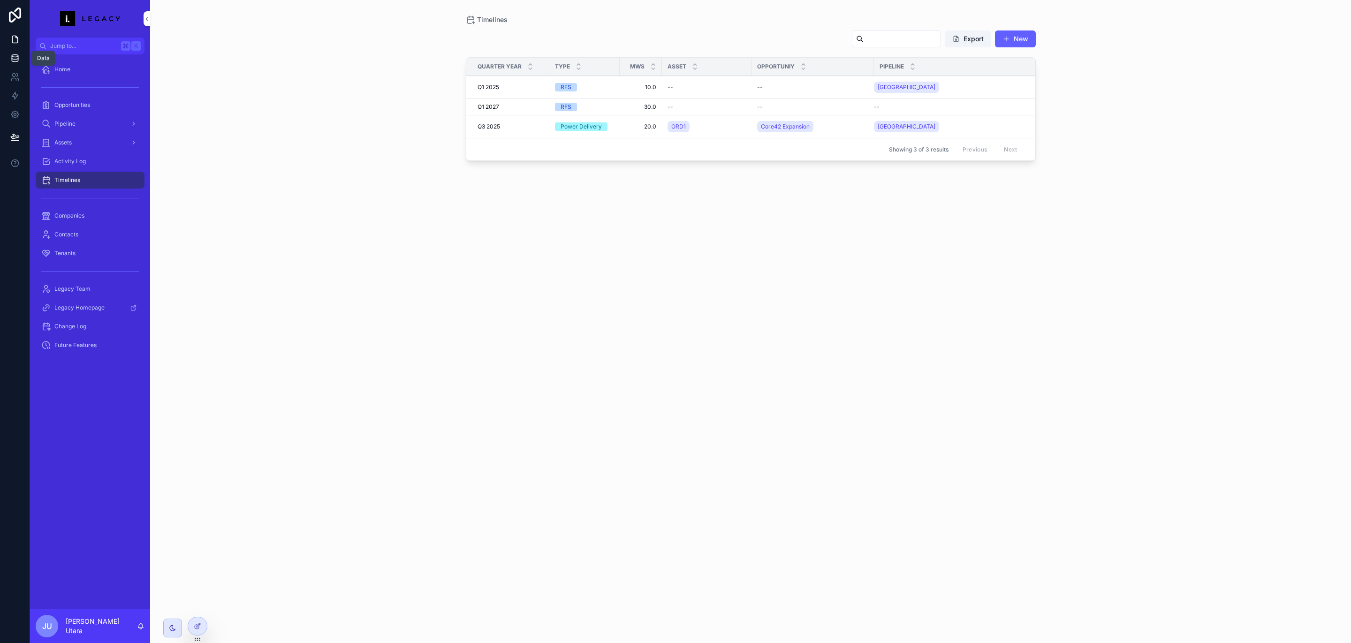
click at [17, 55] on icon at bounding box center [15, 56] width 6 height 2
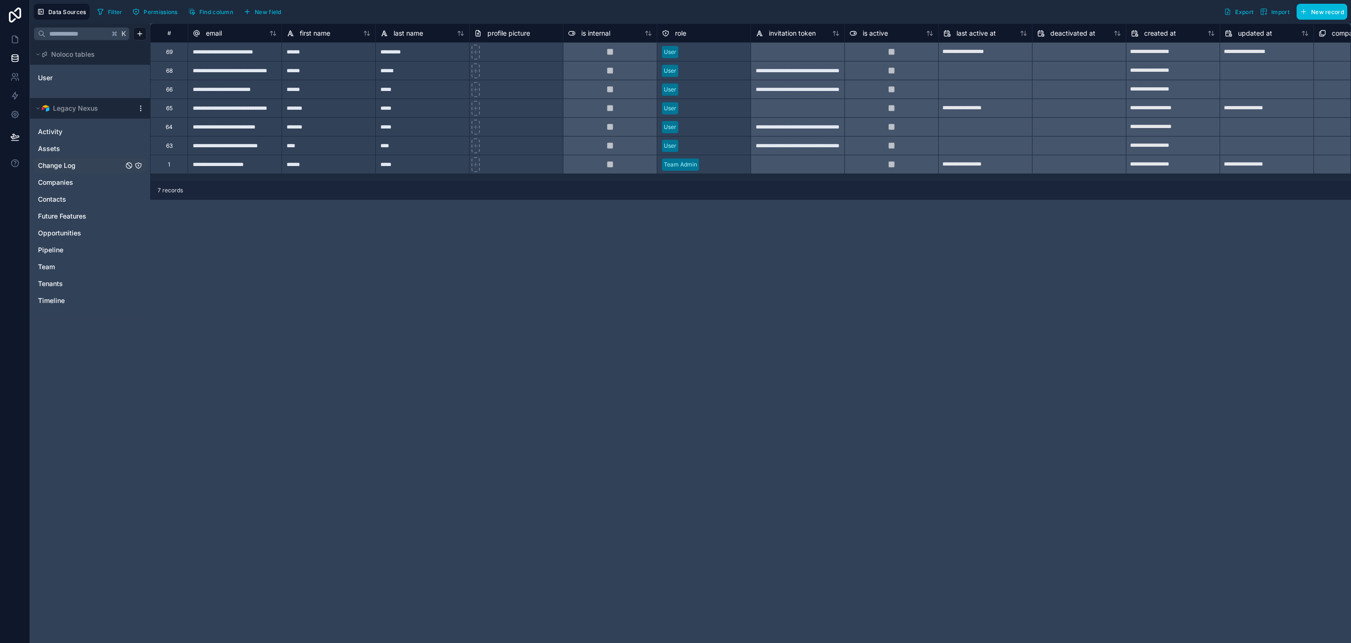
click at [66, 167] on span "Change Log" at bounding box center [57, 165] width 38 height 9
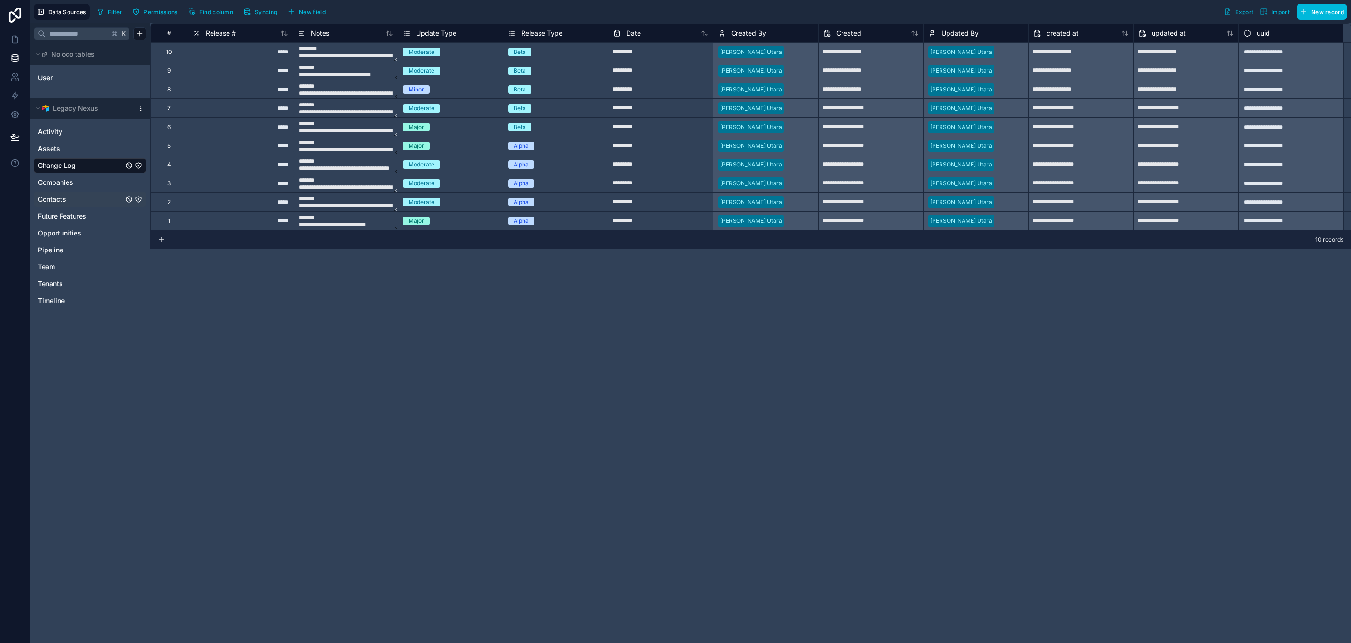
click at [59, 205] on div "Contacts" at bounding box center [90, 199] width 113 height 15
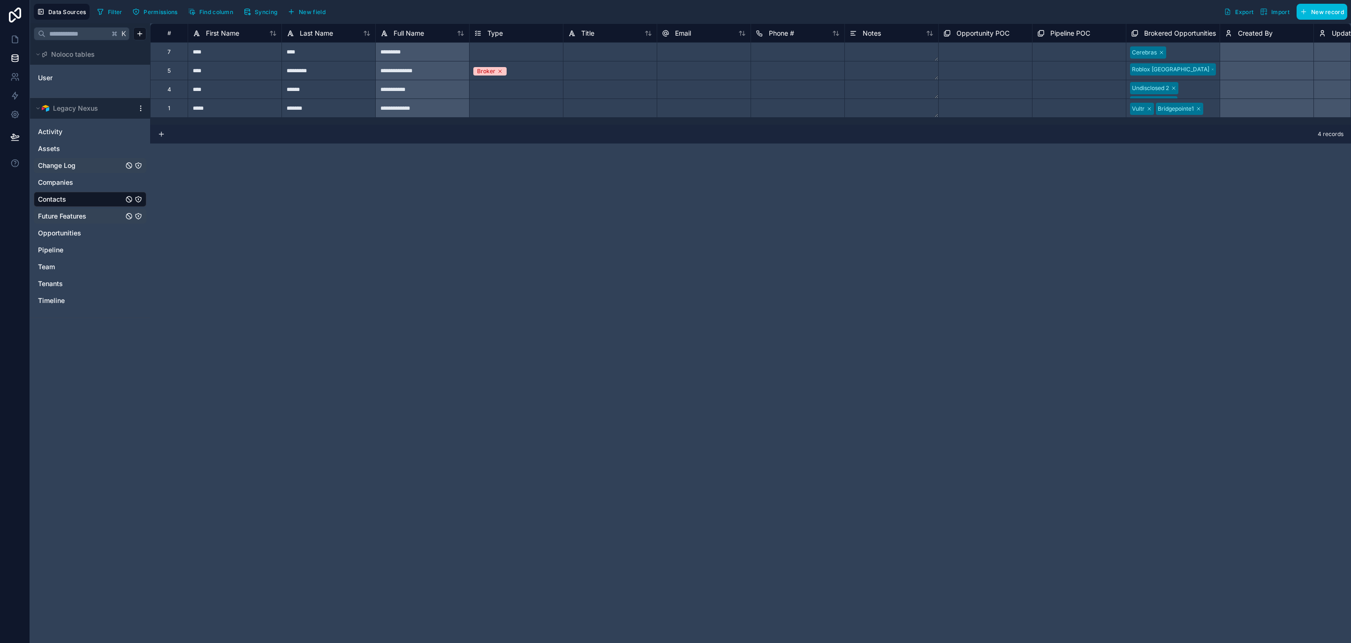
click at [59, 217] on span "Future Features" at bounding box center [62, 216] width 48 height 9
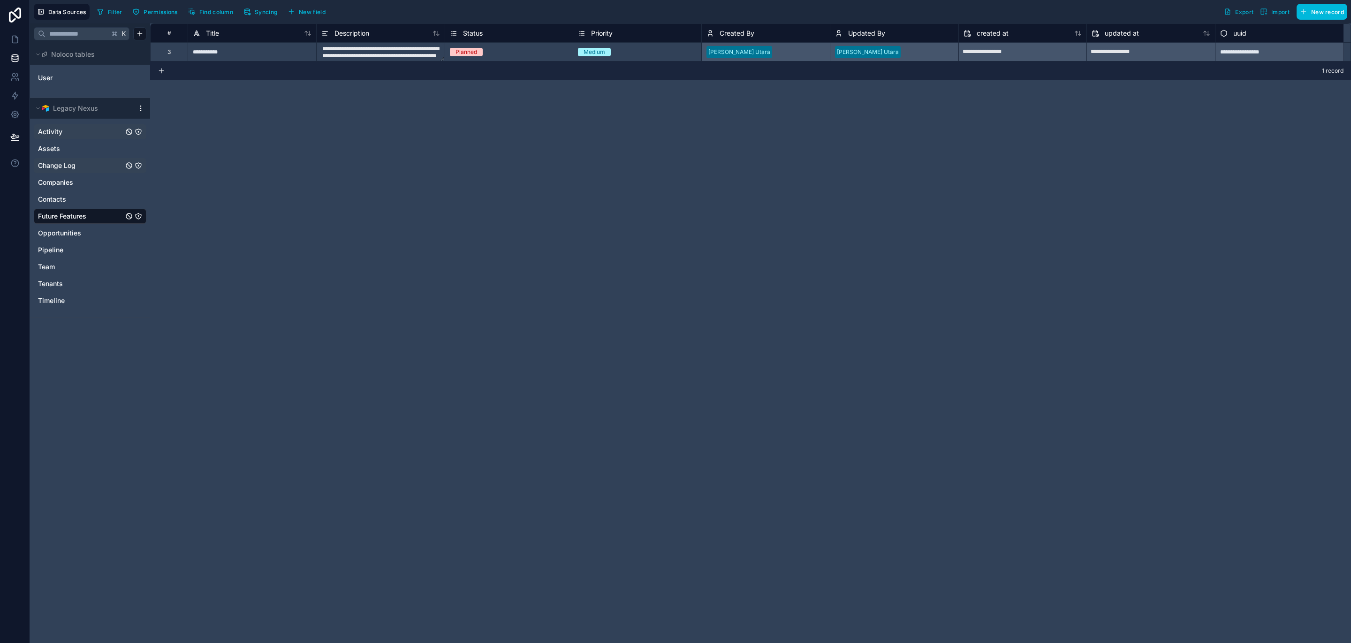
click at [55, 132] on span "Activity" at bounding box center [50, 131] width 24 height 9
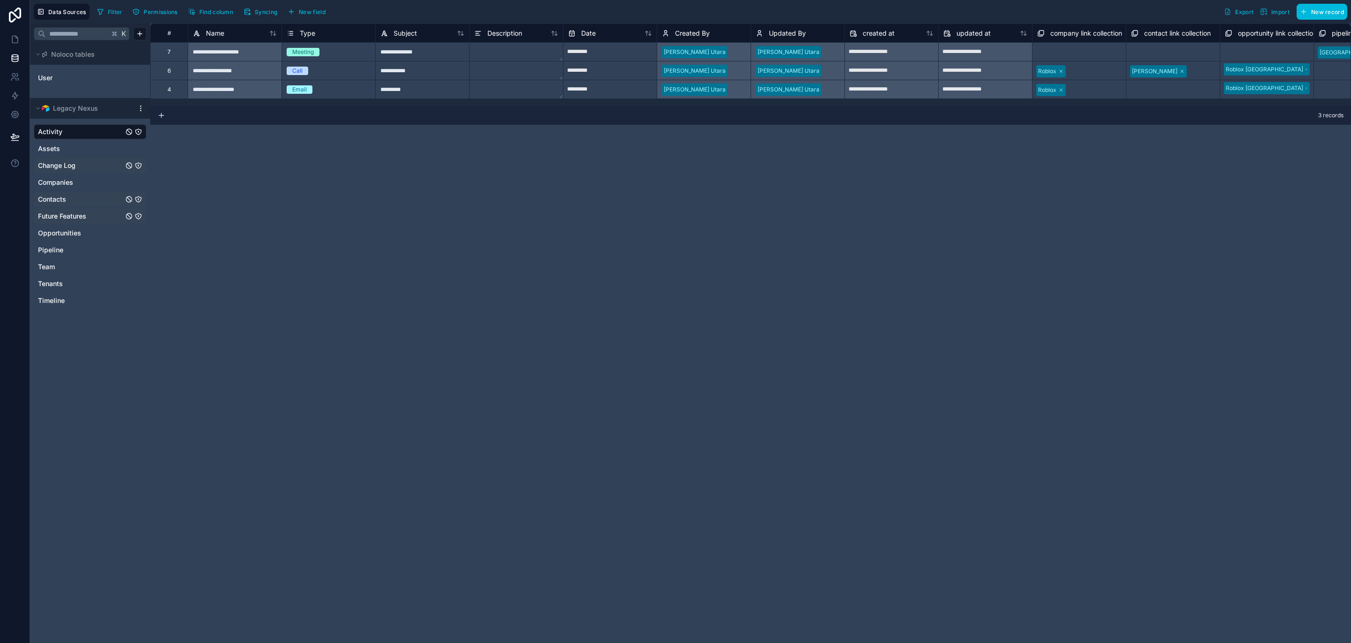
click at [77, 196] on link "Contacts" at bounding box center [80, 199] width 85 height 9
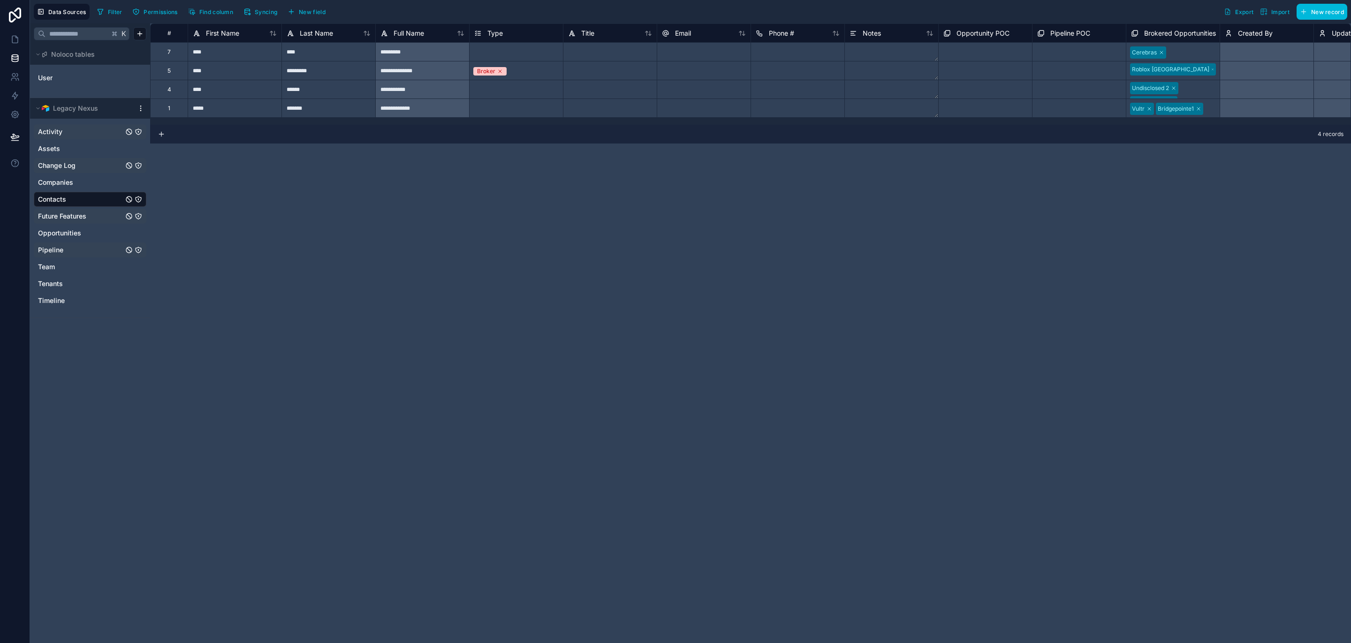
click at [78, 251] on link "Pipeline" at bounding box center [80, 249] width 85 height 9
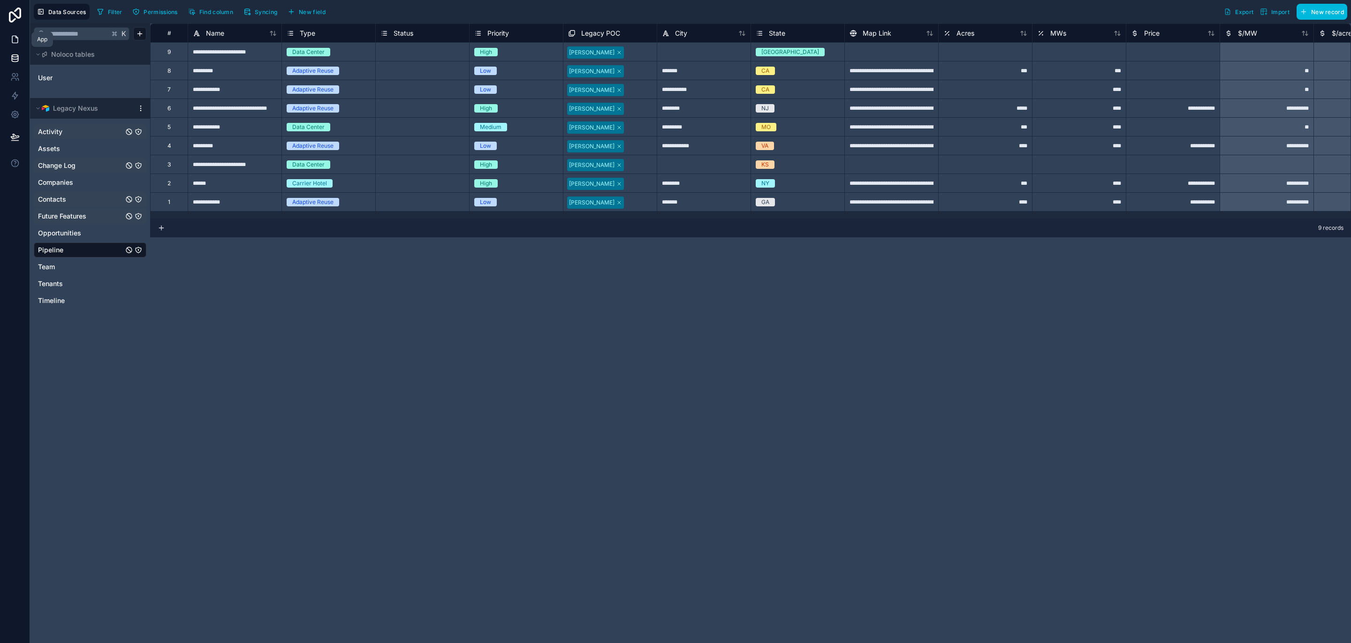
click at [17, 40] on icon at bounding box center [14, 39] width 9 height 9
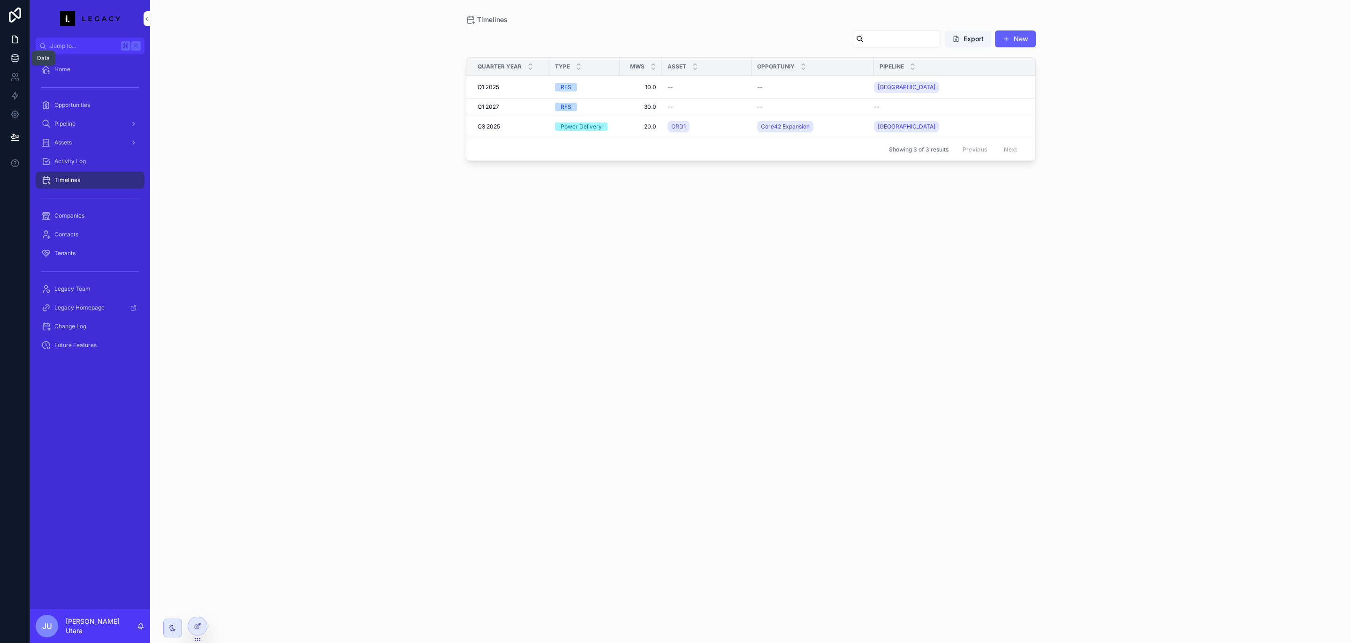
click at [12, 62] on icon at bounding box center [14, 57] width 9 height 9
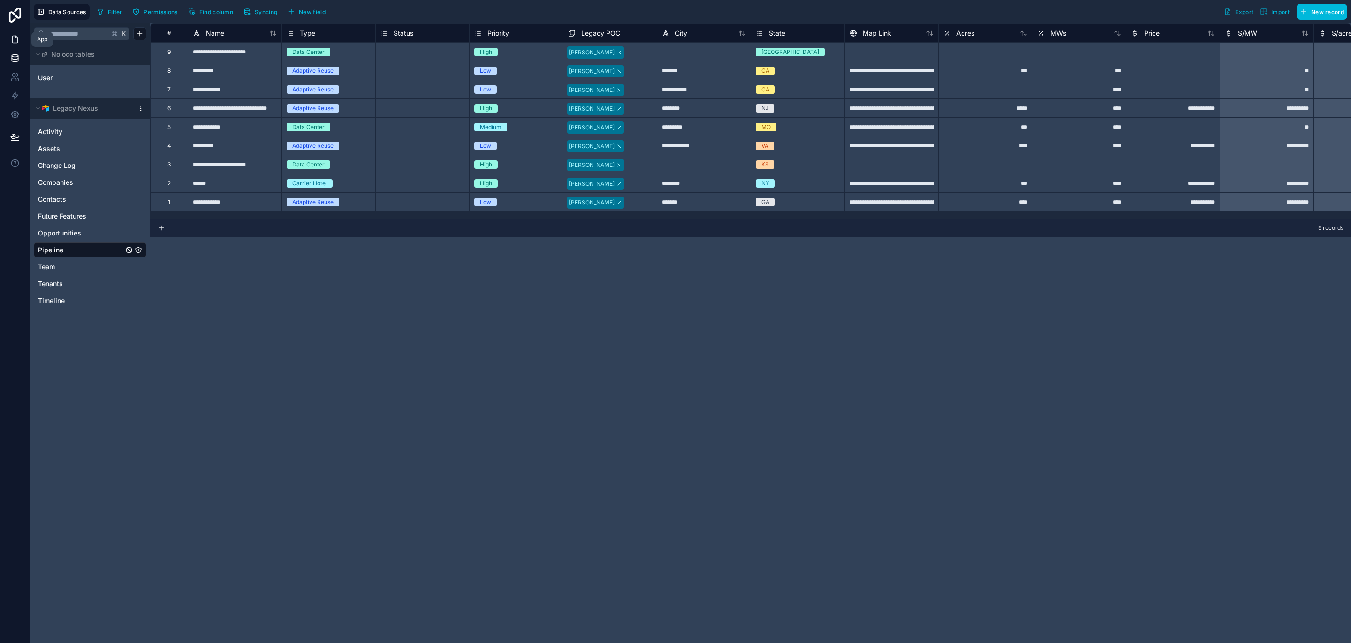
click at [16, 44] on link at bounding box center [15, 39] width 30 height 19
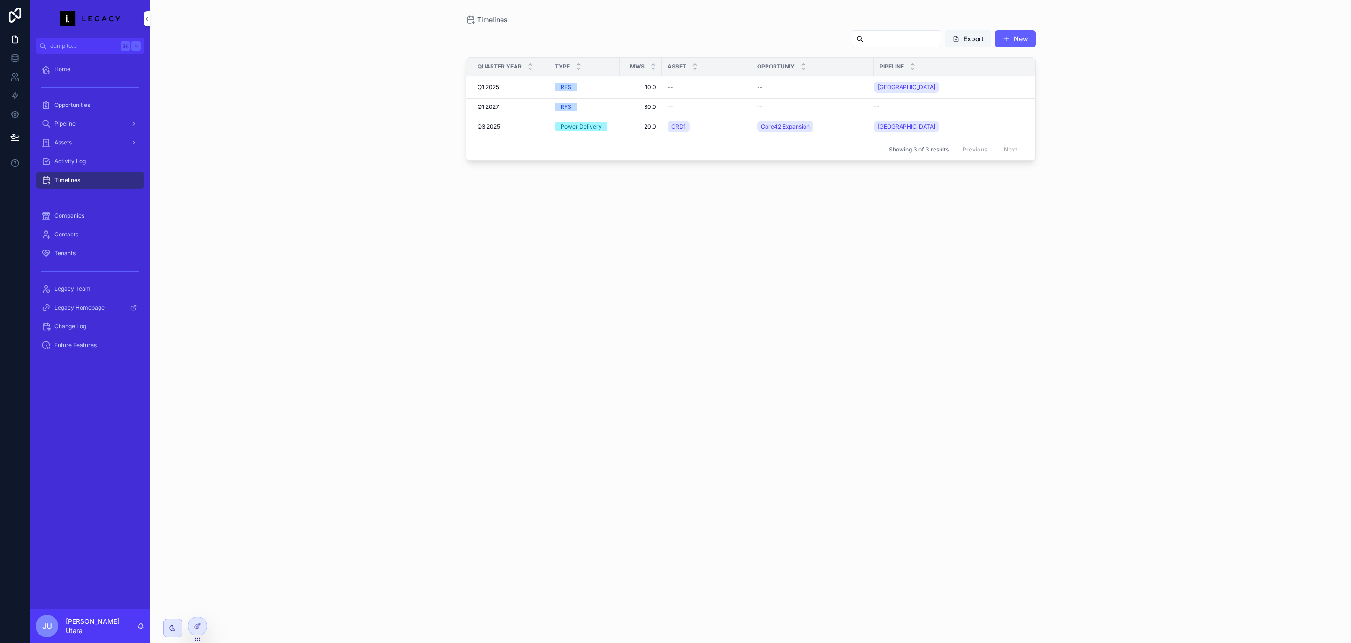
click at [980, 41] on button "Export" at bounding box center [968, 38] width 46 height 17
click at [89, 205] on div "scrollable content" at bounding box center [90, 198] width 109 height 15
click at [74, 213] on span "Companies" at bounding box center [69, 216] width 30 height 8
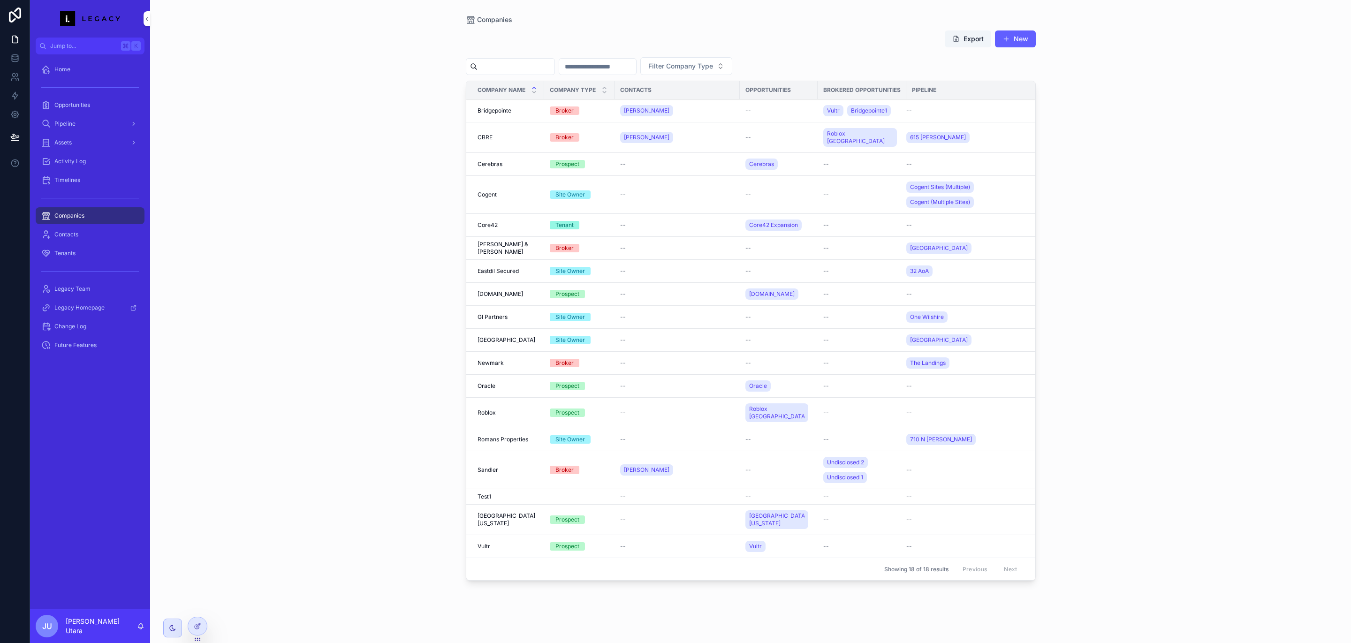
click at [76, 236] on span "Contacts" at bounding box center [66, 235] width 24 height 8
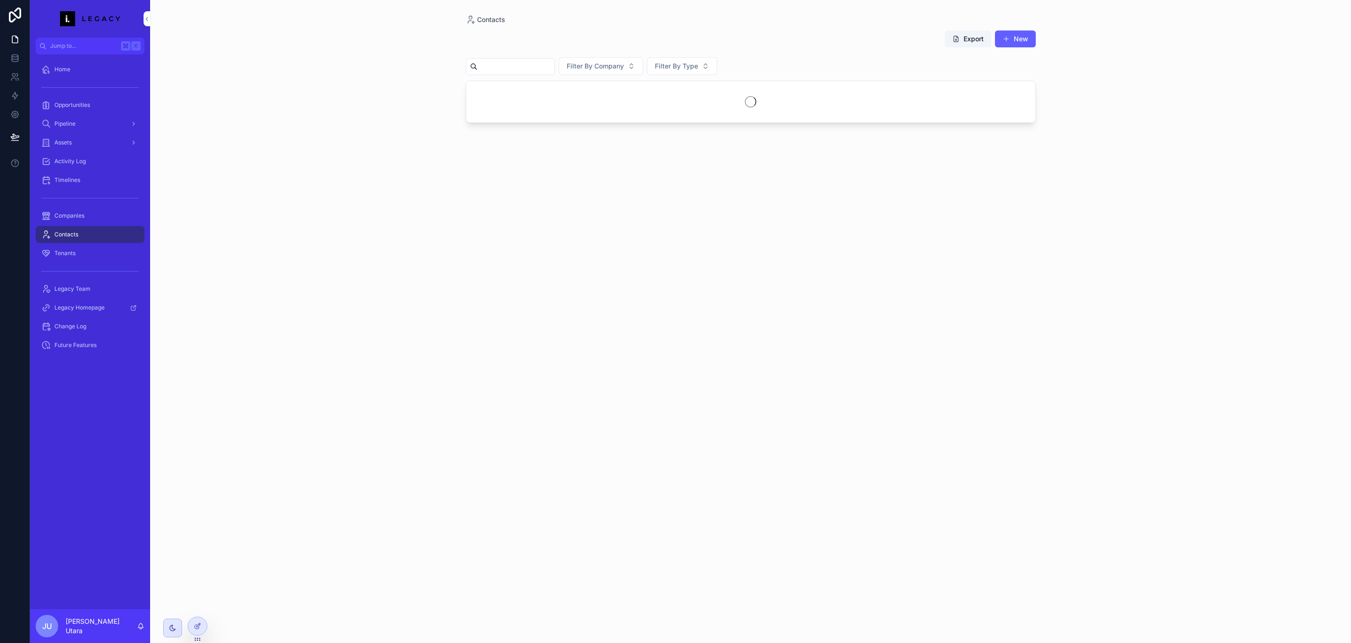
click at [82, 223] on div "Companies" at bounding box center [90, 215] width 98 height 15
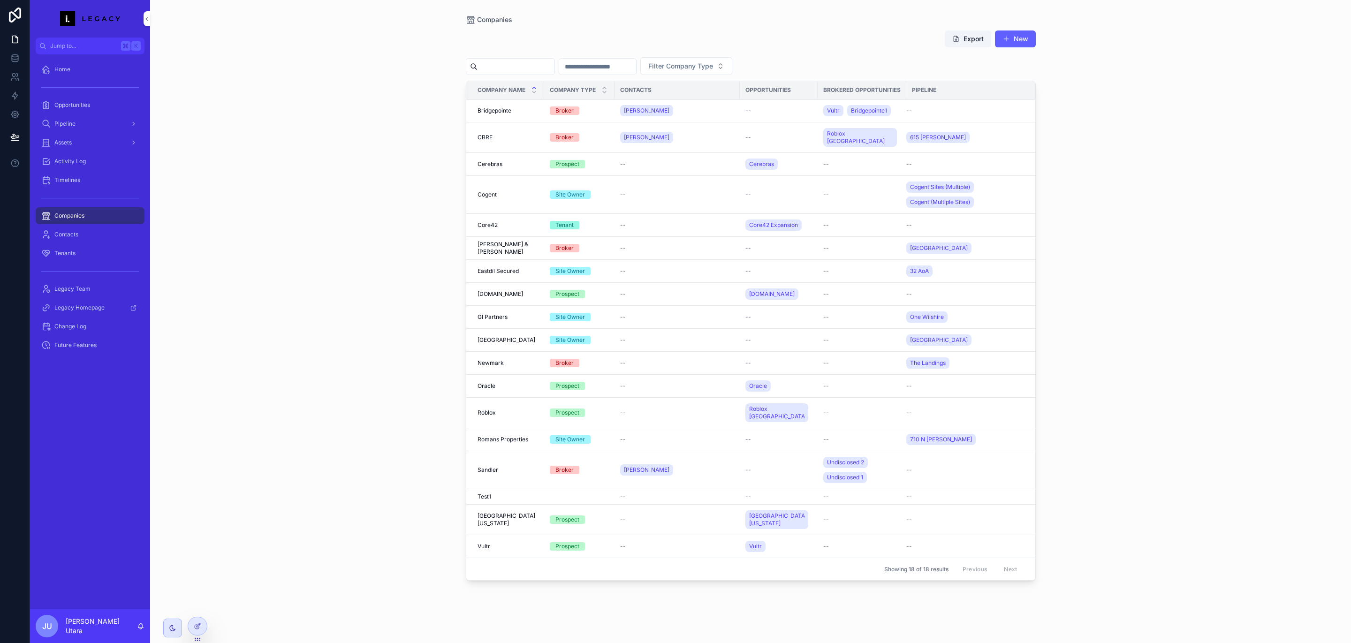
click at [81, 240] on div "Contacts" at bounding box center [90, 234] width 98 height 15
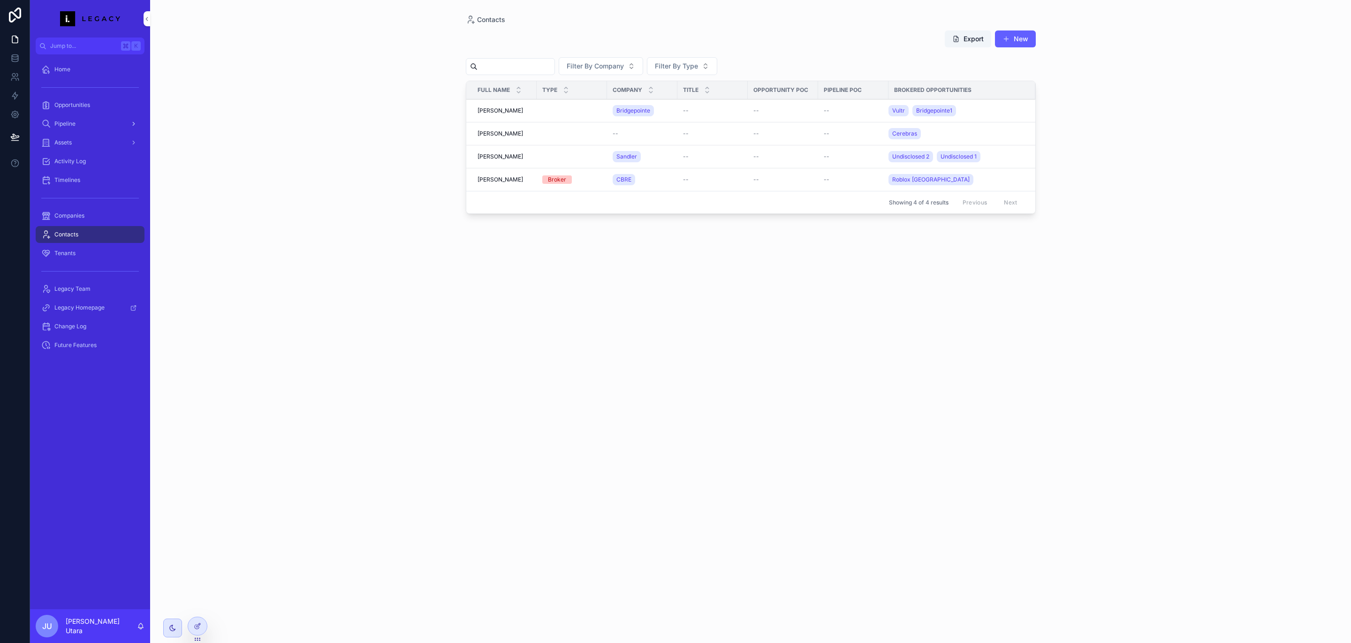
click at [106, 117] on div "Pipeline" at bounding box center [90, 123] width 98 height 15
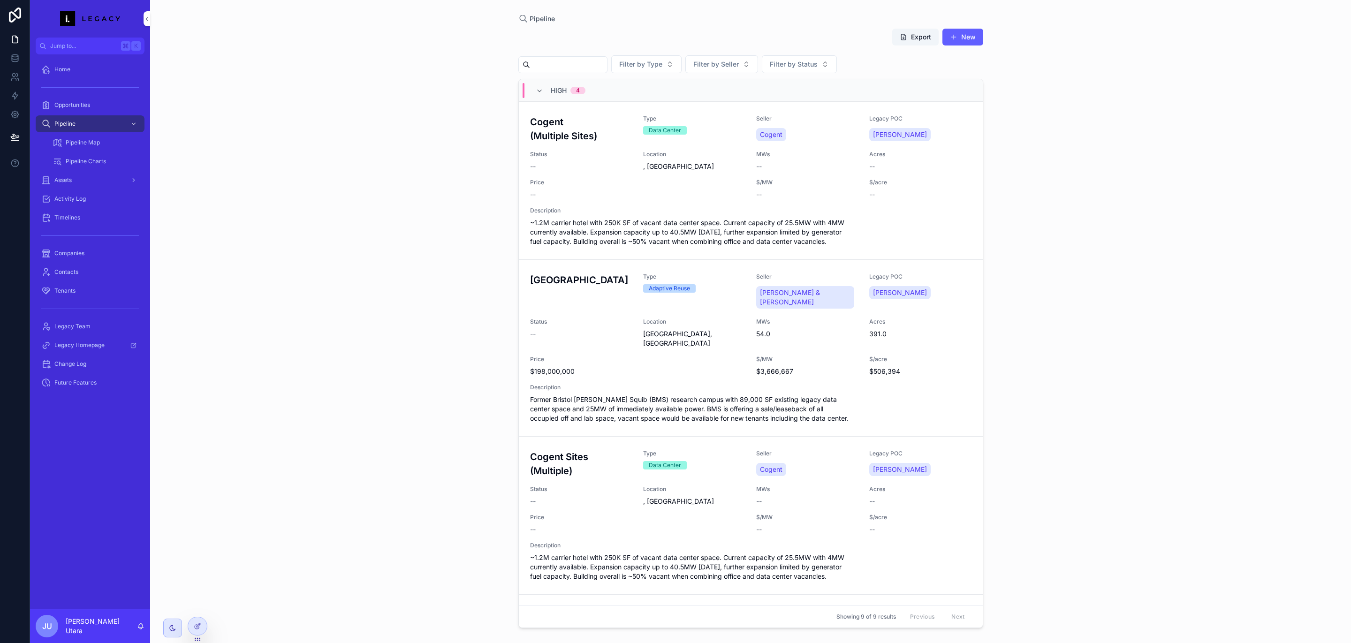
click at [101, 108] on div "Opportunities" at bounding box center [90, 105] width 98 height 15
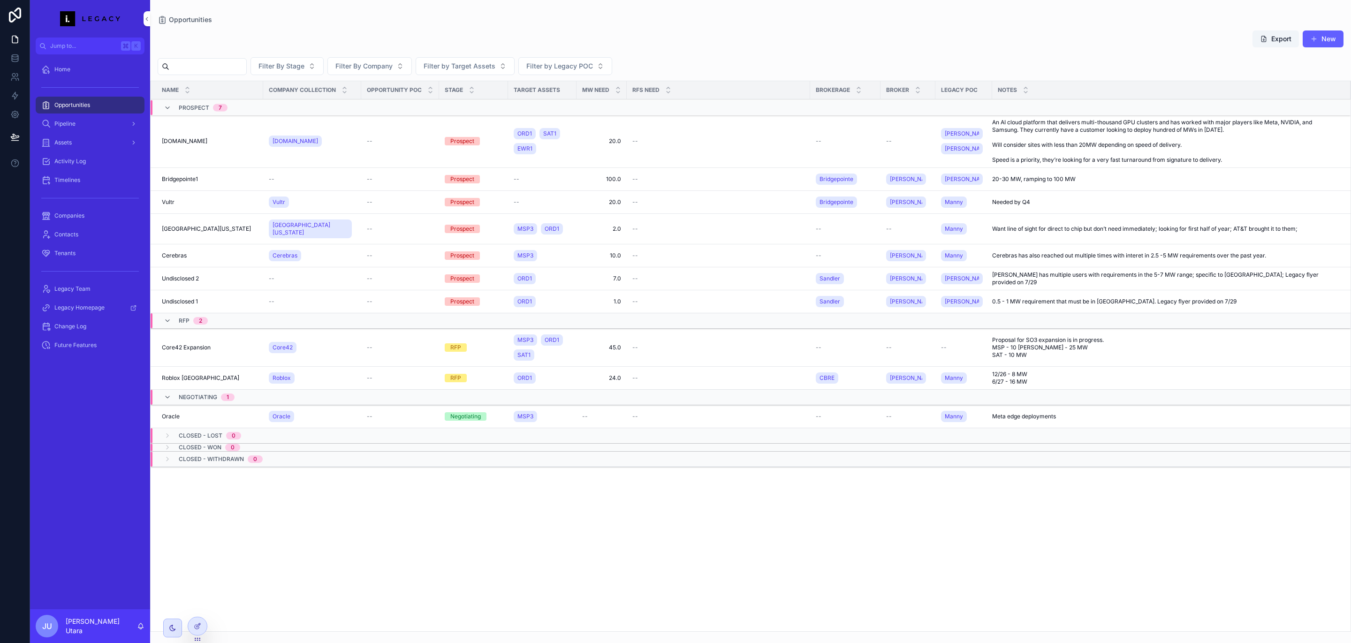
click at [84, 290] on span "Legacy Team" at bounding box center [72, 289] width 36 height 8
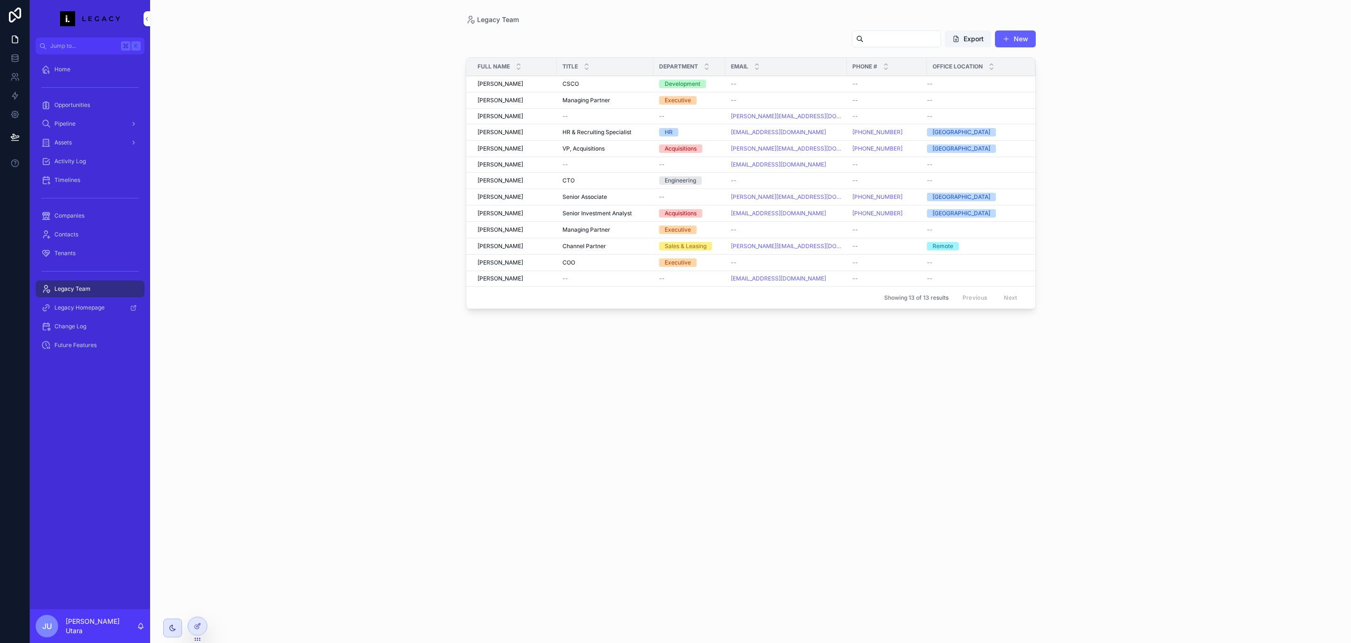
click at [79, 326] on span "Change Log" at bounding box center [70, 327] width 32 height 8
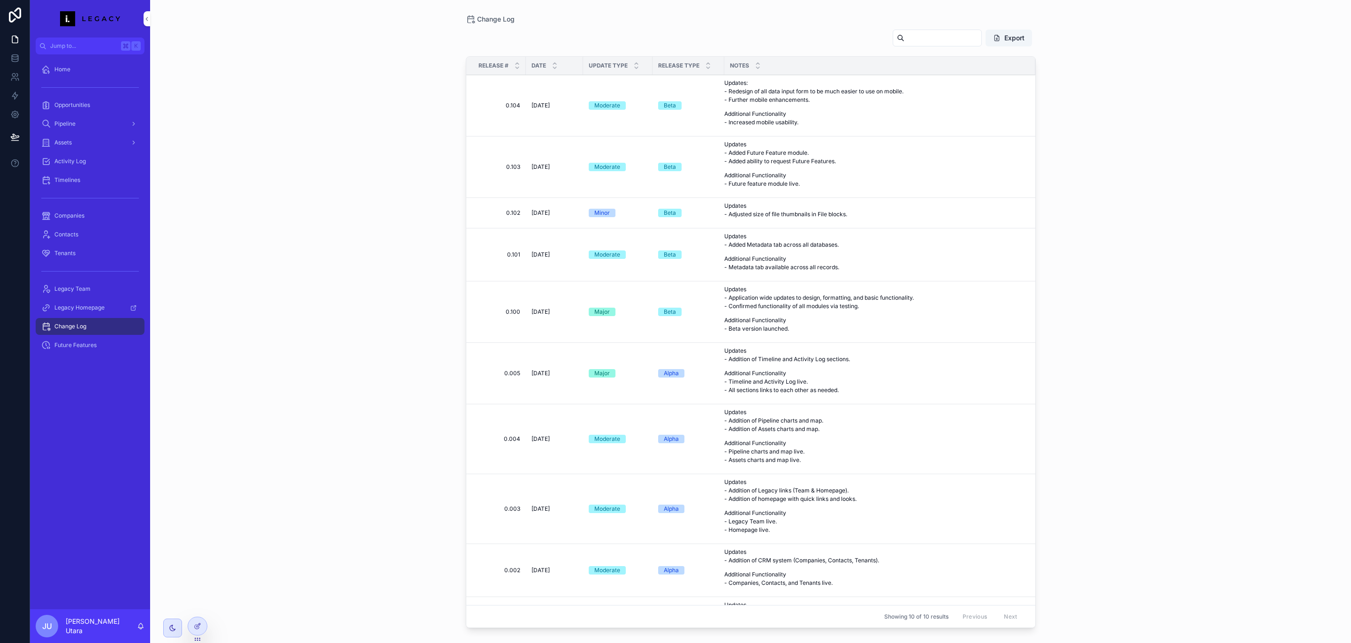
click at [81, 343] on span "Future Features" at bounding box center [75, 346] width 42 height 8
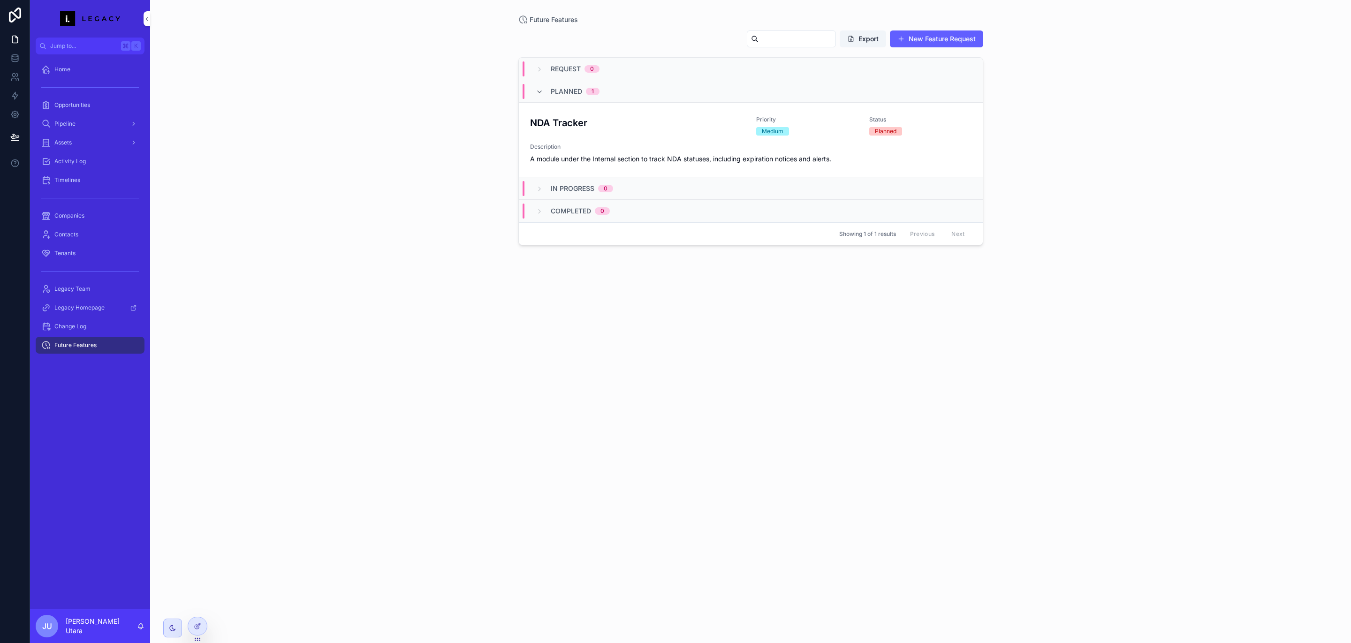
click at [85, 327] on span "Change Log" at bounding box center [70, 327] width 32 height 8
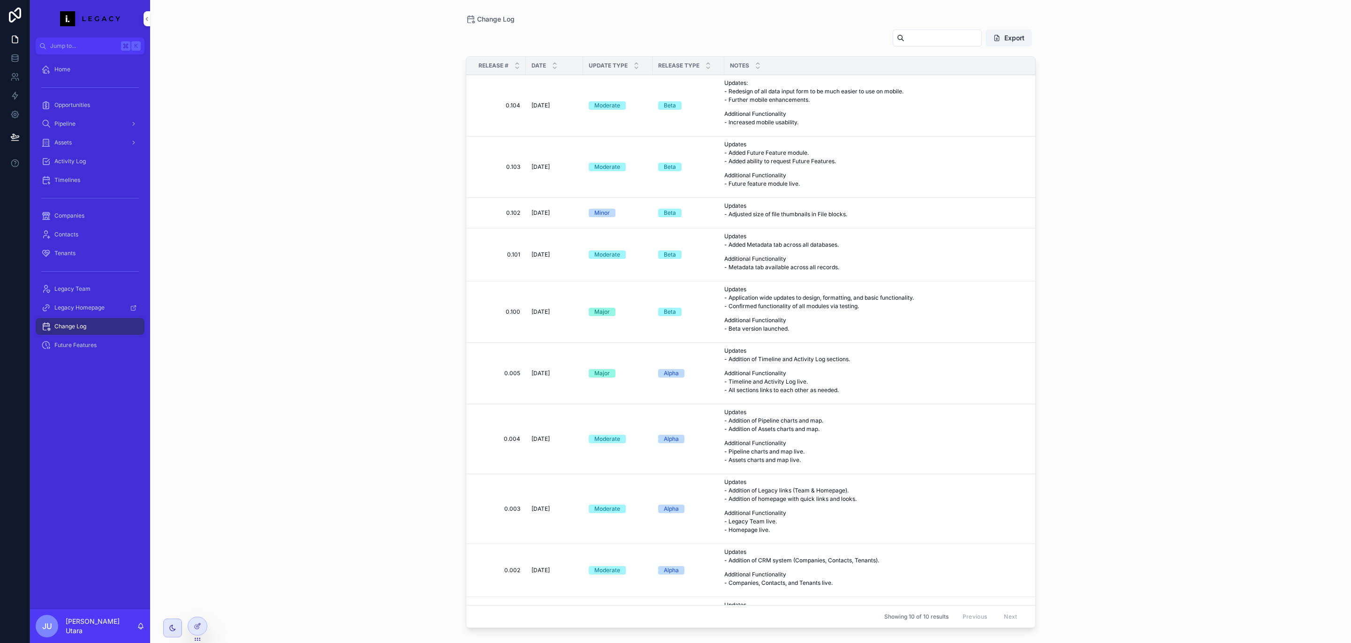
click at [89, 290] on span "Legacy Team" at bounding box center [72, 289] width 36 height 8
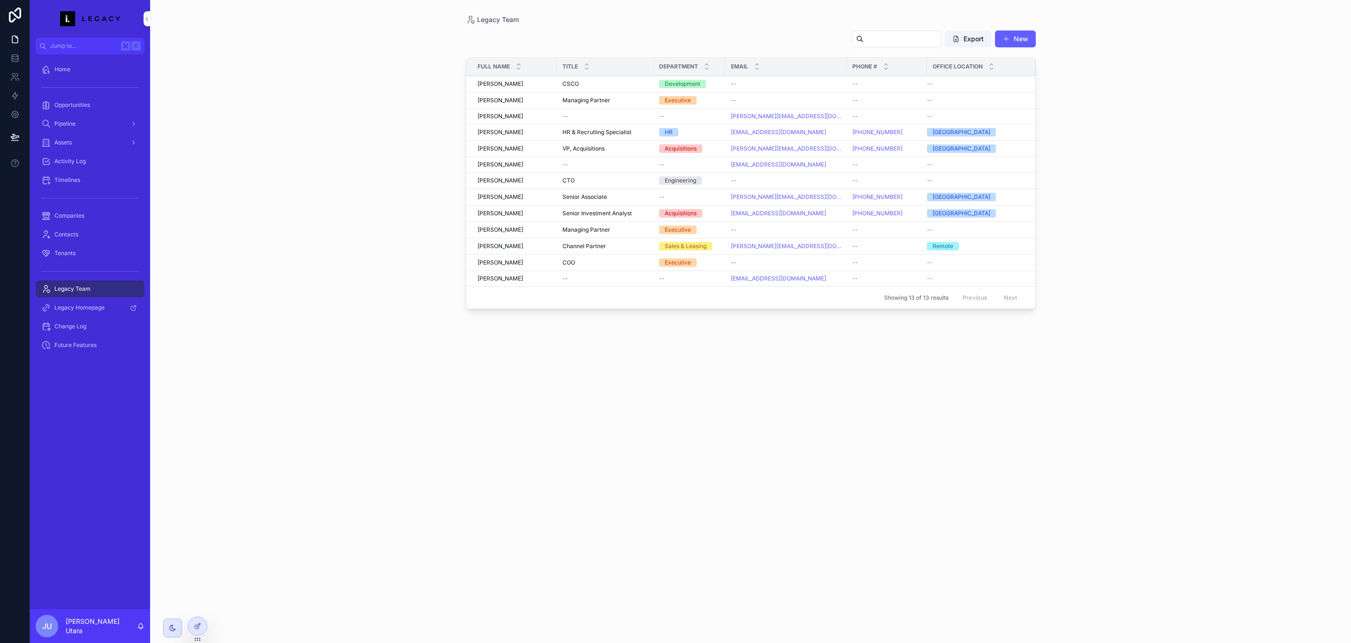
click at [94, 250] on div "Tenants" at bounding box center [90, 253] width 98 height 15
